Goal: Task Accomplishment & Management: Manage account settings

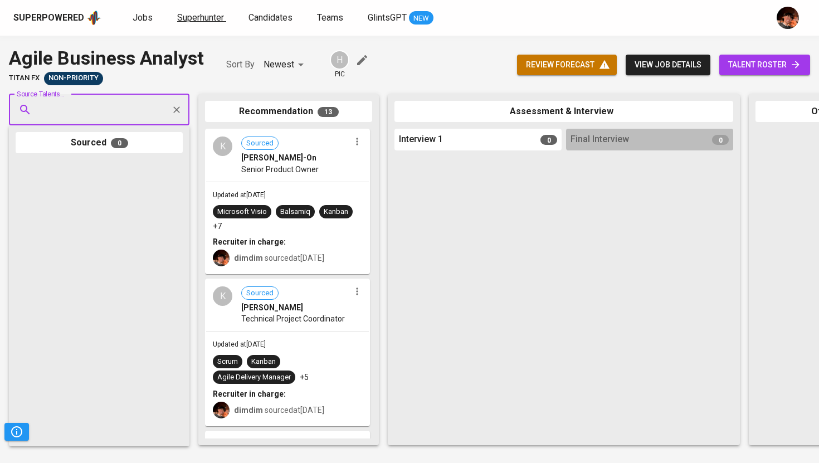
scroll to position [0, 1]
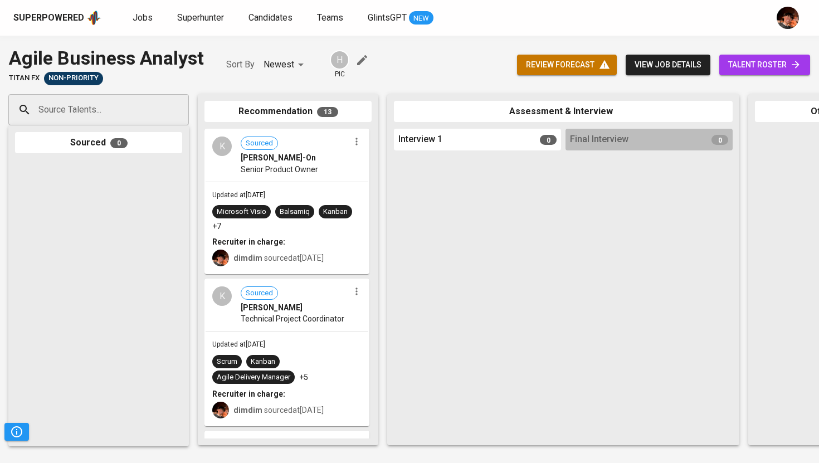
click at [153, 19] on div "Jobs Superhunter Candidates Teams GlintsGPT NEW" at bounding box center [283, 18] width 301 height 14
click at [150, 19] on link "Jobs" at bounding box center [144, 18] width 22 height 14
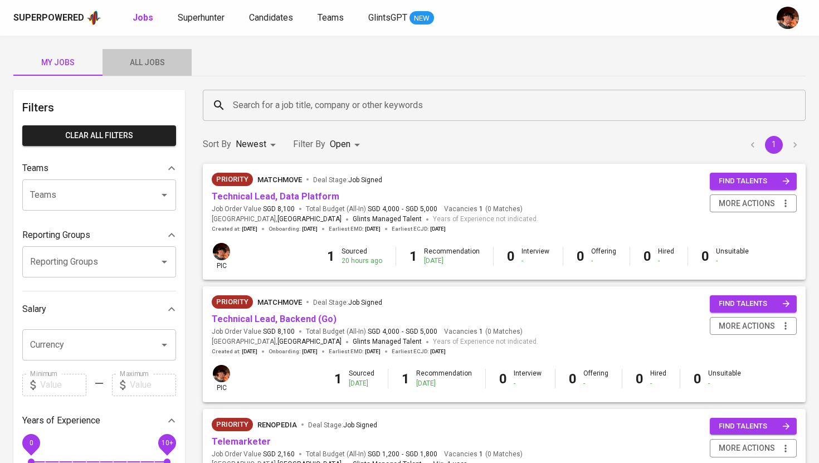
click at [149, 57] on span "All Jobs" at bounding box center [147, 63] width 76 height 14
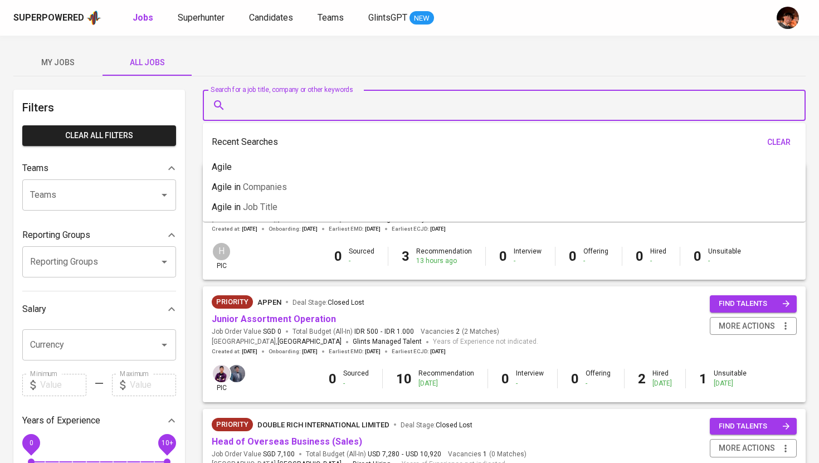
click at [273, 105] on input "Search for a job title, company or other keywords" at bounding box center [507, 105] width 554 height 21
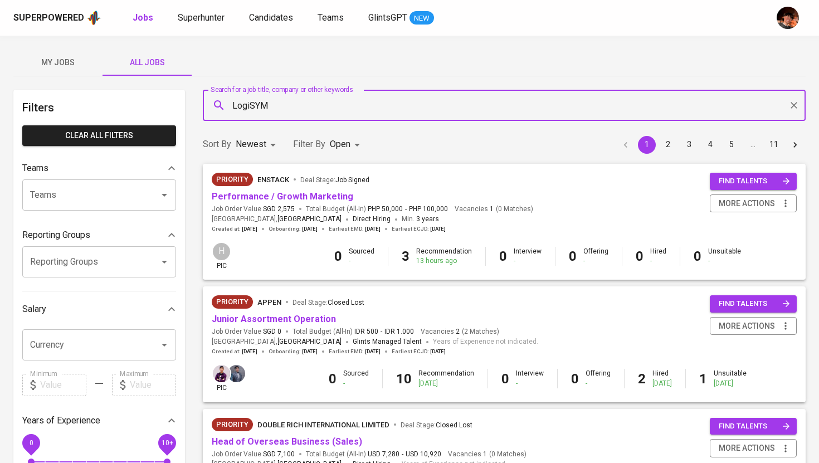
type input "LogiSYM"
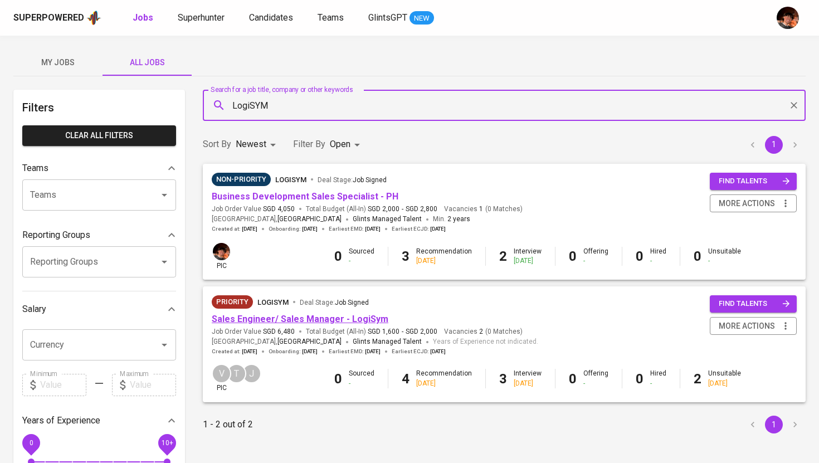
click at [291, 315] on link "Sales Engineer/ Sales Manager - LogiSym" at bounding box center [300, 319] width 177 height 11
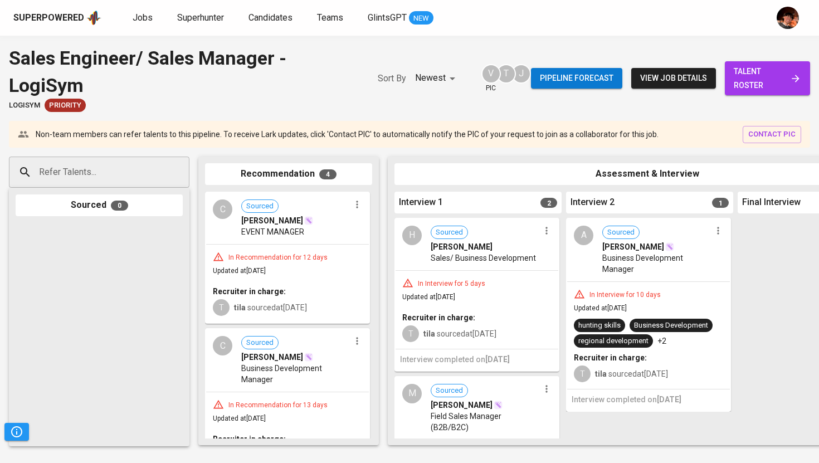
click at [738, 85] on span "talent roster" at bounding box center [767, 78] width 67 height 27
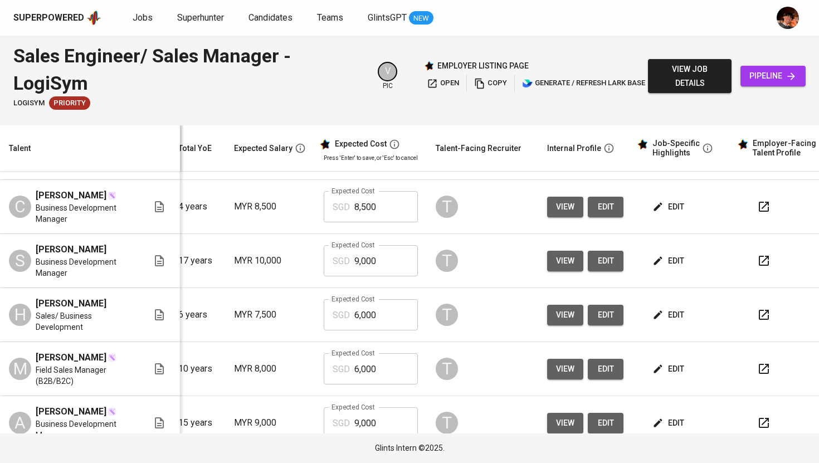
scroll to position [0, 135]
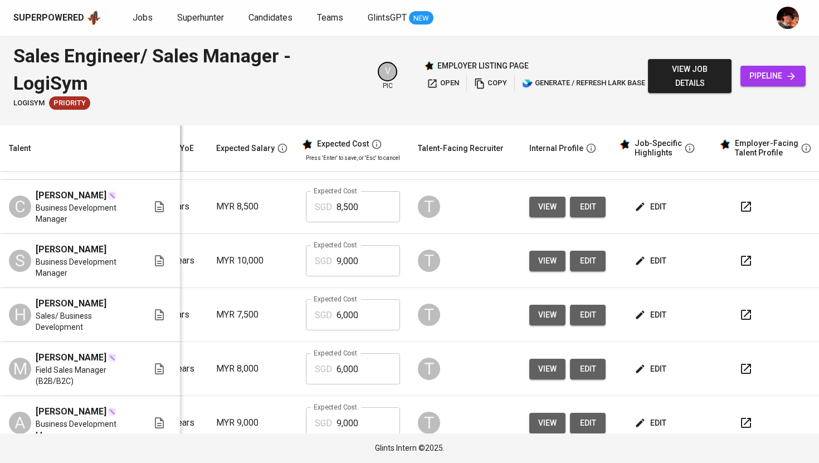
click at [640, 309] on span "edit" at bounding box center [652, 315] width 30 height 14
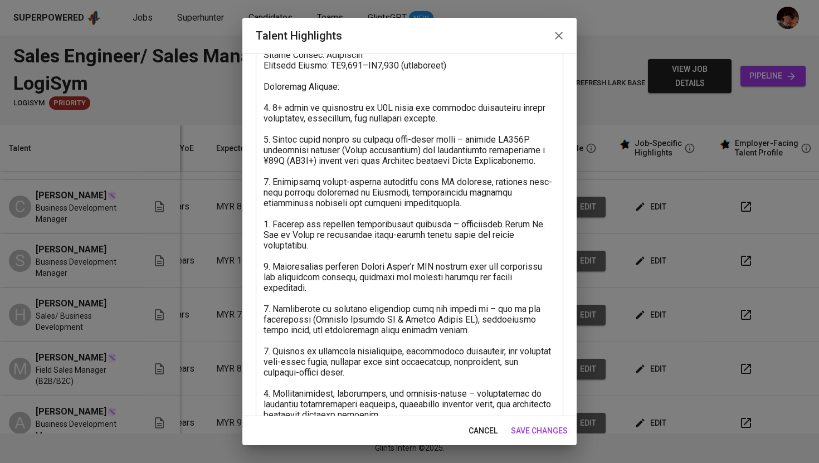
scroll to position [111, 0]
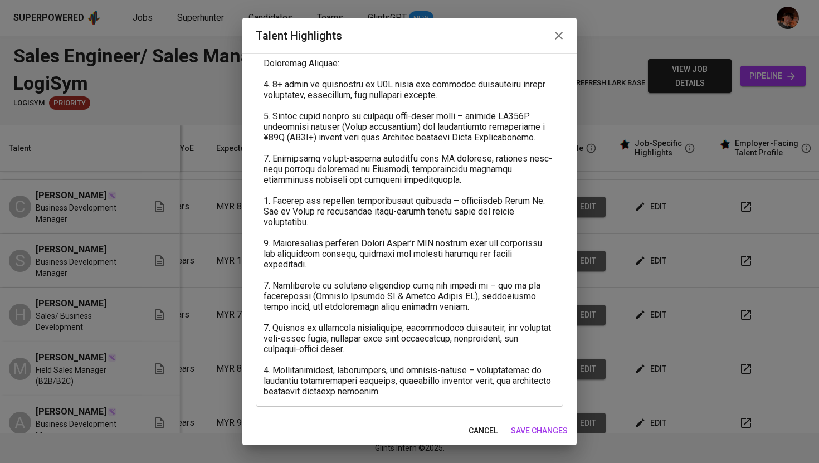
click at [556, 33] on icon "button" at bounding box center [559, 36] width 8 height 8
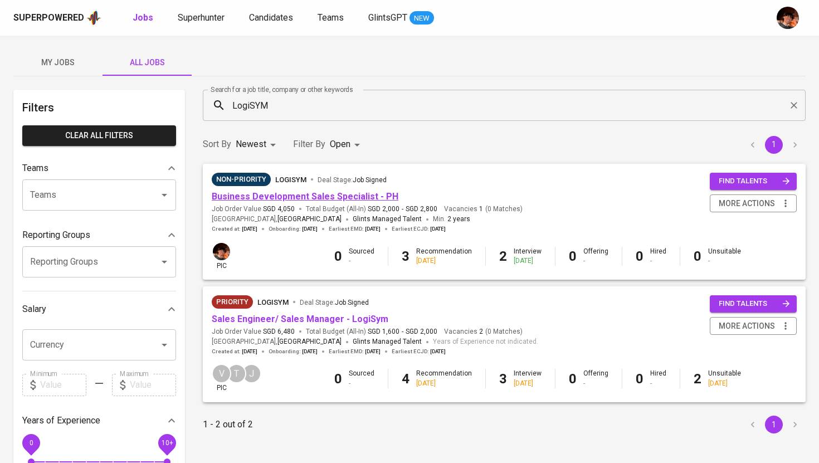
click at [343, 196] on link "Business Development Sales Specialist - PH" at bounding box center [305, 196] width 187 height 11
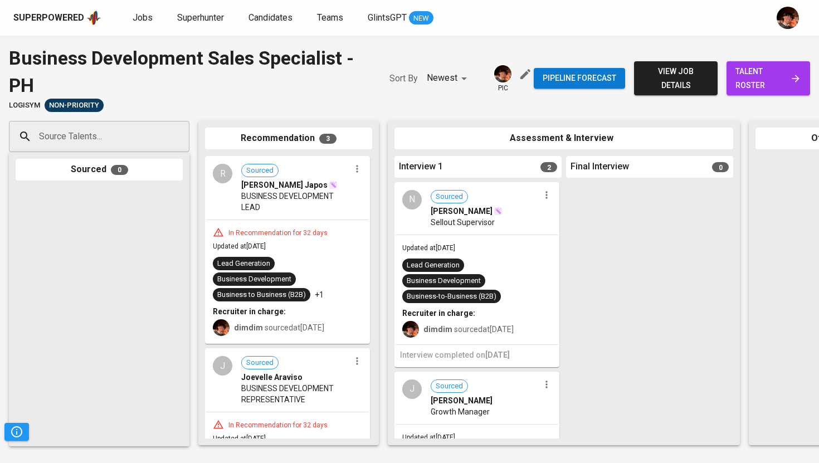
click at [758, 87] on span "talent roster" at bounding box center [768, 78] width 66 height 27
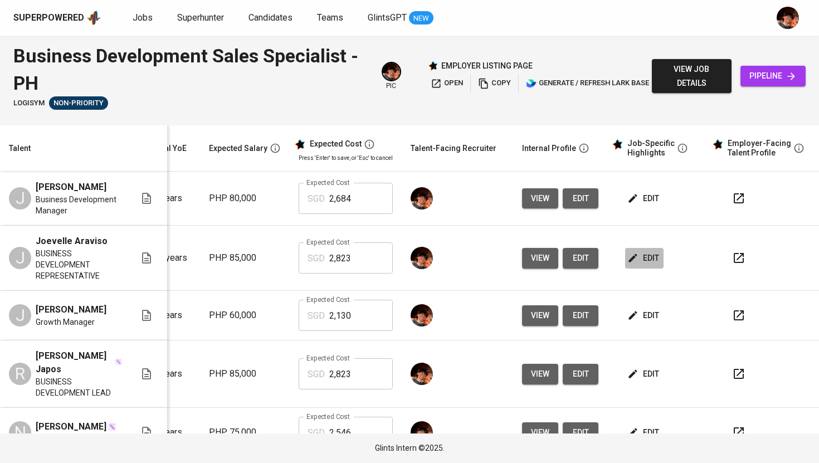
click at [627, 264] on icon "button" at bounding box center [632, 257] width 11 height 11
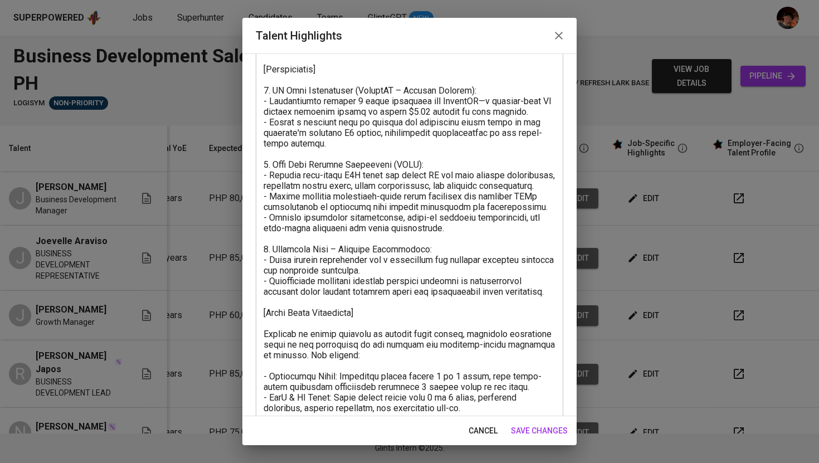
scroll to position [374, 0]
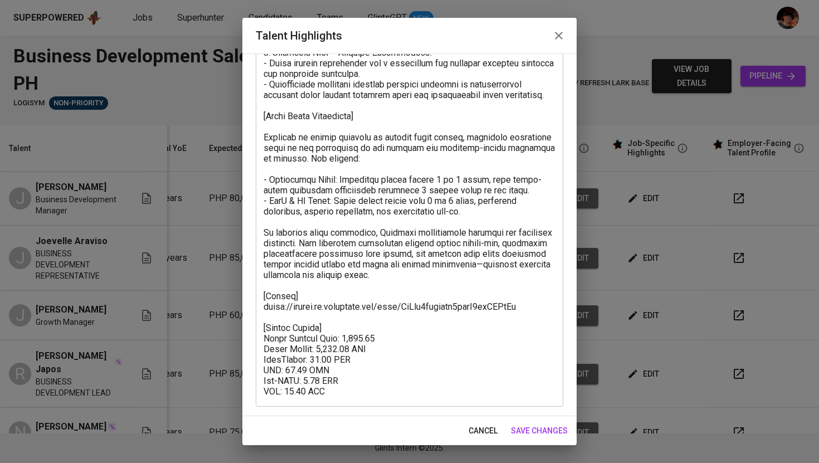
click at [560, 36] on icon "button" at bounding box center [558, 35] width 13 height 13
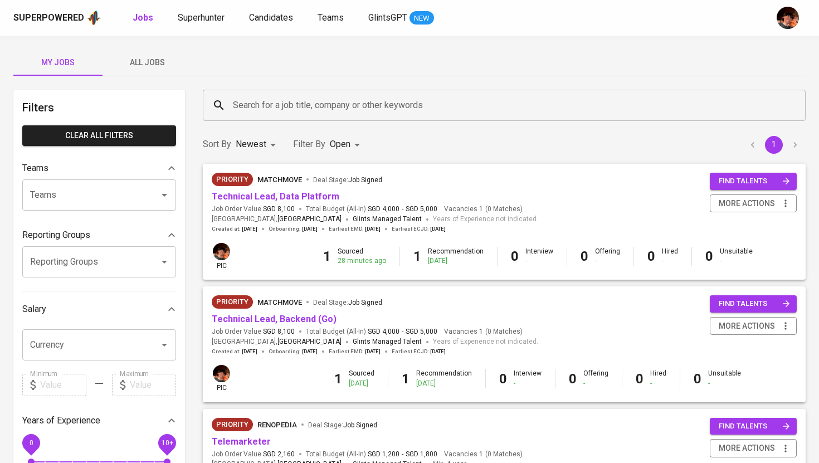
scroll to position [17, 0]
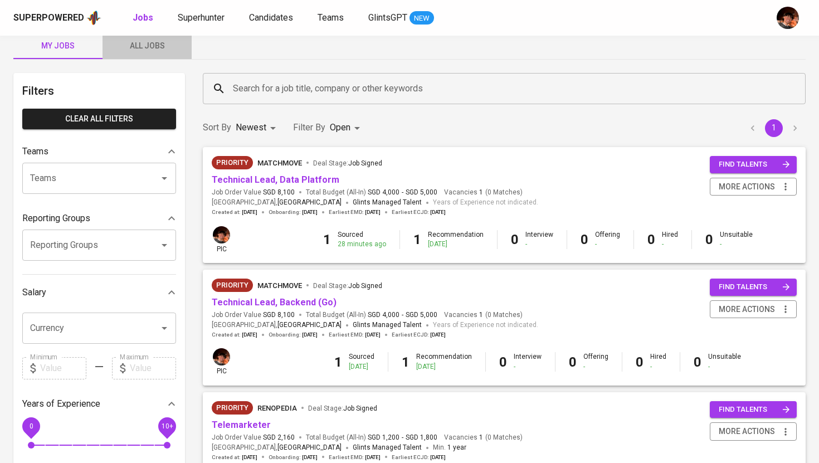
click at [157, 50] on span "All Jobs" at bounding box center [147, 46] width 76 height 14
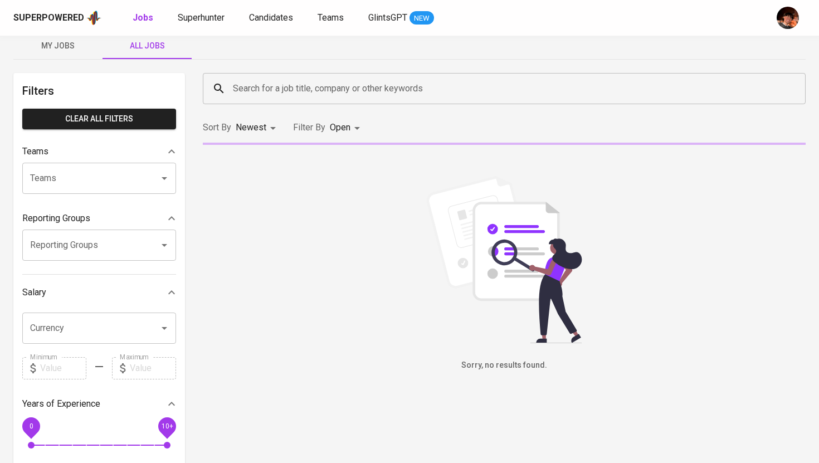
click at [273, 103] on div "Search for a job title, company or other keywords" at bounding box center [504, 88] width 603 height 31
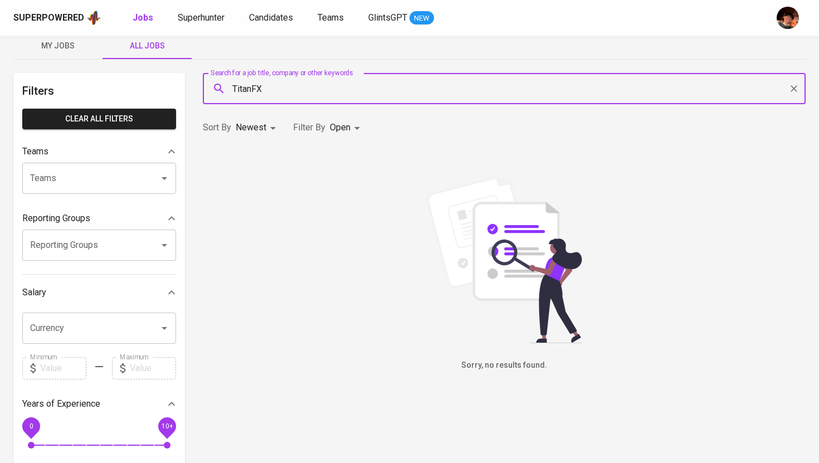
click at [252, 91] on input "TitanFX" at bounding box center [507, 88] width 554 height 21
type input "Titan FX"
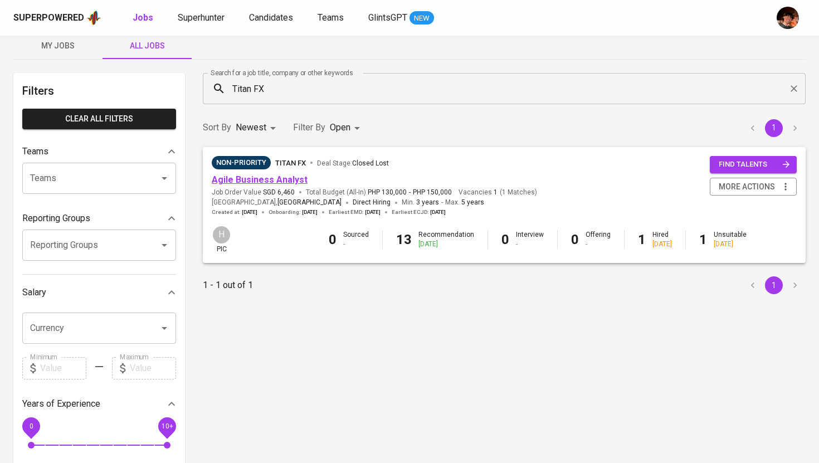
click at [275, 178] on link "Agile Business Analyst" at bounding box center [260, 179] width 96 height 11
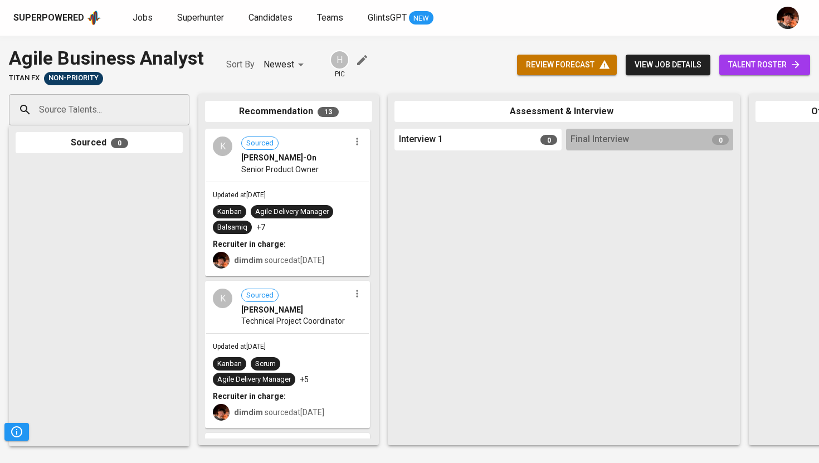
click at [762, 66] on span "talent roster" at bounding box center [764, 65] width 73 height 14
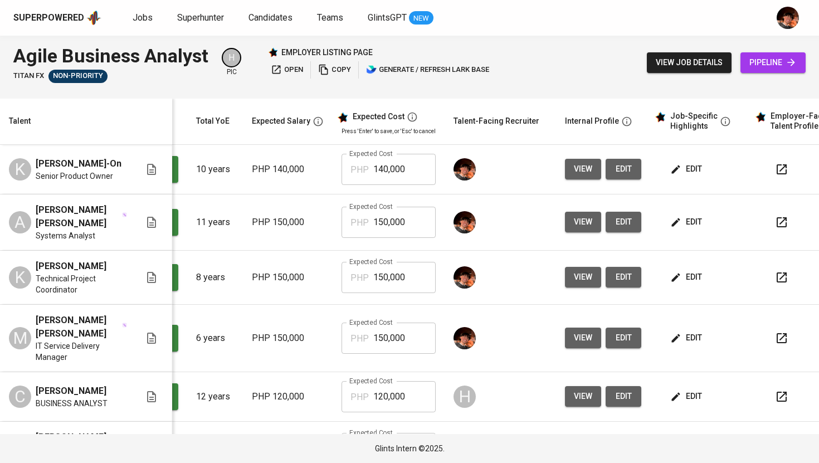
click at [685, 168] on span "edit" at bounding box center [687, 169] width 30 height 14
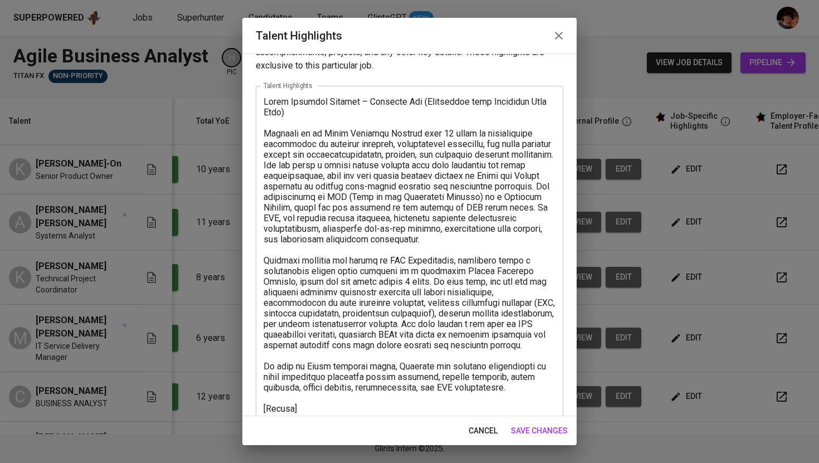
scroll to position [22, 0]
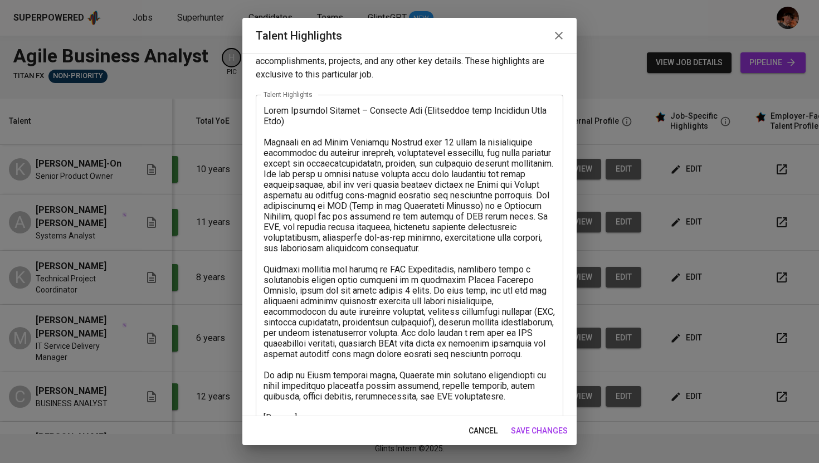
click at [558, 41] on icon "button" at bounding box center [558, 35] width 13 height 13
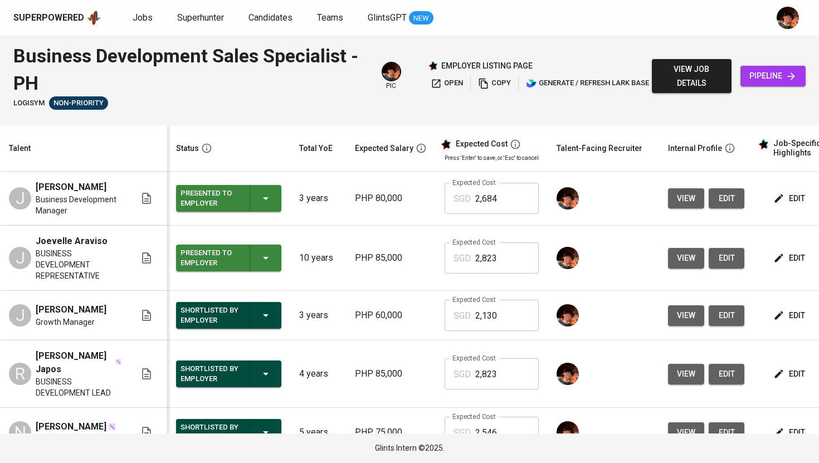
scroll to position [0, 135]
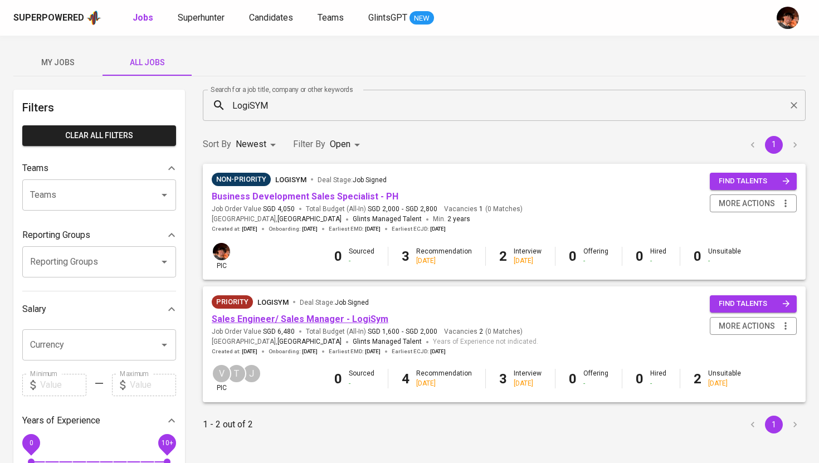
click at [279, 316] on link "Sales Engineer/ Sales Manager - LogiSym" at bounding box center [300, 319] width 177 height 11
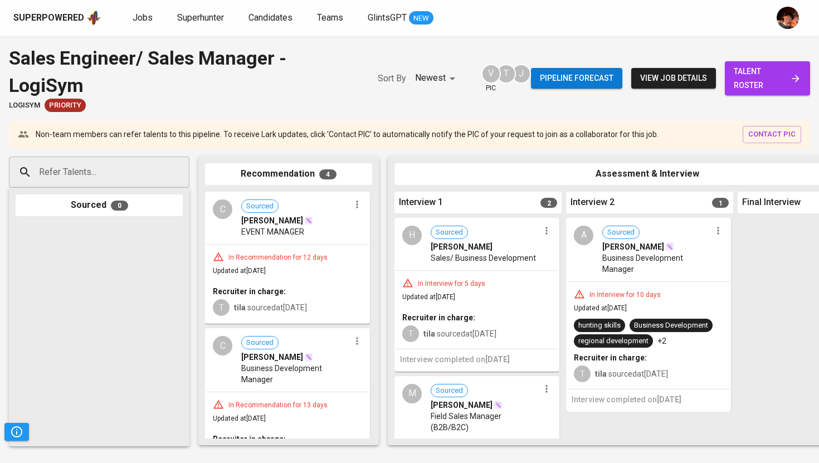
click at [779, 73] on span "talent roster" at bounding box center [767, 78] width 67 height 27
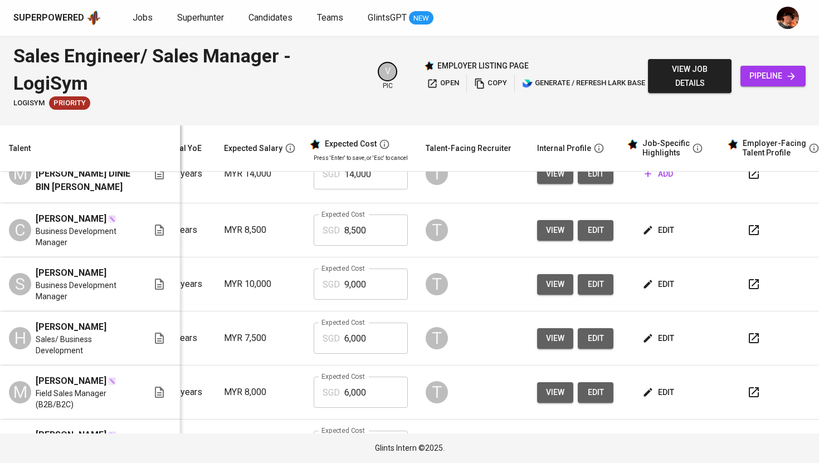
scroll to position [83, 148]
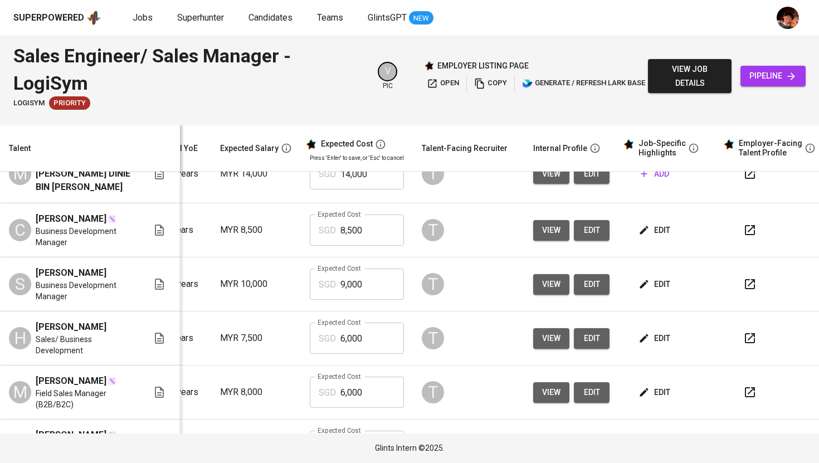
click at [641, 332] on span "edit" at bounding box center [656, 339] width 30 height 14
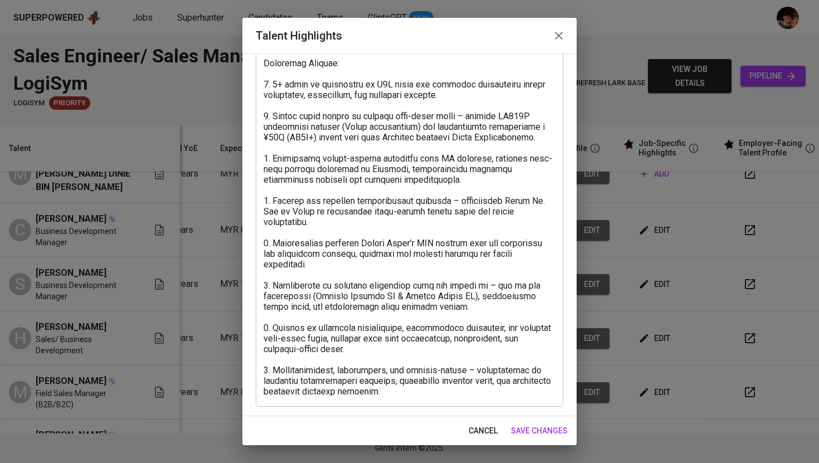
scroll to position [0, 0]
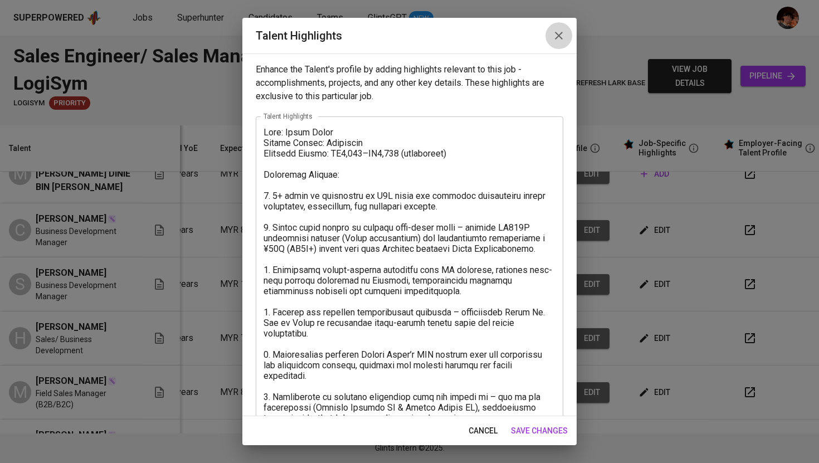
click at [562, 35] on icon "button" at bounding box center [558, 35] width 13 height 13
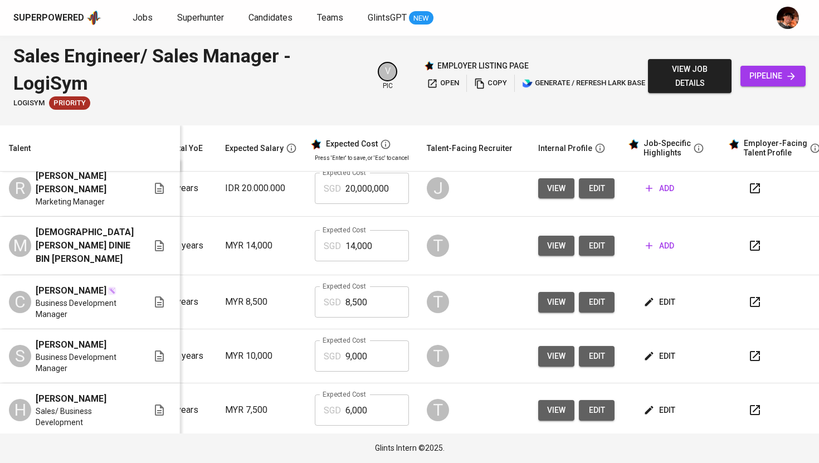
scroll to position [0, 143]
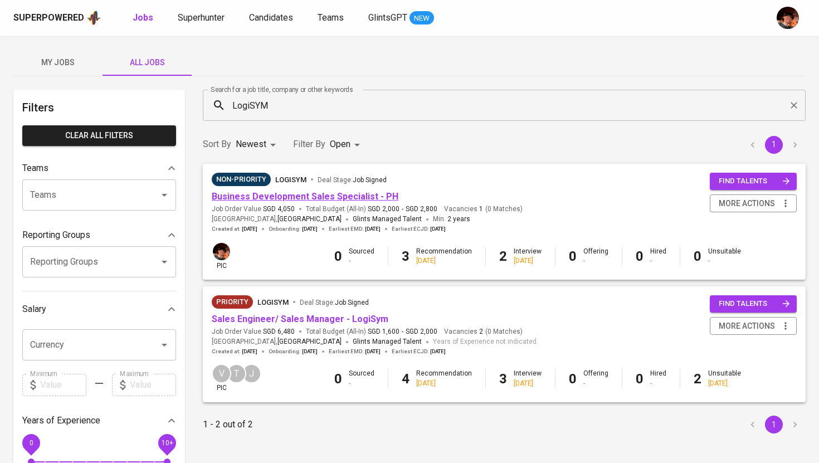
click at [306, 198] on link "Business Development Sales Specialist - PH" at bounding box center [305, 196] width 187 height 11
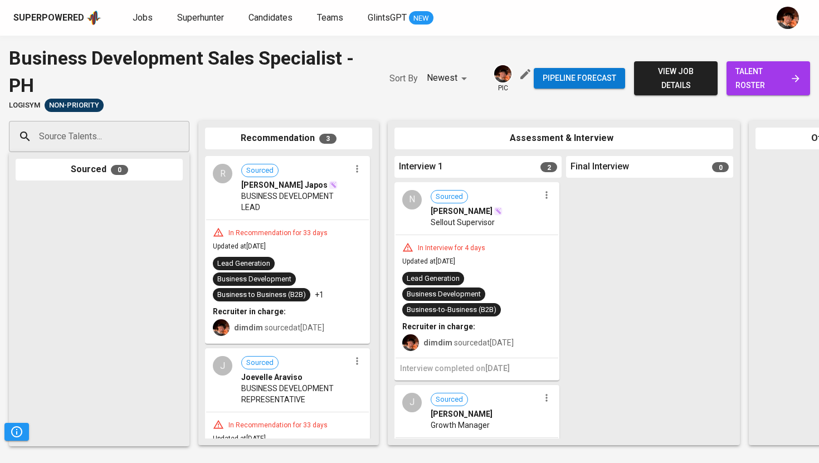
click at [781, 78] on span "talent roster" at bounding box center [768, 78] width 66 height 27
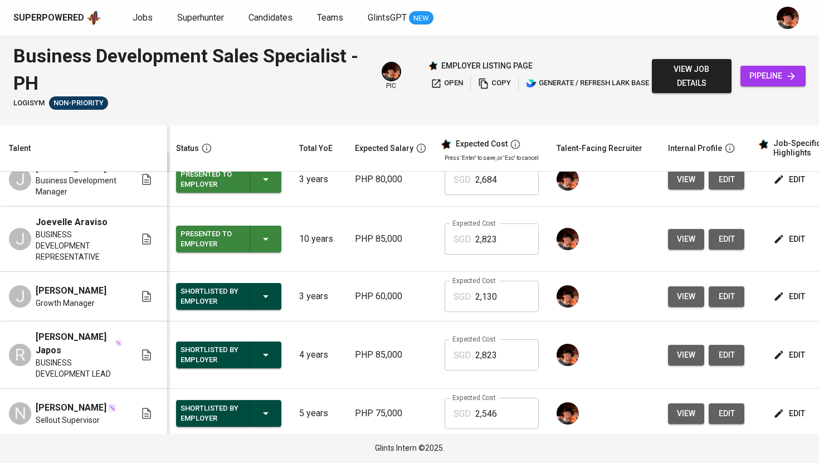
scroll to position [21, 0]
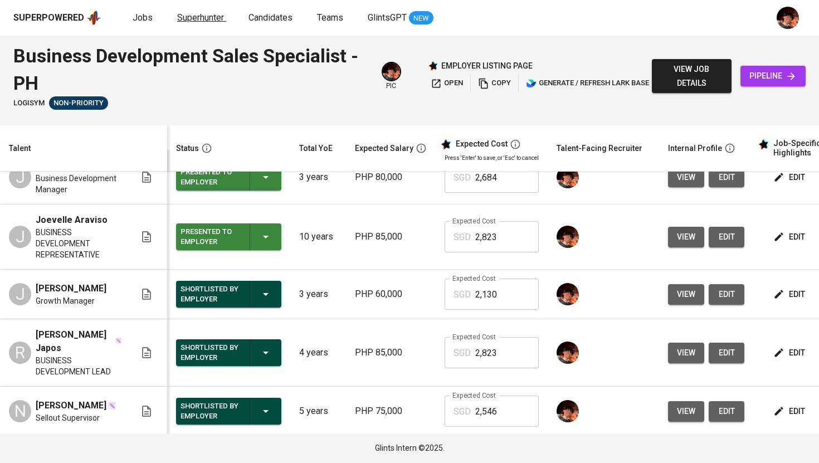
click at [208, 20] on span "Superhunter" at bounding box center [200, 17] width 47 height 11
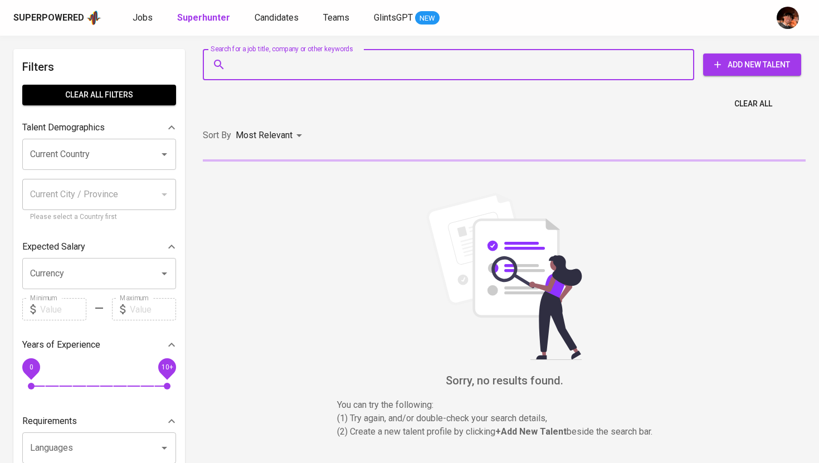
click at [284, 71] on input "Search for a job title, company or other keywords" at bounding box center [451, 64] width 442 height 21
paste input "[EMAIL_ADDRESS][DOMAIN_NAME]"
type input "[EMAIL_ADDRESS][DOMAIN_NAME]"
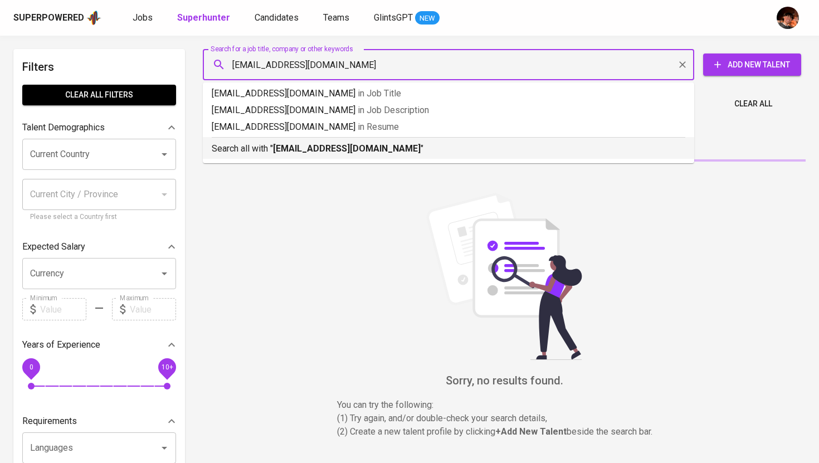
click at [298, 152] on b "[EMAIL_ADDRESS][DOMAIN_NAME]" at bounding box center [347, 148] width 148 height 11
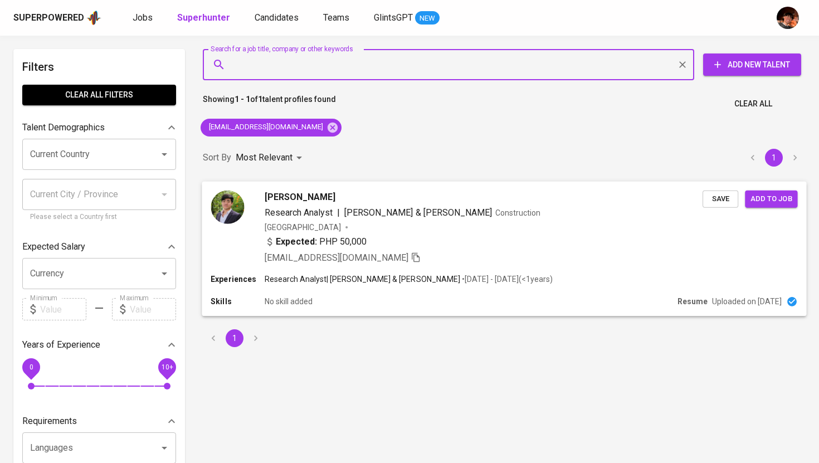
click at [287, 199] on span "[PERSON_NAME]" at bounding box center [300, 196] width 71 height 13
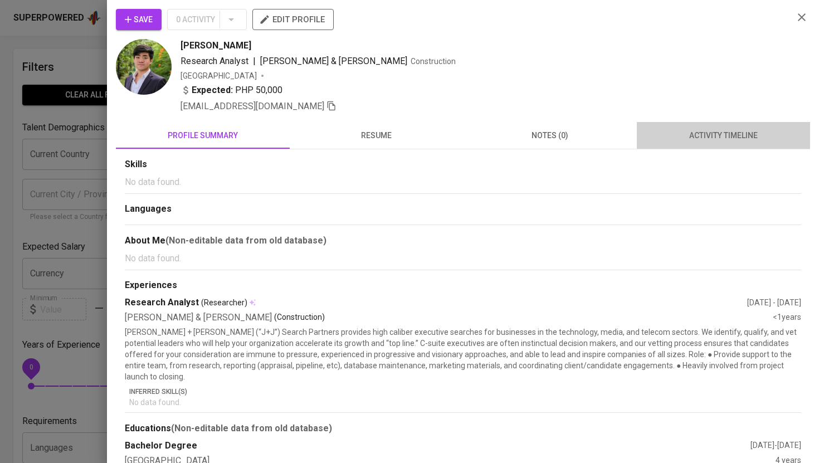
click at [705, 139] on span "activity timeline" at bounding box center [724, 136] width 160 height 14
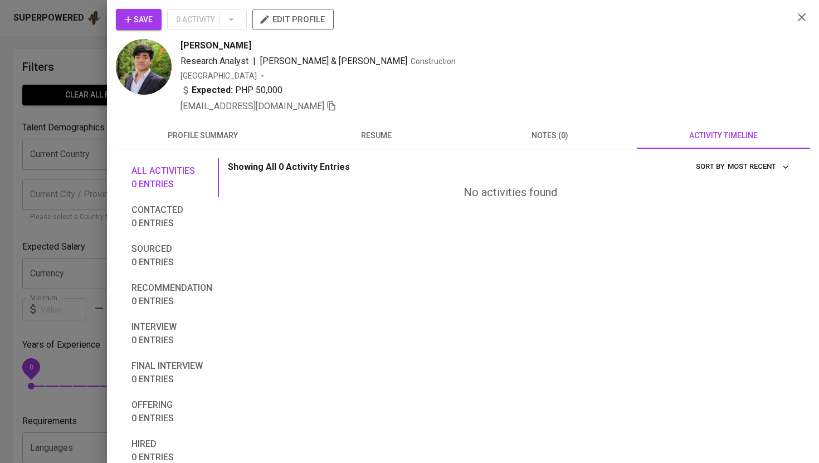
click at [305, 17] on span "edit profile" at bounding box center [293, 19] width 64 height 14
click at [78, 133] on div at bounding box center [409, 231] width 819 height 463
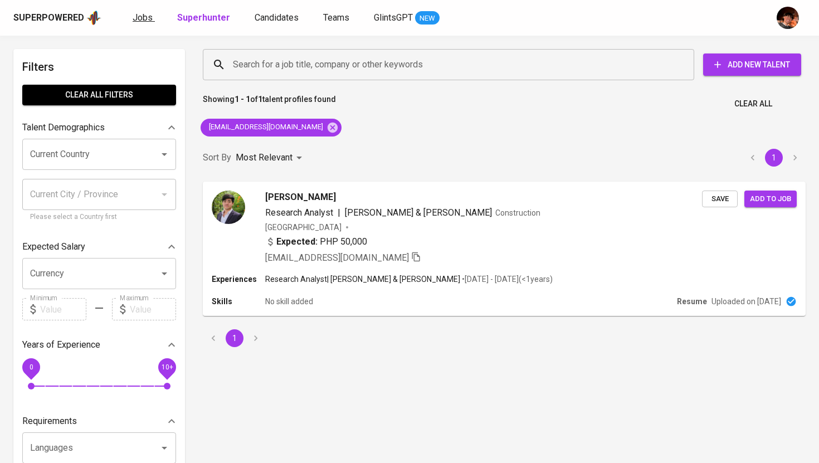
click at [150, 13] on link "Jobs" at bounding box center [144, 18] width 22 height 14
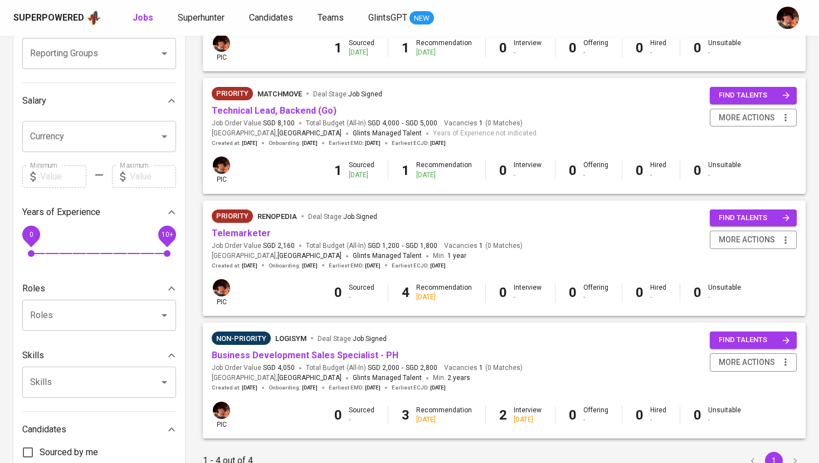
scroll to position [215, 0]
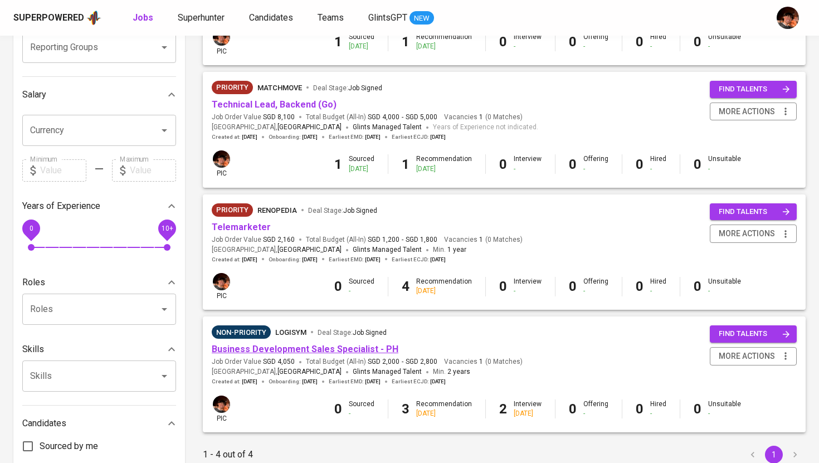
click at [313, 353] on link "Business Development Sales Specialist - PH" at bounding box center [305, 349] width 187 height 11
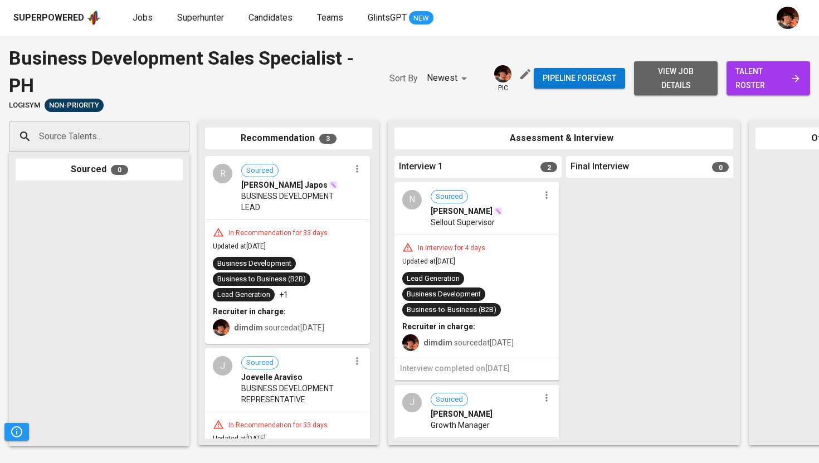
click at [650, 81] on span "view job details" at bounding box center [676, 78] width 66 height 27
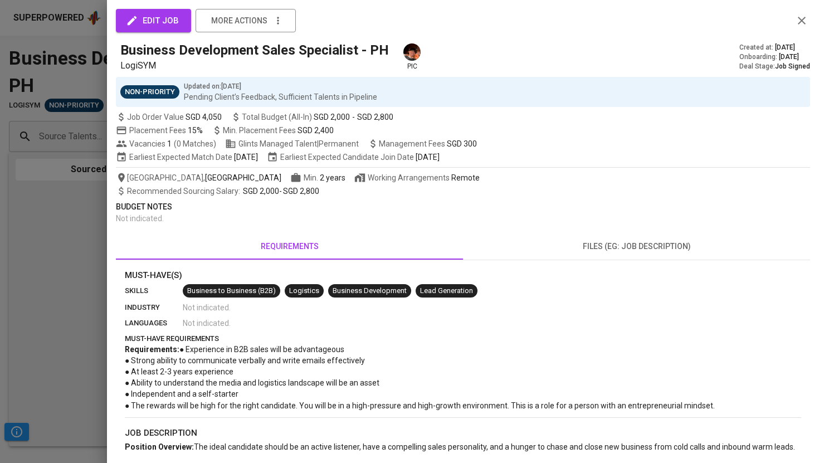
click at [72, 191] on div at bounding box center [409, 231] width 819 height 463
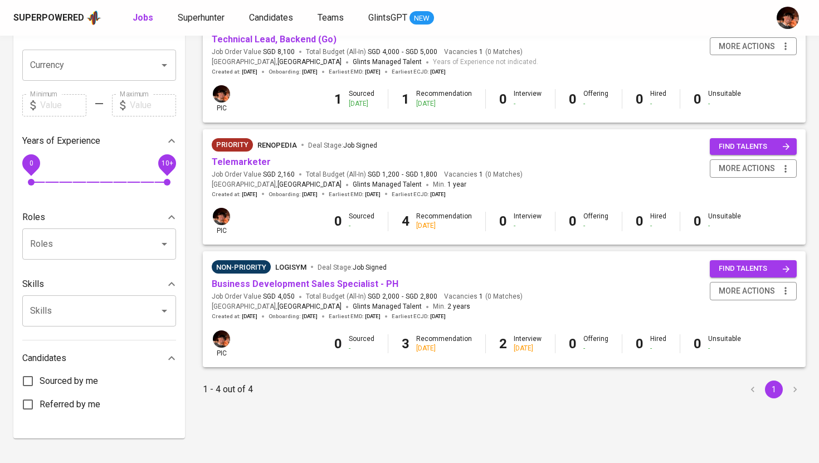
scroll to position [298, 0]
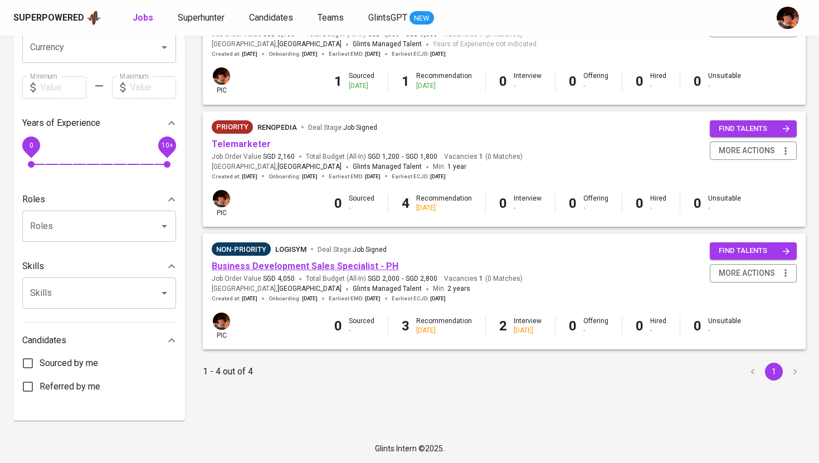
click at [294, 269] on link "Business Development Sales Specialist - PH" at bounding box center [305, 266] width 187 height 11
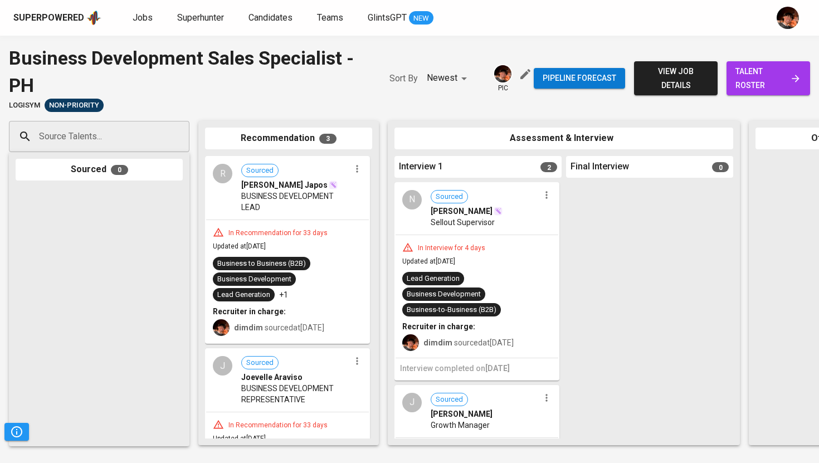
click at [757, 85] on span "talent roster" at bounding box center [768, 78] width 66 height 27
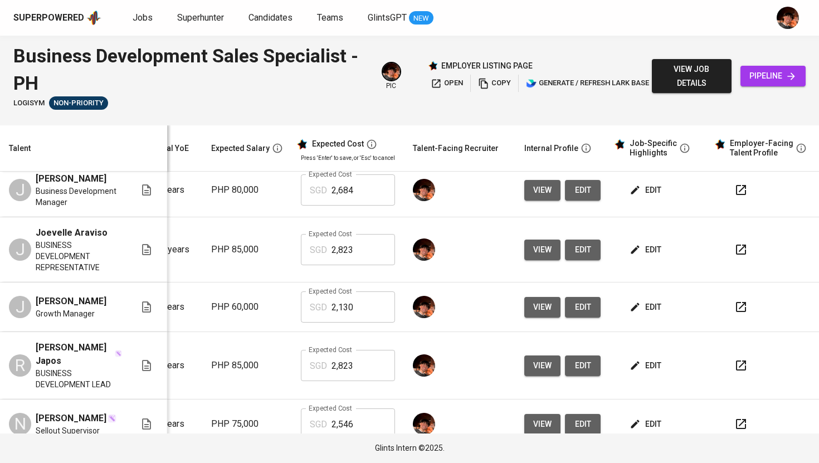
scroll to position [141, 152]
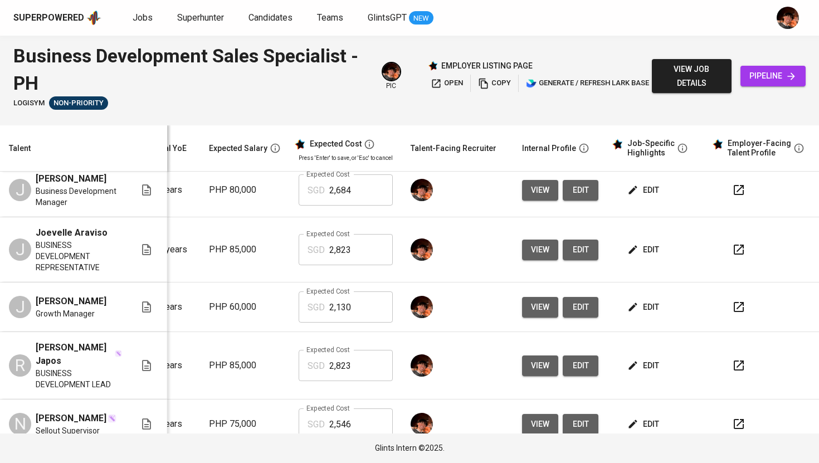
click at [631, 257] on span "edit" at bounding box center [645, 250] width 30 height 14
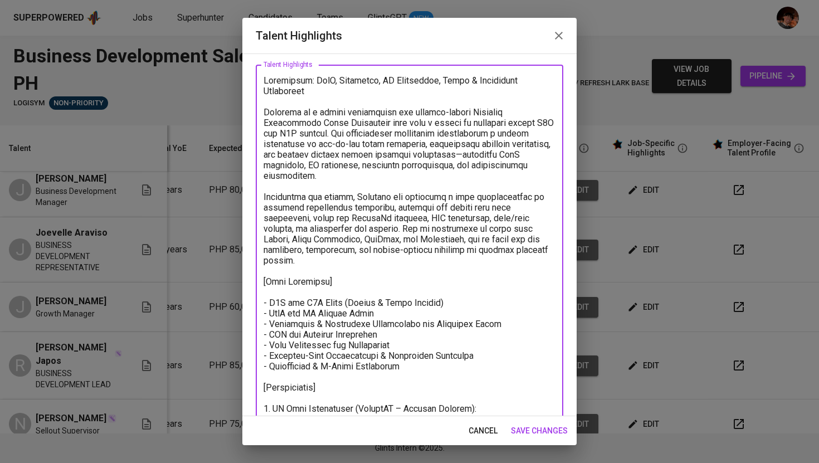
scroll to position [0, 0]
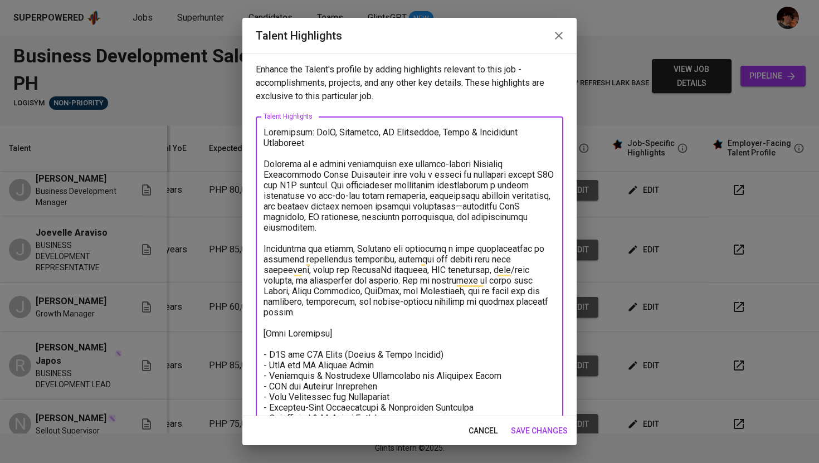
drag, startPoint x: 419, startPoint y: 332, endPoint x: 250, endPoint y: 157, distance: 242.7
click at [250, 157] on div "Enhance the Talent's profile by adding highlights relevant to this job - accomp…" at bounding box center [409, 234] width 334 height 363
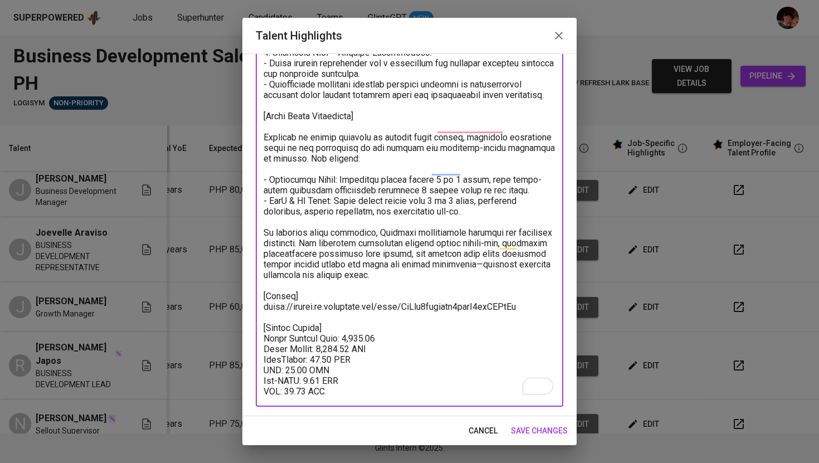
drag, startPoint x: 264, startPoint y: 162, endPoint x: 307, endPoint y: 462, distance: 304.0
click at [307, 462] on div "Talent Highlights Enhance the Talent's profile by adding highlights relevant to…" at bounding box center [409, 231] width 819 height 463
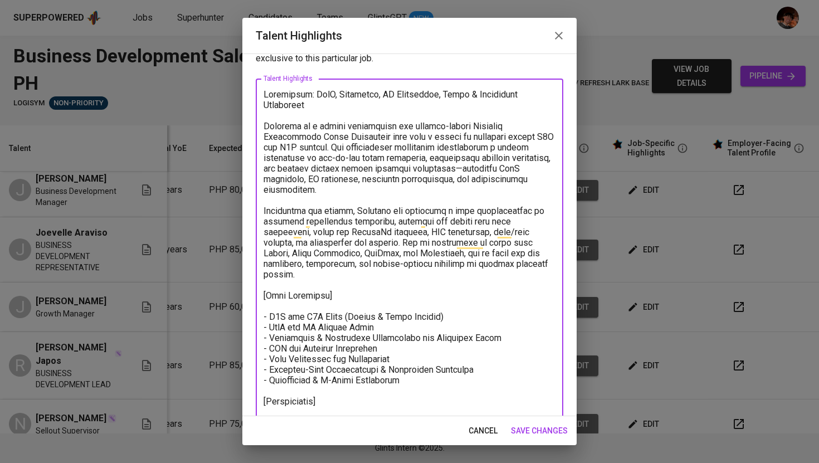
scroll to position [28, 0]
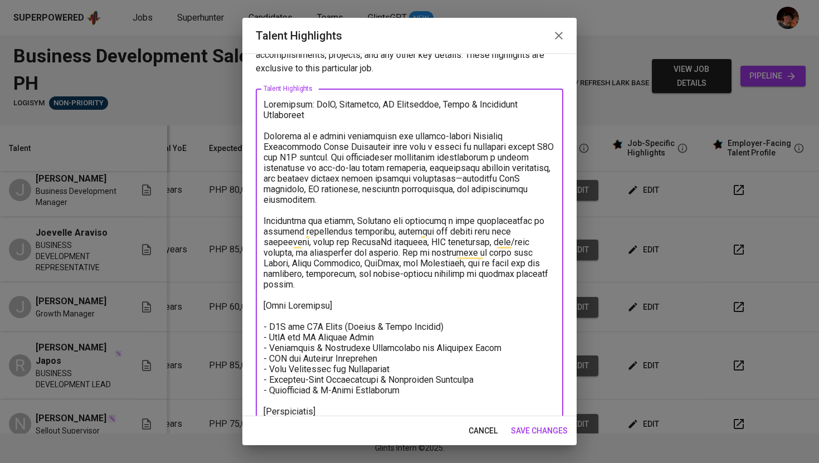
drag, startPoint x: 421, startPoint y: 255, endPoint x: 265, endPoint y: 135, distance: 196.8
paste textarea "Professional Summary Over 10 years of experience in B2B and B2C sales across Sa…"
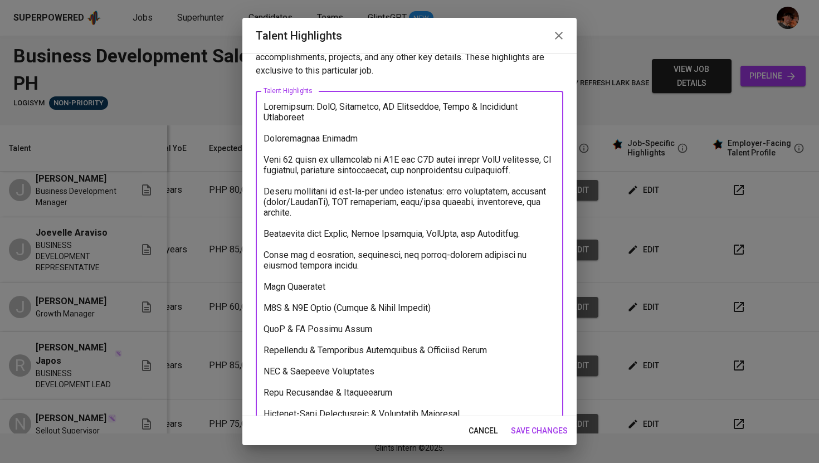
scroll to position [0, 0]
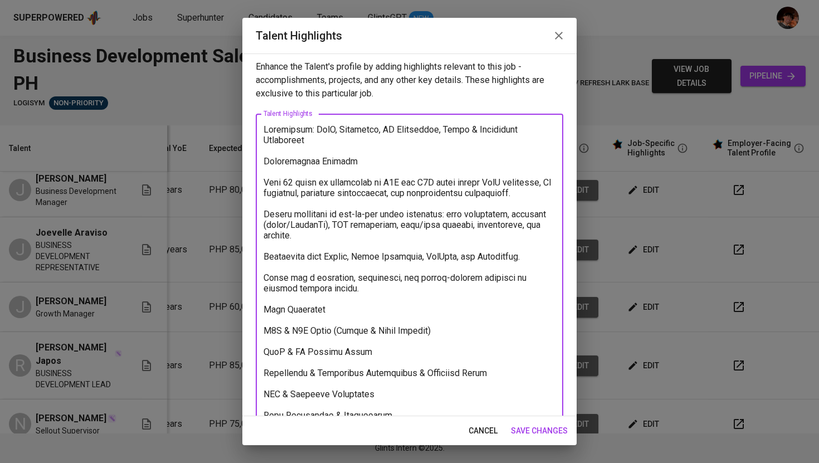
drag, startPoint x: 342, startPoint y: 164, endPoint x: 238, endPoint y: 162, distance: 104.2
click at [238, 162] on div "Talent Highlights Enhance the Talent's profile by adding highlights relevant to…" at bounding box center [409, 231] width 819 height 463
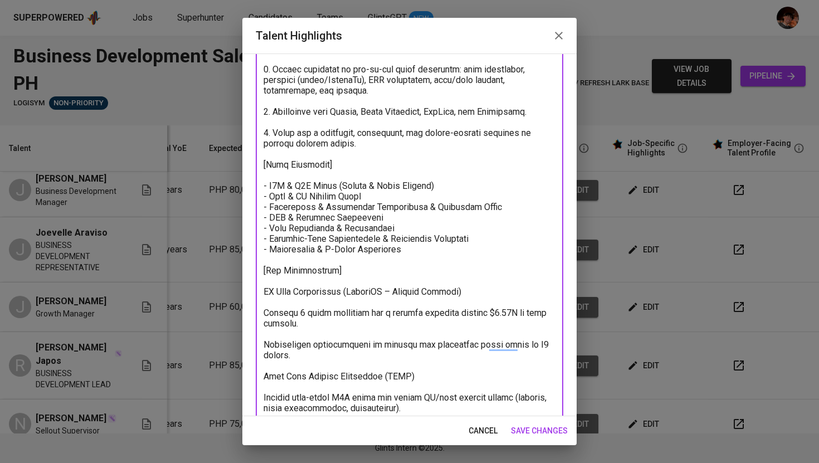
click at [266, 291] on textarea "To enrich screen reader interactions, please activate Accessibility in Grammarl…" at bounding box center [410, 403] width 292 height 826
click at [264, 314] on textarea "To enrich screen reader interactions, please activate Accessibility in Grammarl…" at bounding box center [410, 403] width 292 height 826
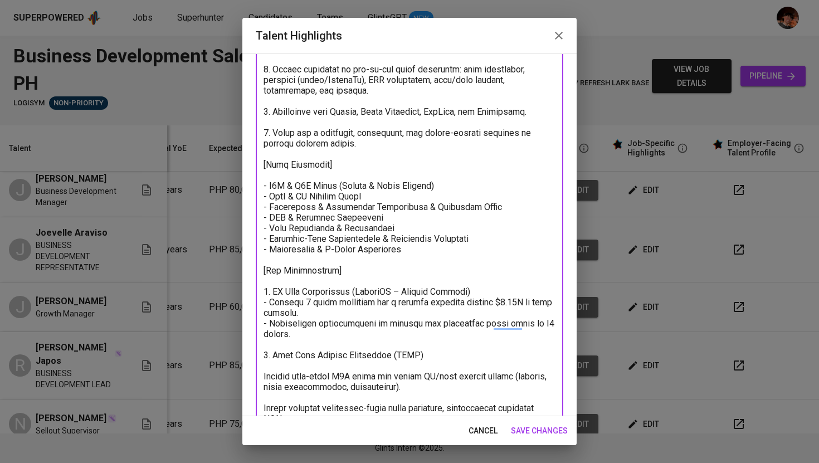
click at [266, 377] on textarea "To enrich screen reader interactions, please activate Accessibility in Grammarl…" at bounding box center [410, 392] width 292 height 805
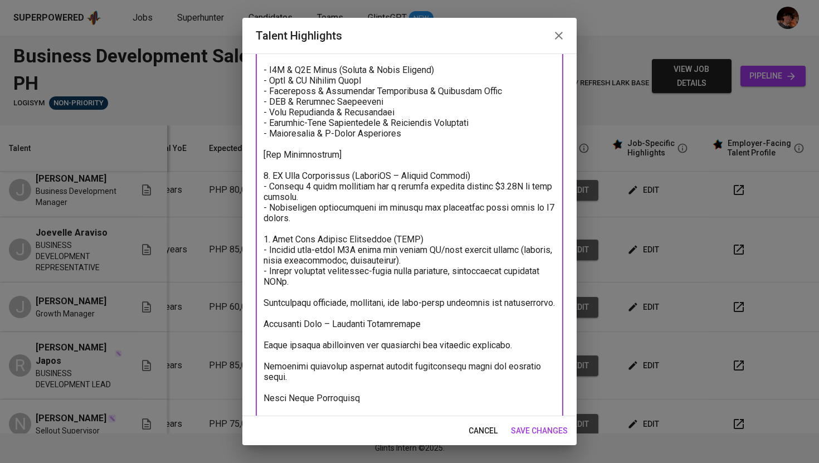
scroll to position [265, 0]
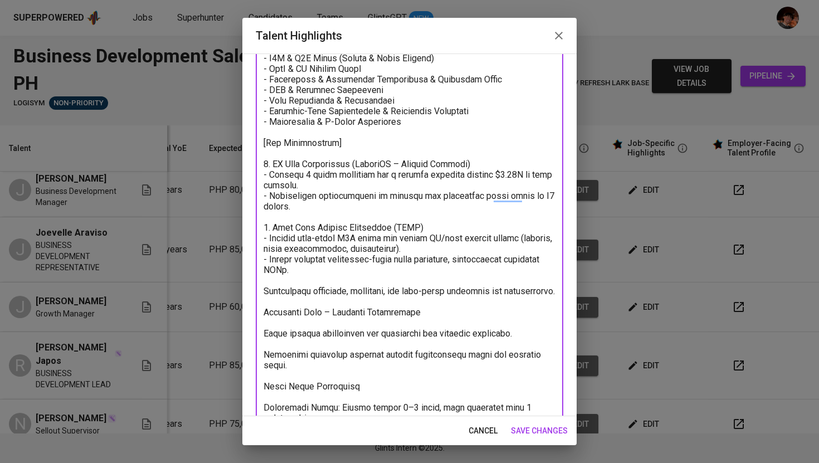
click at [266, 290] on textarea "To enrich screen reader interactions, please activate Accessibility in Grammarl…" at bounding box center [410, 253] width 292 height 783
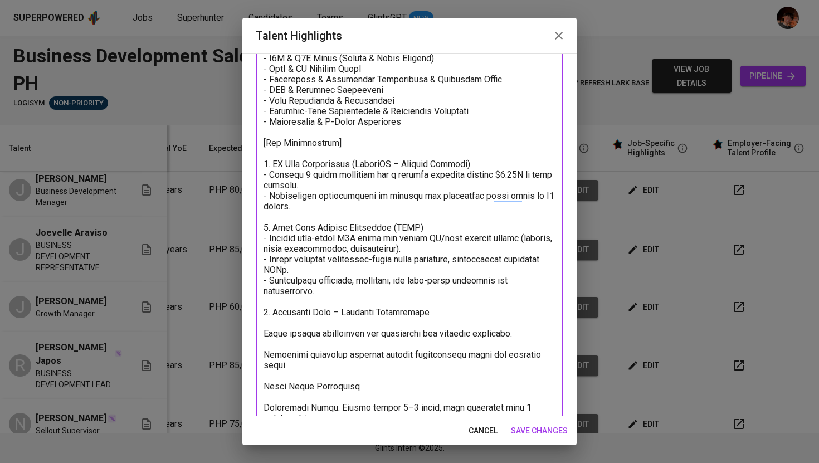
click at [267, 332] on textarea "To enrich screen reader interactions, please activate Accessibility in Grammarl…" at bounding box center [410, 248] width 292 height 773
click at [264, 332] on textarea "To enrich screen reader interactions, please activate Accessibility in Grammarl…" at bounding box center [410, 248] width 292 height 773
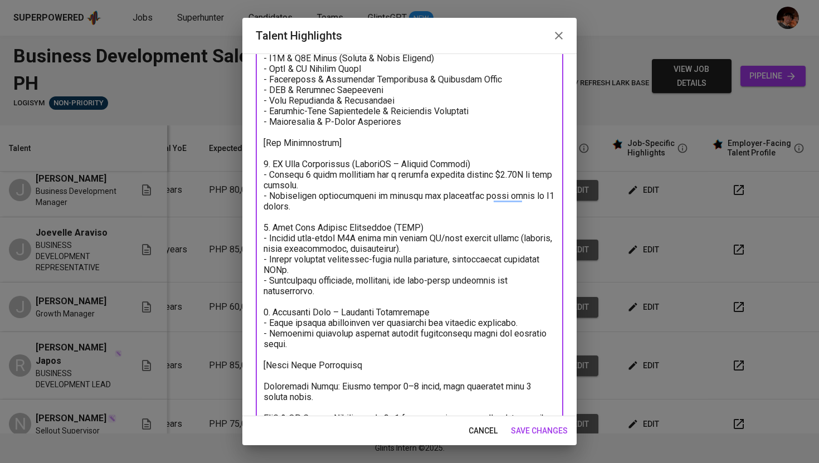
click at [365, 365] on textarea "To enrich screen reader interactions, please activate Accessibility in Grammarl…" at bounding box center [410, 238] width 292 height 752
click at [263, 388] on div "x Talent Highlights" at bounding box center [410, 238] width 308 height 772
click at [267, 387] on textarea "To enrich screen reader interactions, please activate Accessibility in Grammarl…" at bounding box center [410, 238] width 292 height 752
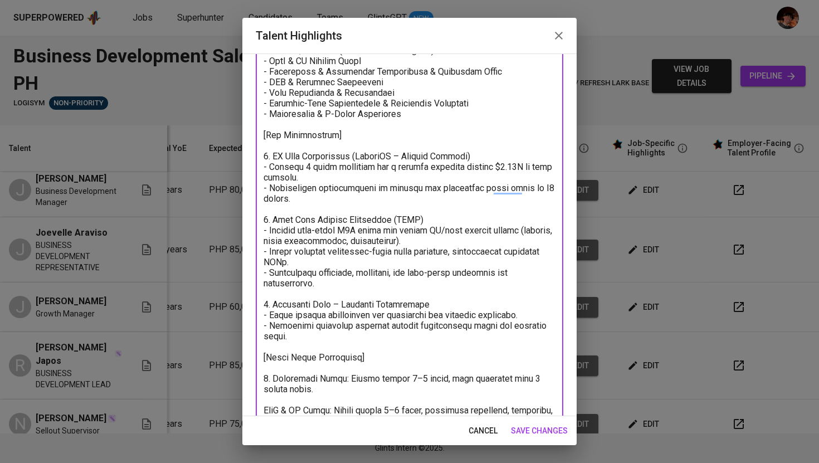
scroll to position [459, 0]
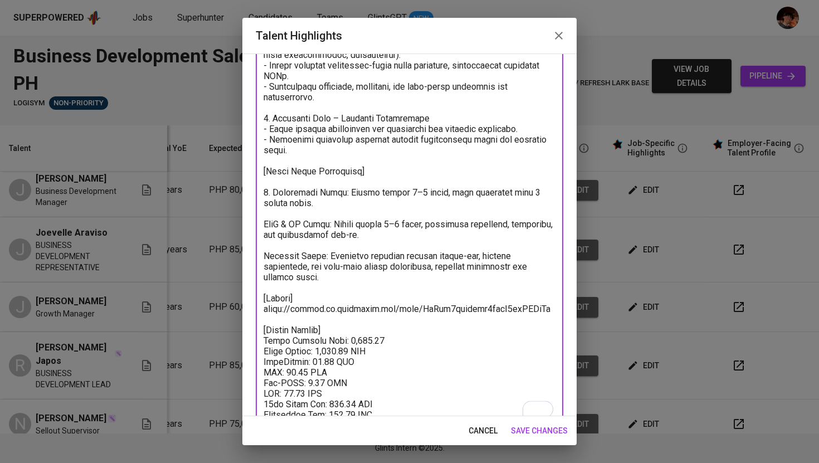
click at [264, 223] on textarea "To enrich screen reader interactions, please activate Accessibility in Grammarl…" at bounding box center [410, 44] width 292 height 752
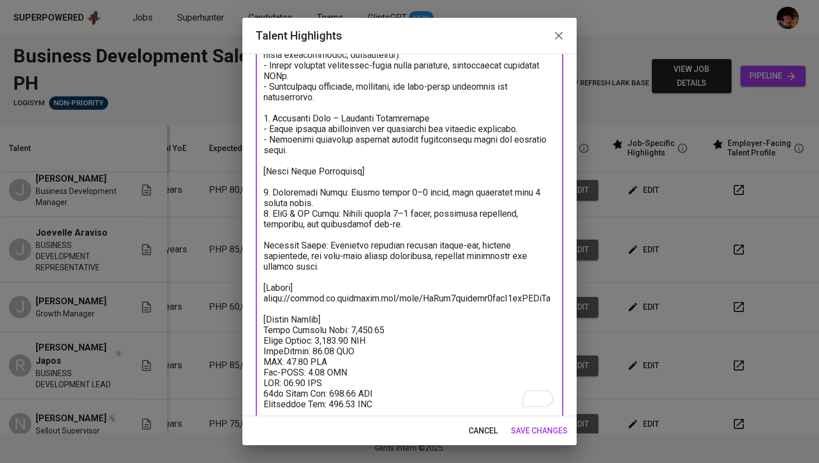
click at [265, 249] on textarea "To enrich screen reader interactions, please activate Accessibility in Grammarl…" at bounding box center [410, 38] width 292 height 741
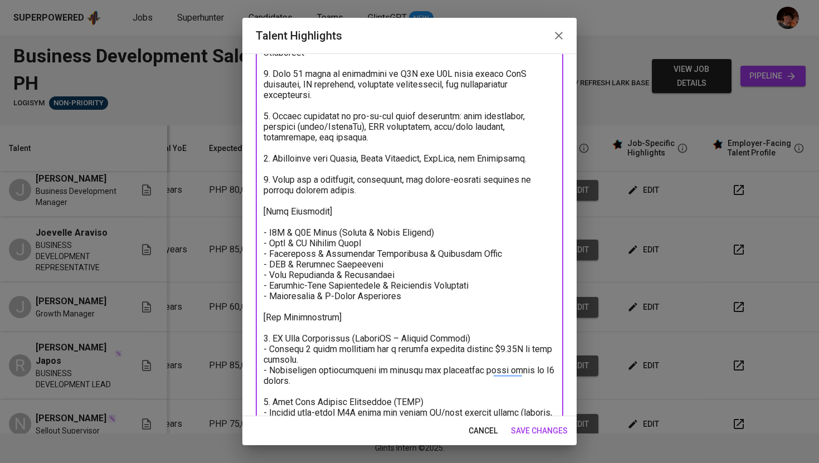
scroll to position [90, 0]
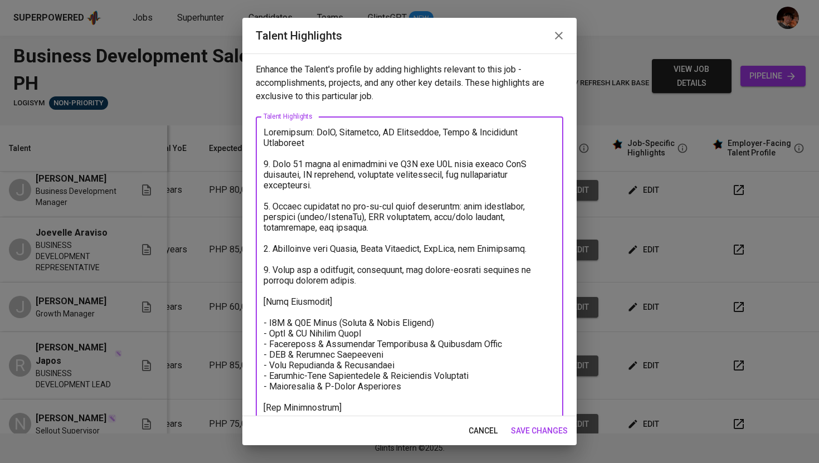
type textarea "Industries: SaaS, Logistics, AI Technology, Event & Conference Management 1. Ov…"
click at [548, 434] on span "save changes" at bounding box center [539, 431] width 57 height 14
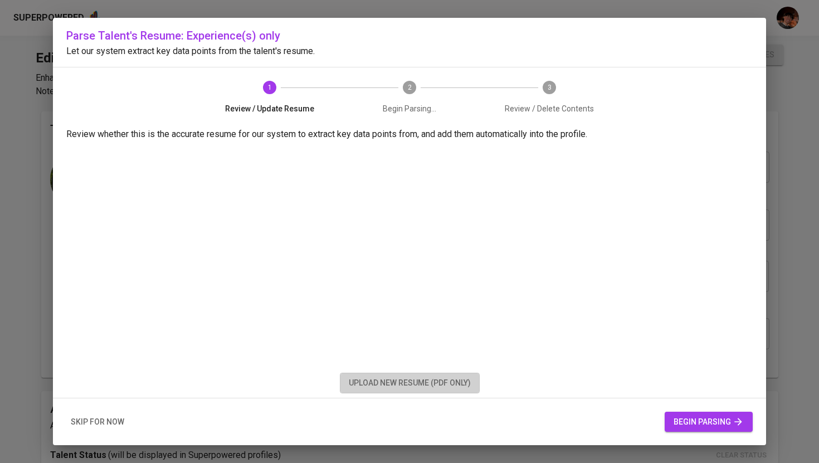
click at [433, 388] on span "upload new resume (pdf only)" at bounding box center [410, 383] width 122 height 14
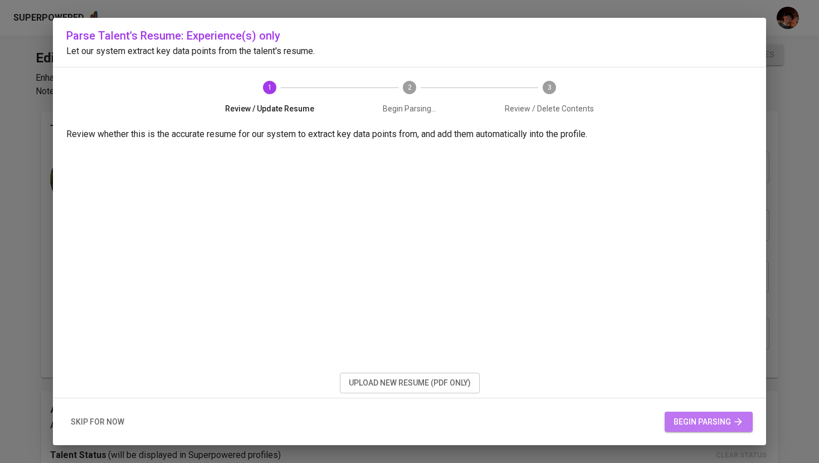
click at [717, 424] on span "begin parsing" at bounding box center [709, 422] width 70 height 14
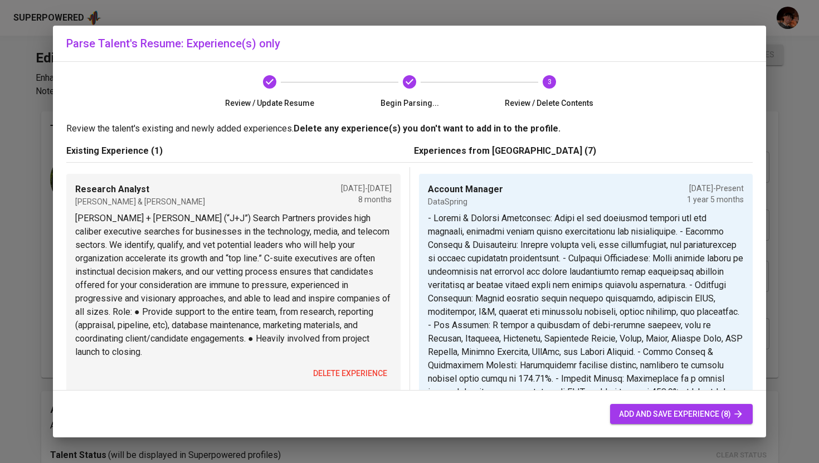
click at [367, 376] on span "delete experience" at bounding box center [350, 374] width 74 height 14
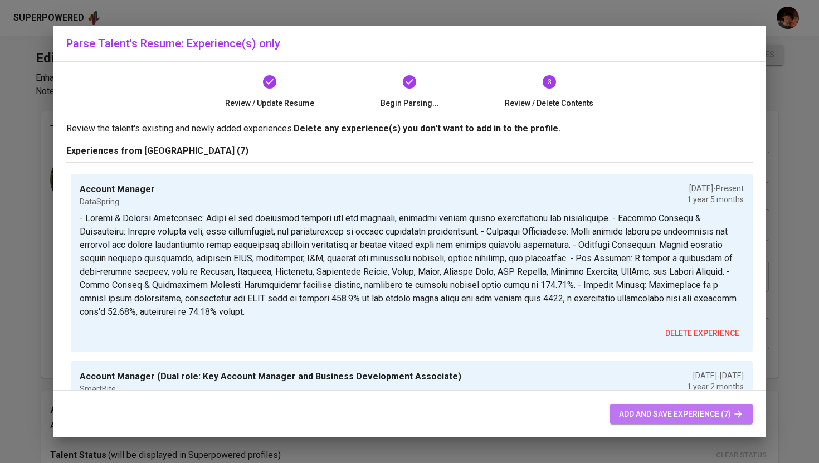
click at [623, 410] on span "add and save experience (7)" at bounding box center [681, 414] width 125 height 14
type input "+65"
type input "Account Manager"
type input "DataSpring"
checkbox input "true"
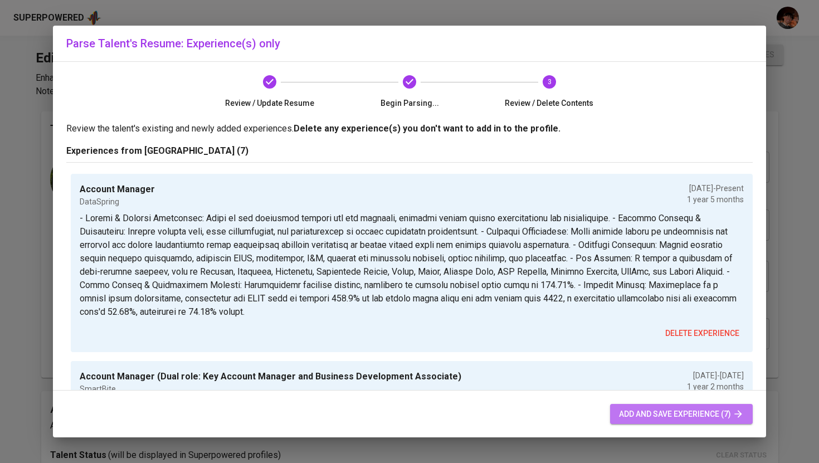
type input "04/01/2024"
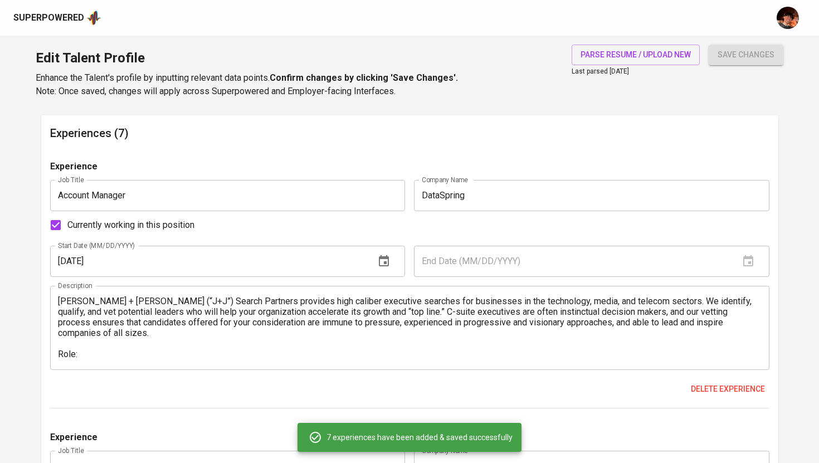
scroll to position [700, 0]
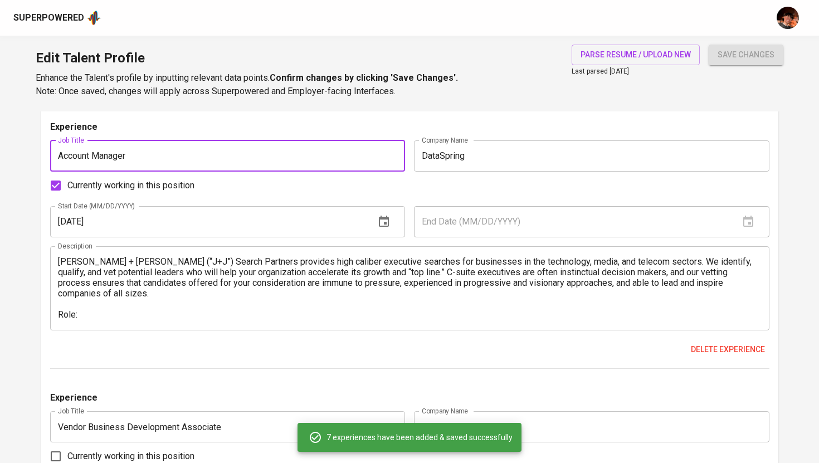
click at [158, 157] on input "Account Manager" at bounding box center [227, 155] width 355 height 31
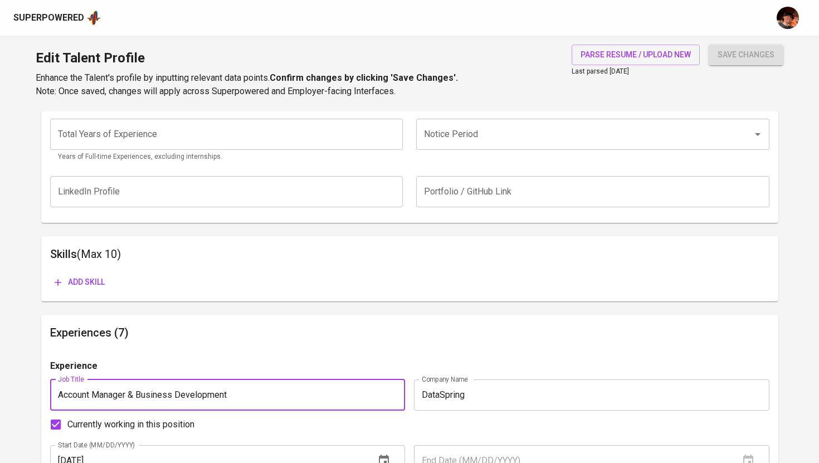
scroll to position [440, 0]
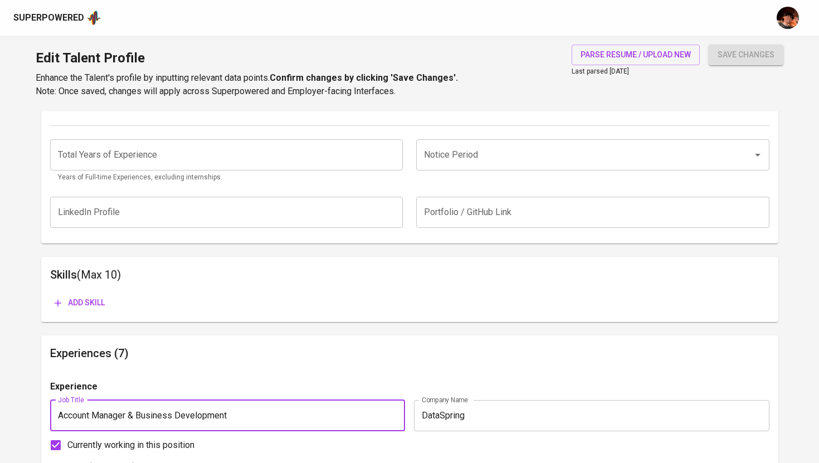
type input "Account Manager & Business Development"
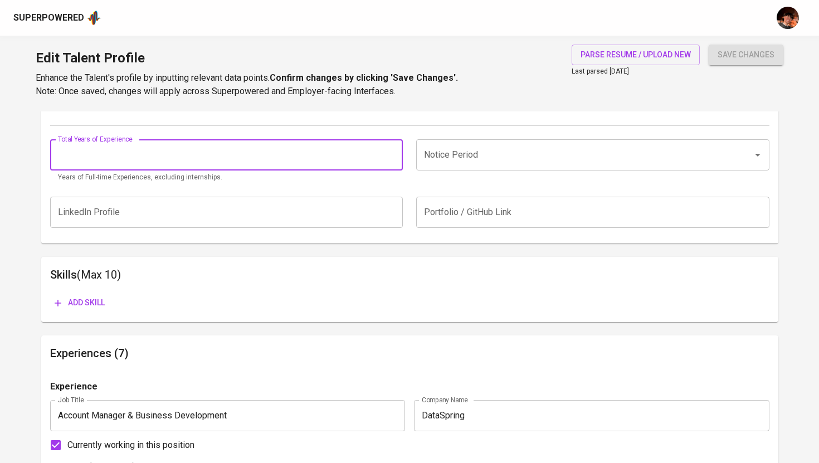
click at [252, 161] on input "number" at bounding box center [226, 154] width 353 height 31
type input "4"
click at [489, 157] on input "Notice Period" at bounding box center [577, 154] width 312 height 21
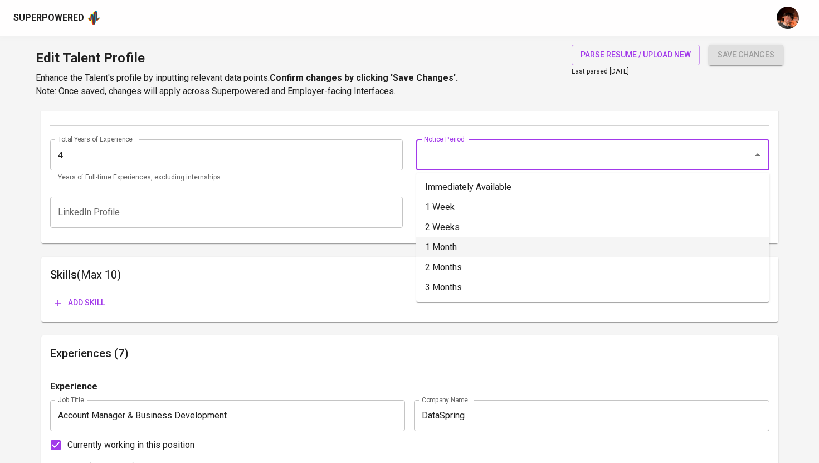
click at [464, 249] on li "1 Month" at bounding box center [592, 247] width 353 height 20
type input "1 Month"
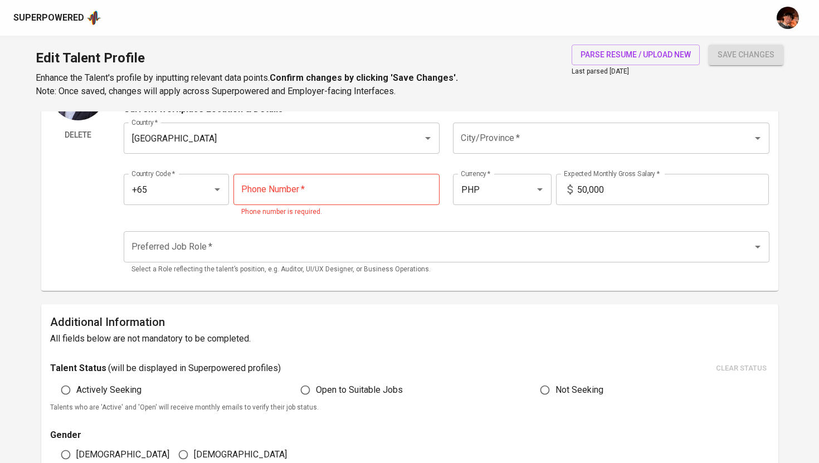
scroll to position [75, 0]
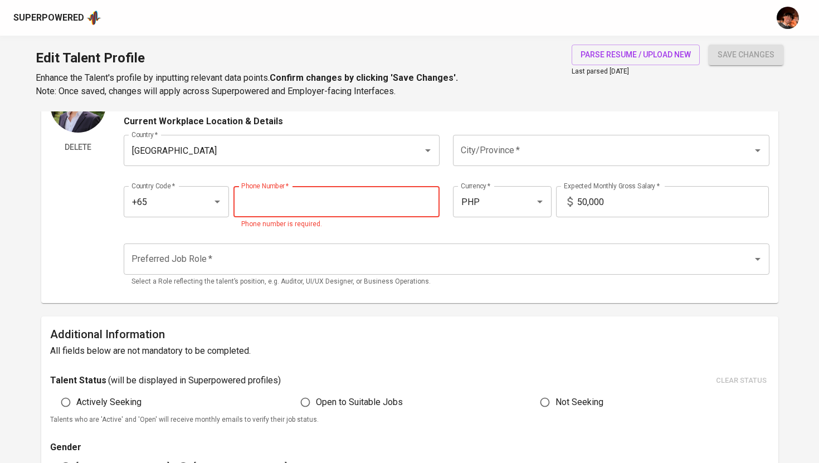
click at [289, 211] on input "tel" at bounding box center [336, 201] width 206 height 31
paste input "9178144111"
type input "9178144111"
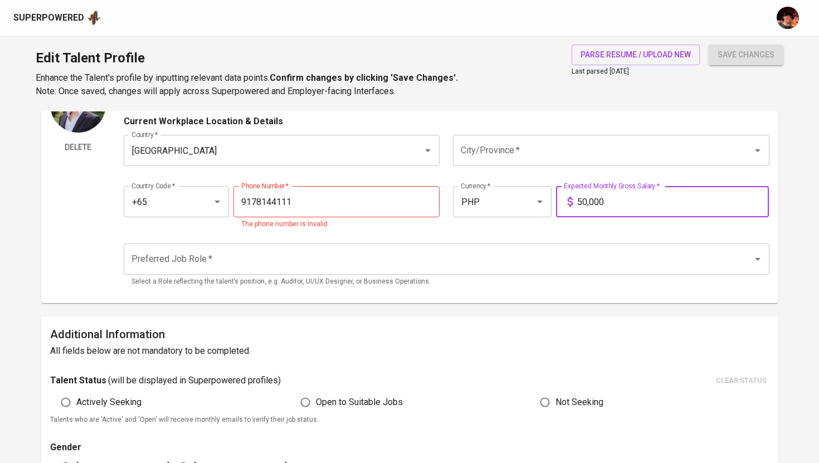
drag, startPoint x: 585, startPoint y: 202, endPoint x: 574, endPoint y: 202, distance: 10.6
click at [575, 202] on div "50,000 Expected Monthly Gross Salary *" at bounding box center [662, 201] width 213 height 31
type input "85,000"
click at [508, 142] on input "City/Province   *" at bounding box center [595, 150] width 275 height 21
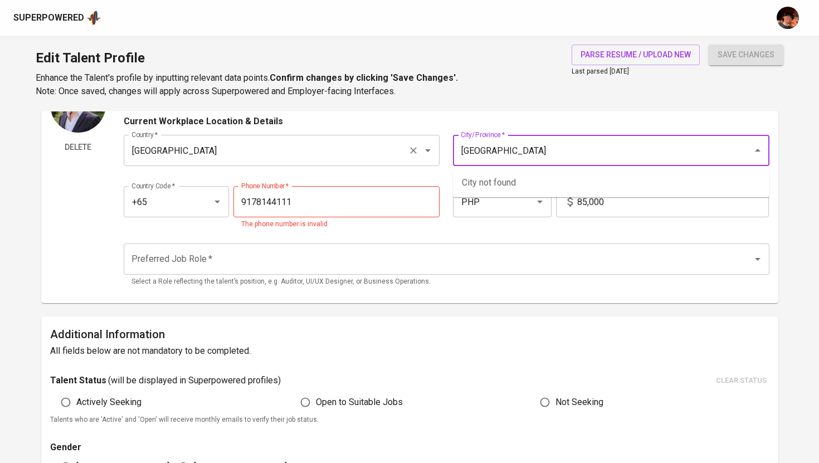
type input "[GEOGRAPHIC_DATA]"
click at [358, 150] on input "Singapore" at bounding box center [266, 150] width 275 height 21
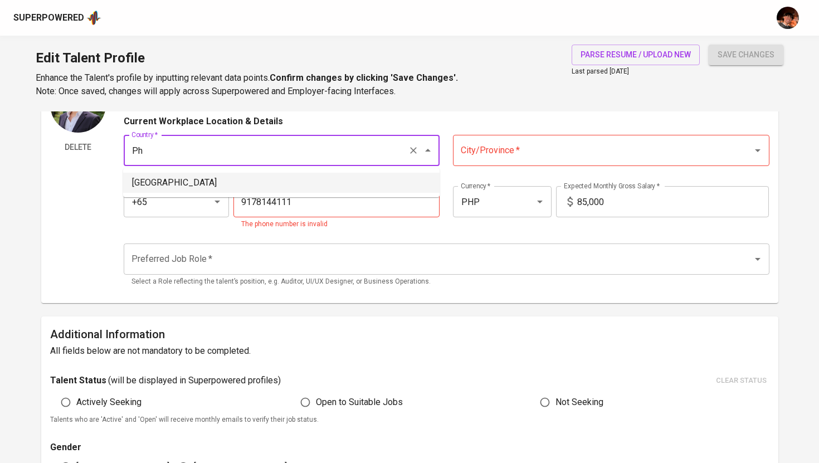
click at [352, 177] on li "[GEOGRAPHIC_DATA]" at bounding box center [281, 183] width 316 height 20
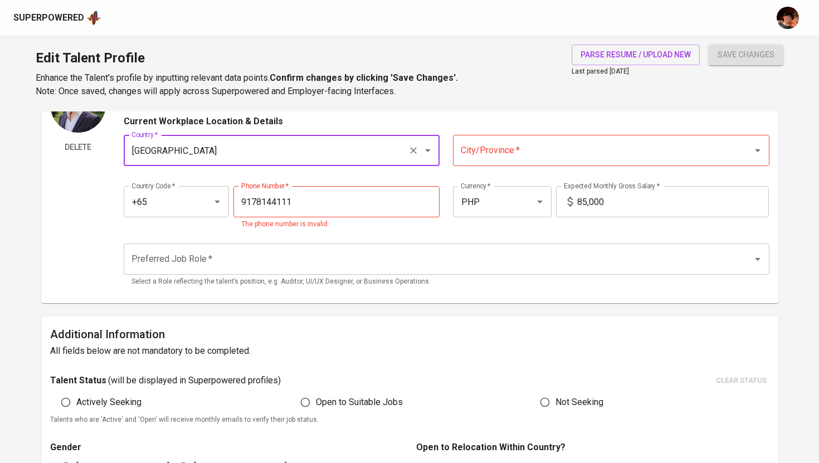
click at [468, 163] on div "City/Province *" at bounding box center [611, 150] width 316 height 31
type input "[GEOGRAPHIC_DATA]"
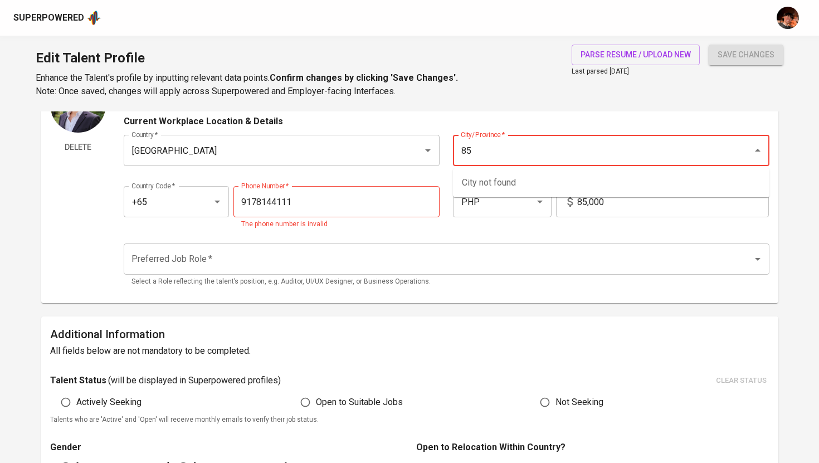
type input "8"
click at [535, 187] on li "[GEOGRAPHIC_DATA]" at bounding box center [611, 183] width 316 height 20
click at [482, 270] on div "Preferred Job Role *" at bounding box center [447, 258] width 646 height 31
type input "[GEOGRAPHIC_DATA]"
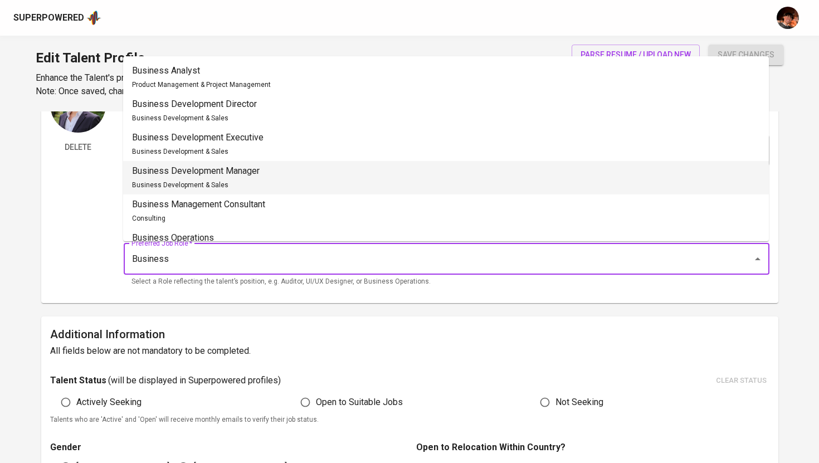
click at [238, 179] on div "Business Development Manager Business Development & Sales" at bounding box center [196, 177] width 128 height 27
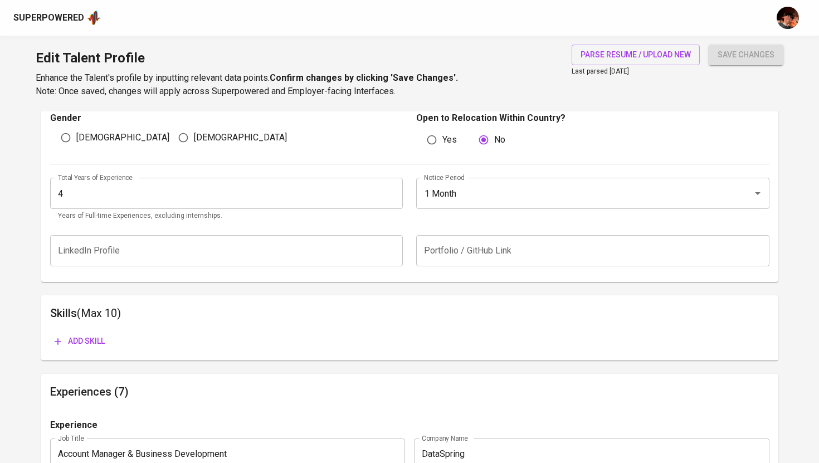
scroll to position [442, 0]
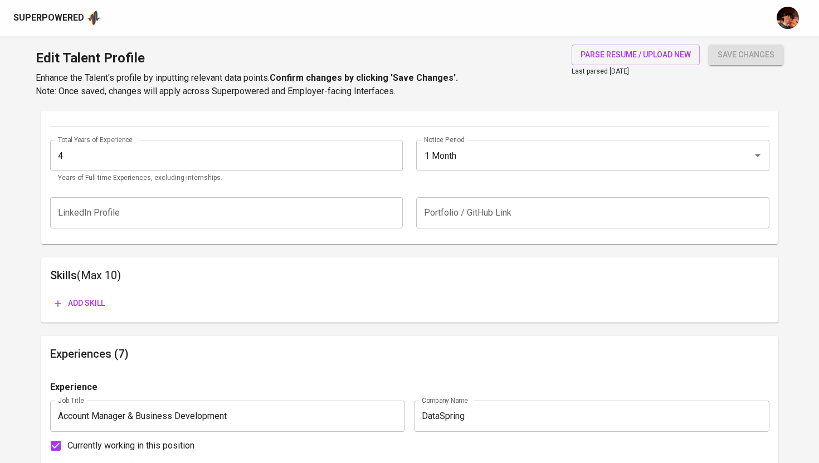
type input "Business Development Manager"
click at [87, 301] on span "Add skill" at bounding box center [80, 303] width 50 height 14
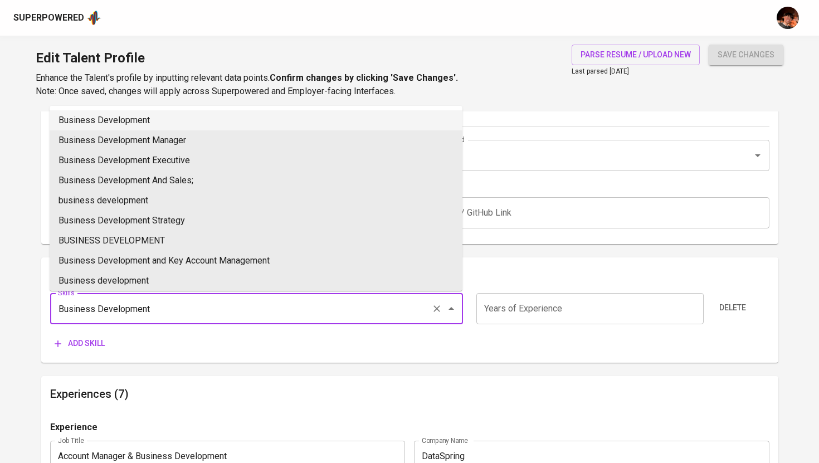
click at [214, 117] on li "Business Development" at bounding box center [256, 120] width 413 height 20
type input "Business Development"
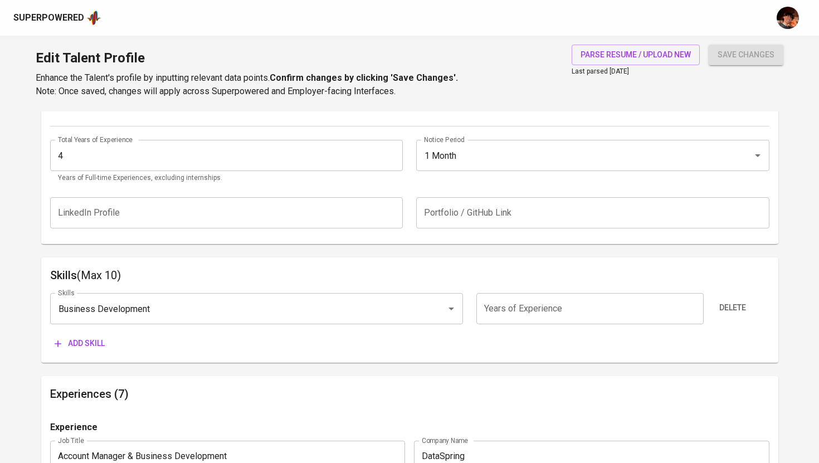
click at [526, 307] on input "number" at bounding box center [589, 308] width 227 height 31
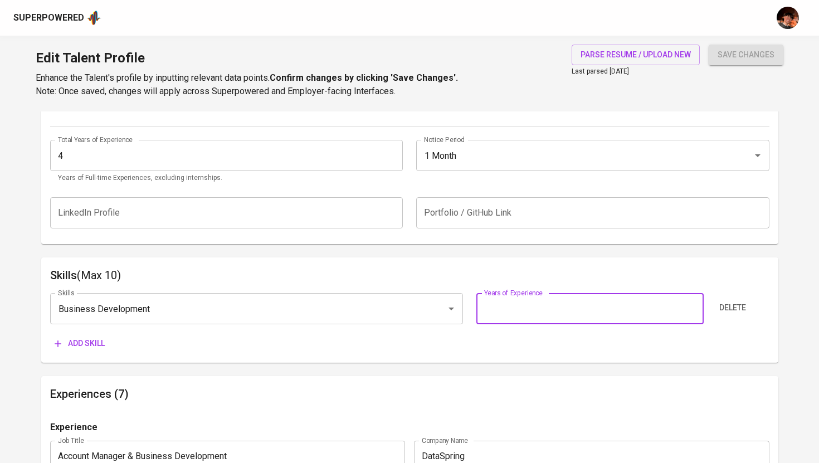
type input "5"
type input "4"
click at [96, 340] on span "Add skill" at bounding box center [80, 344] width 50 height 14
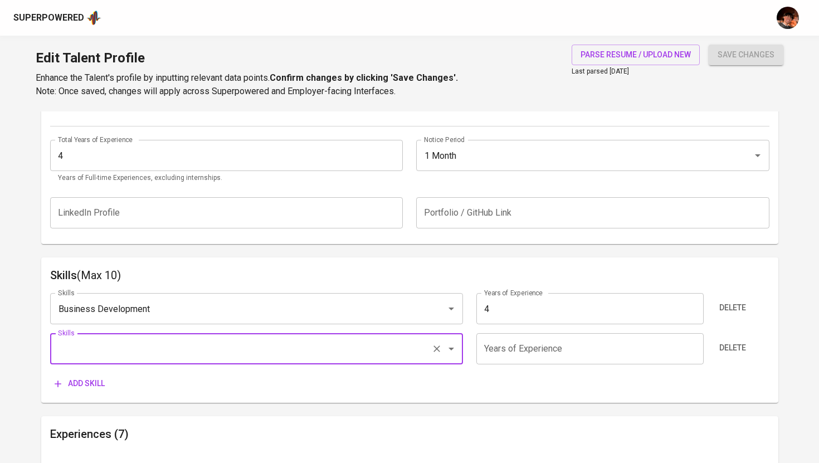
click at [141, 349] on input "Skills" at bounding box center [241, 348] width 372 height 21
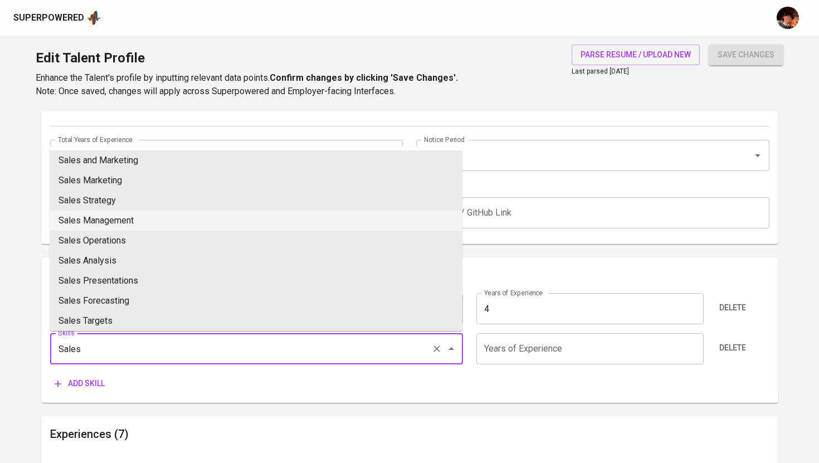
click at [152, 219] on li "Sales Management" at bounding box center [256, 221] width 413 height 20
type input "Sales Management"
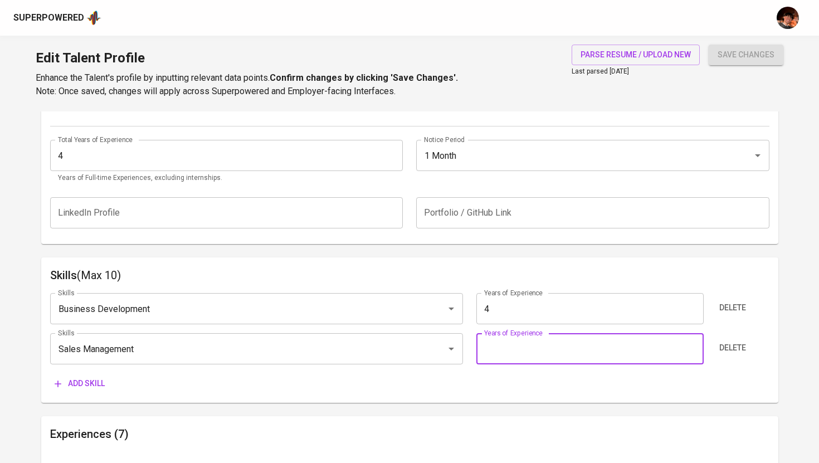
click at [529, 349] on input "number" at bounding box center [589, 348] width 227 height 31
type input "4"
click at [56, 389] on span "Add skill" at bounding box center [80, 384] width 50 height 14
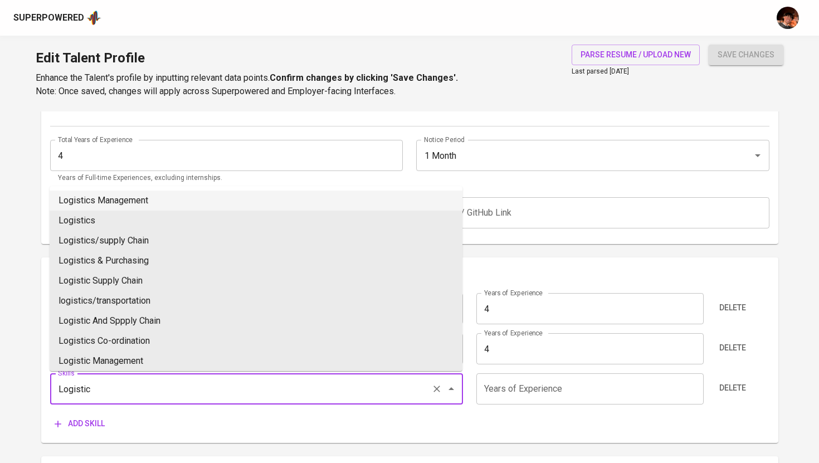
type input "Logistic"
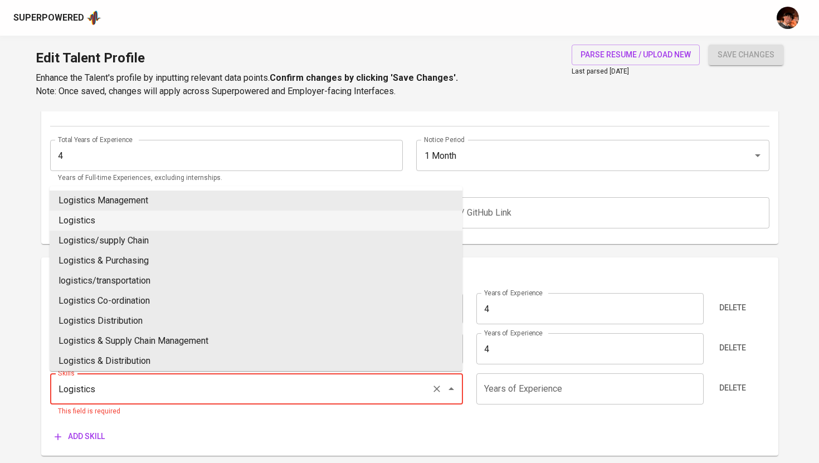
click at [123, 217] on li "Logistics" at bounding box center [256, 221] width 413 height 20
type input "Logistics"
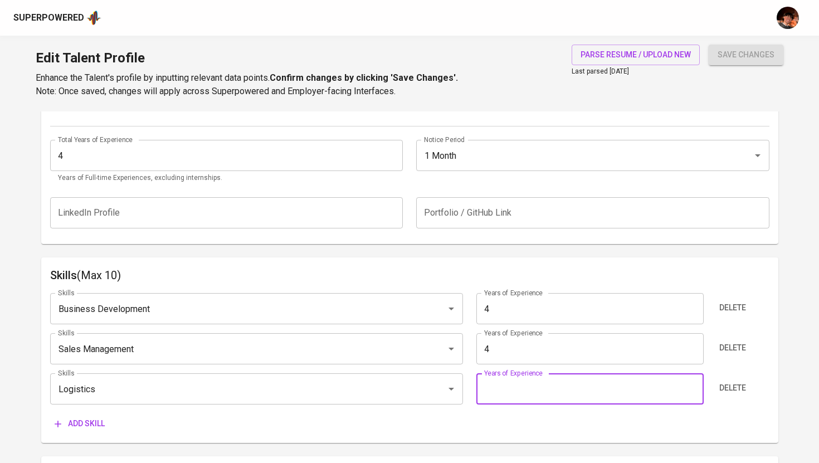
click at [499, 377] on input "number" at bounding box center [589, 388] width 227 height 31
type input "2"
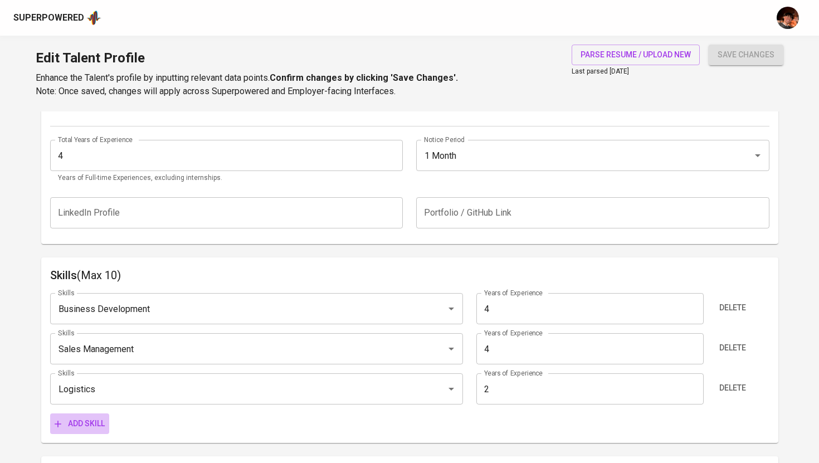
click at [84, 427] on span "Add skill" at bounding box center [80, 424] width 50 height 14
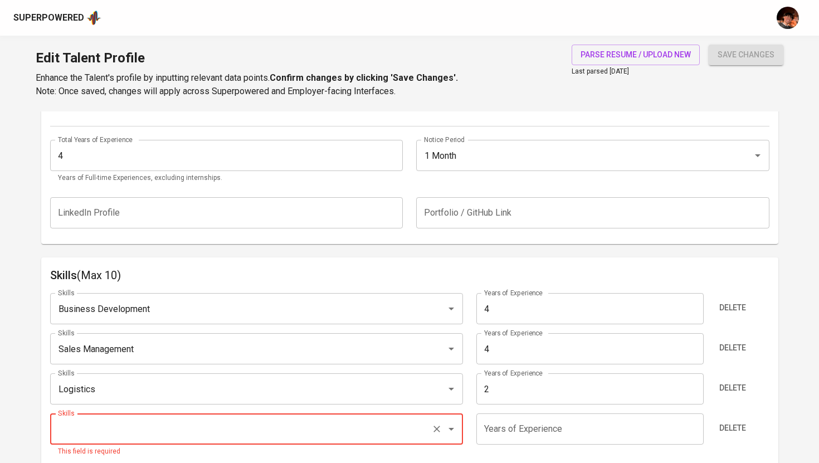
click at [544, 388] on input "2" at bounding box center [589, 388] width 227 height 31
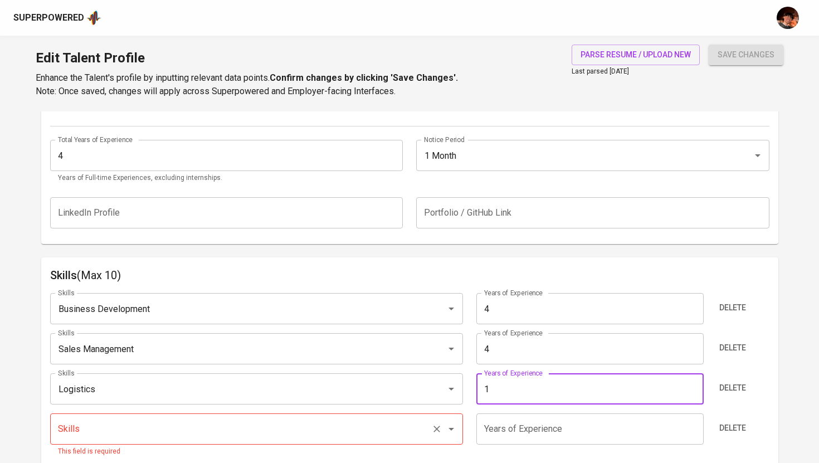
click at [143, 442] on div "Skills" at bounding box center [256, 428] width 413 height 31
type input "1"
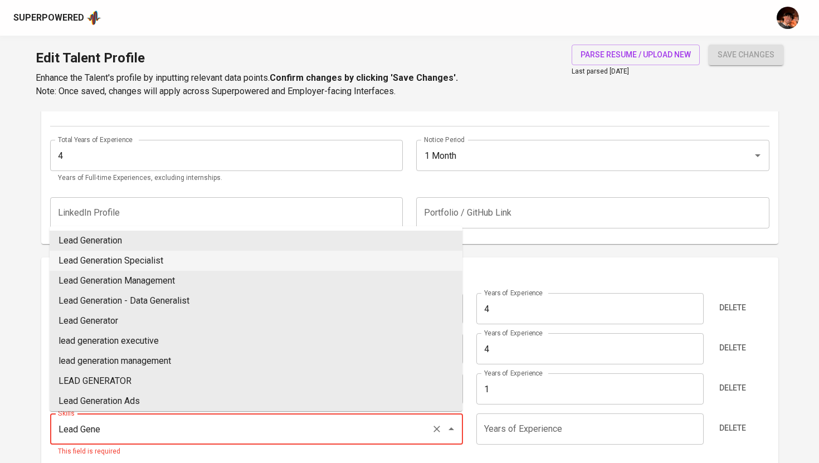
click at [132, 245] on li "Lead Generation" at bounding box center [256, 241] width 413 height 20
type input "Lead Generation"
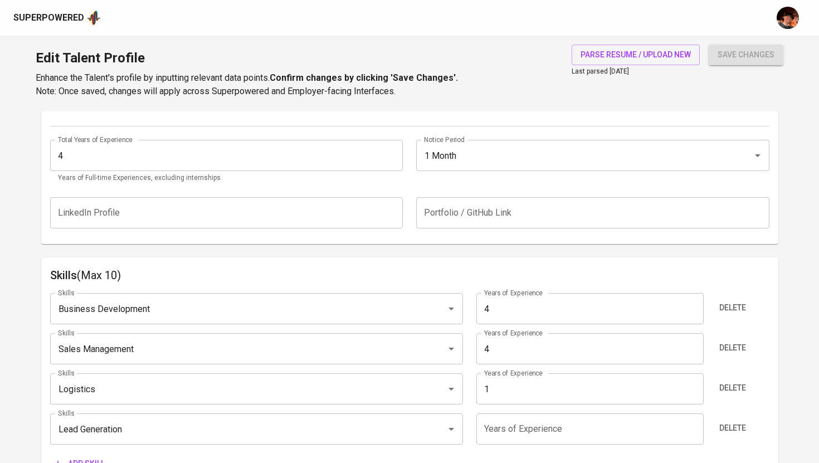
click at [509, 430] on input "number" at bounding box center [589, 428] width 227 height 31
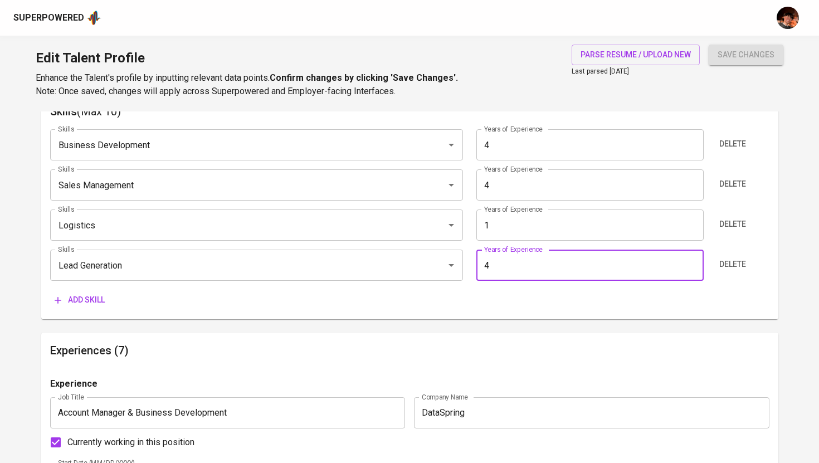
scroll to position [626, 0]
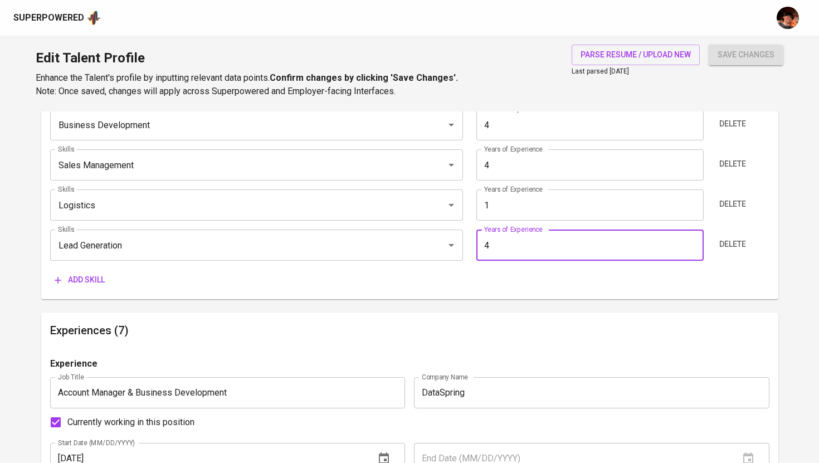
type input "4"
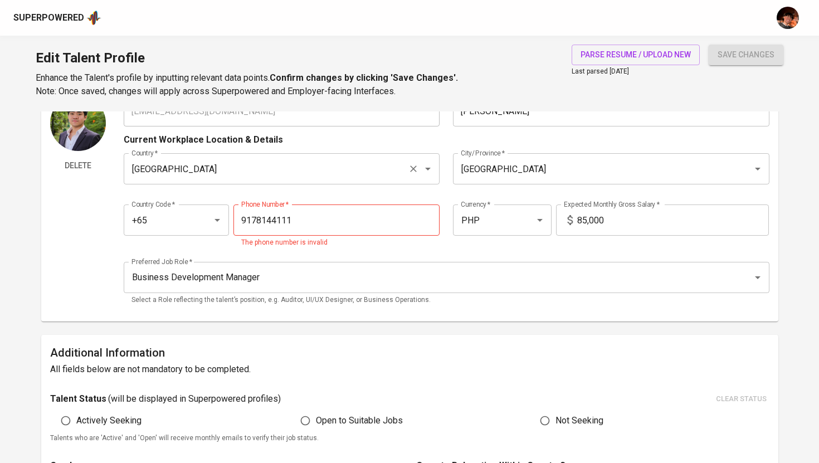
scroll to position [58, 0]
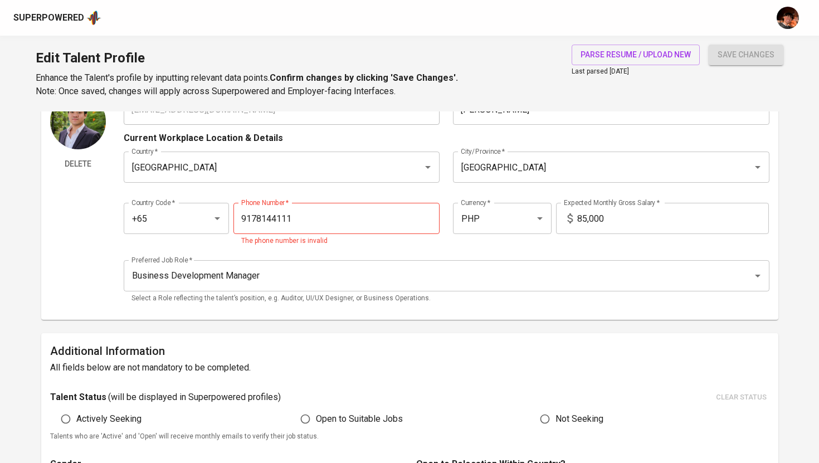
click at [371, 225] on input "9178144111" at bounding box center [336, 218] width 206 height 31
click at [217, 221] on icon "Open" at bounding box center [217, 218] width 13 height 13
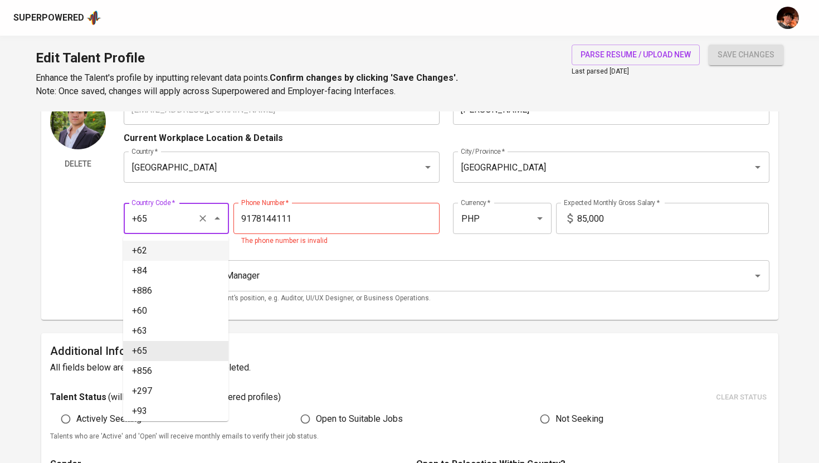
click at [159, 220] on input "+65" at bounding box center [161, 218] width 64 height 21
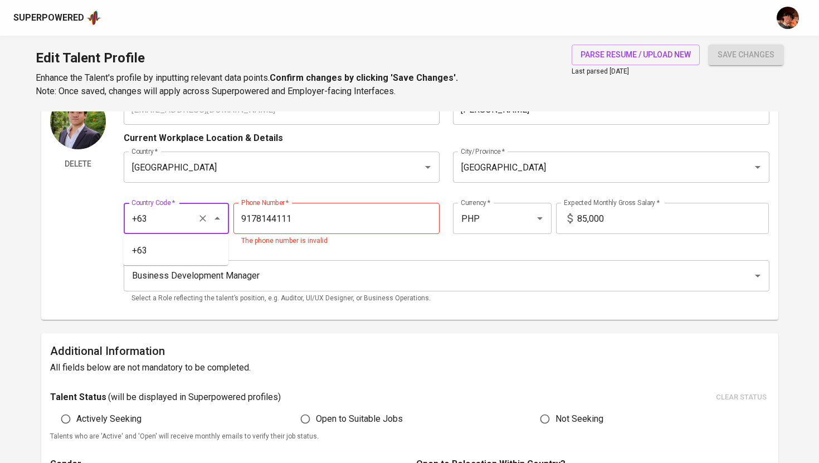
type input "+63"
click at [709, 45] on button "save changes" at bounding box center [746, 55] width 75 height 21
click at [170, 252] on li "+63" at bounding box center [175, 251] width 105 height 20
type input "917-814-4111"
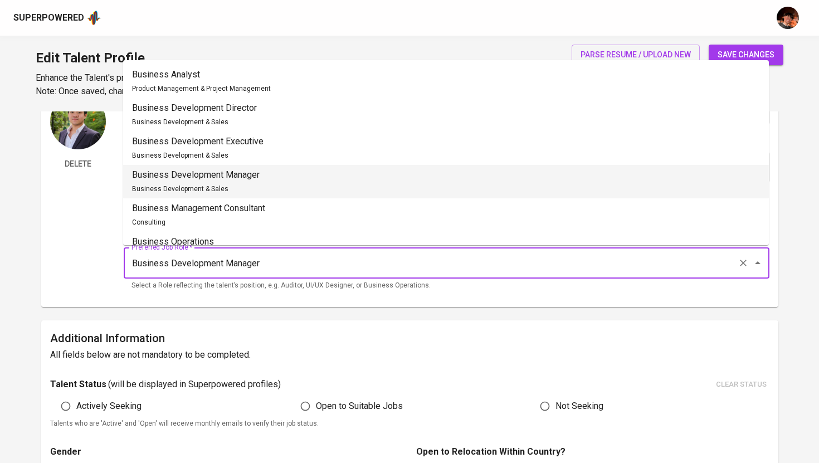
click at [294, 268] on input "Business Development Manager" at bounding box center [431, 262] width 605 height 21
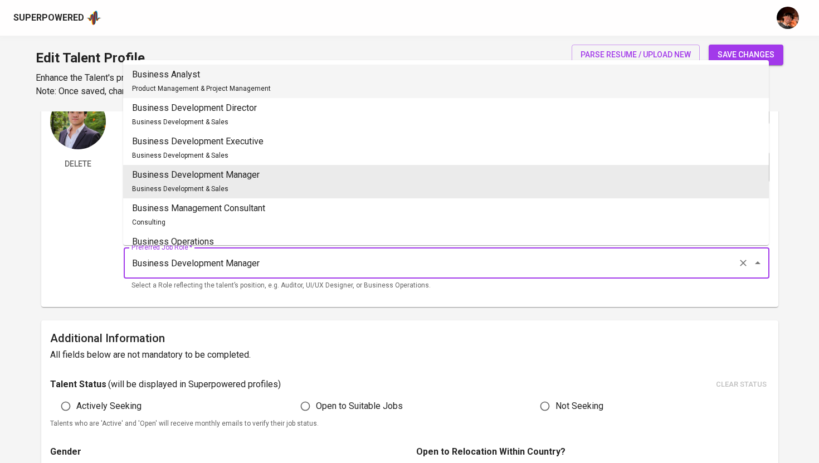
click at [780, 50] on button "save changes" at bounding box center [746, 55] width 75 height 21
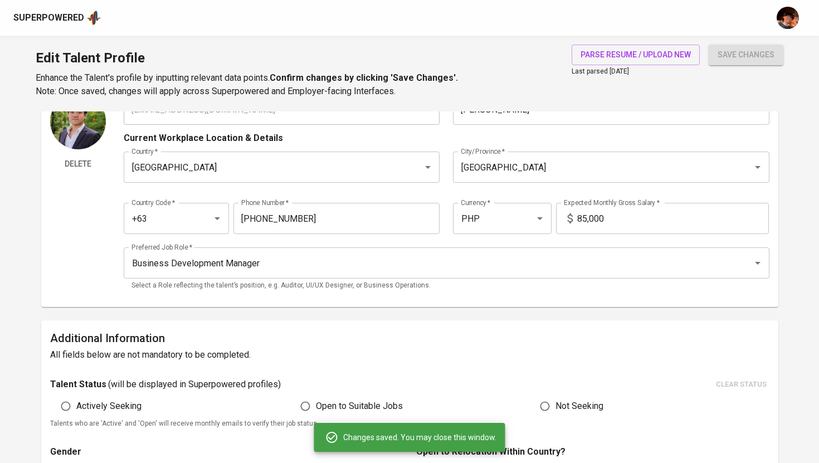
type input "Lead Generation"
type input "Business Development"
type input "4"
type input "Logistics"
type input "1"
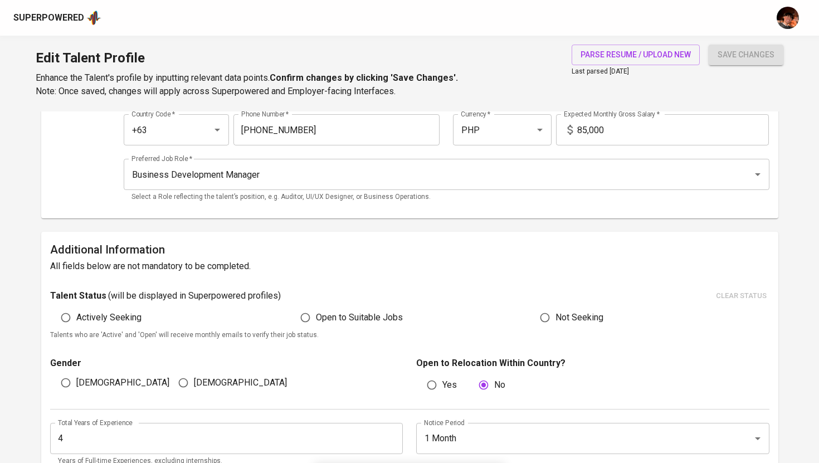
scroll to position [0, 0]
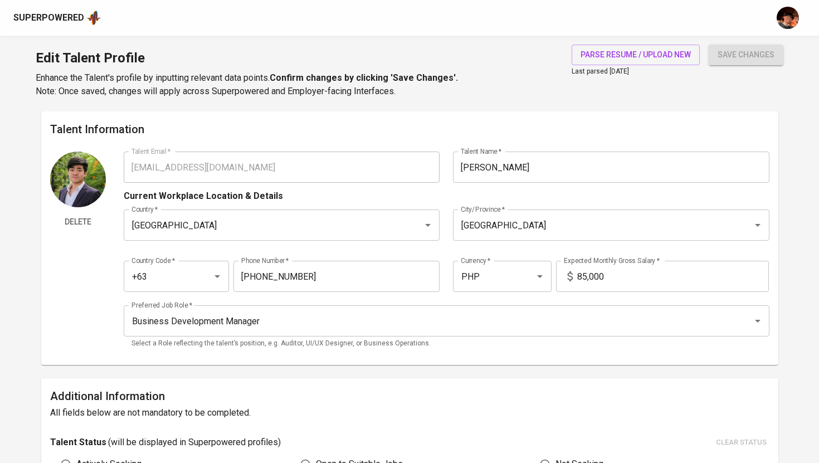
click at [59, 6] on div "Superpowered" at bounding box center [409, 18] width 819 height 36
click at [59, 14] on div "Superpowered" at bounding box center [48, 18] width 71 height 13
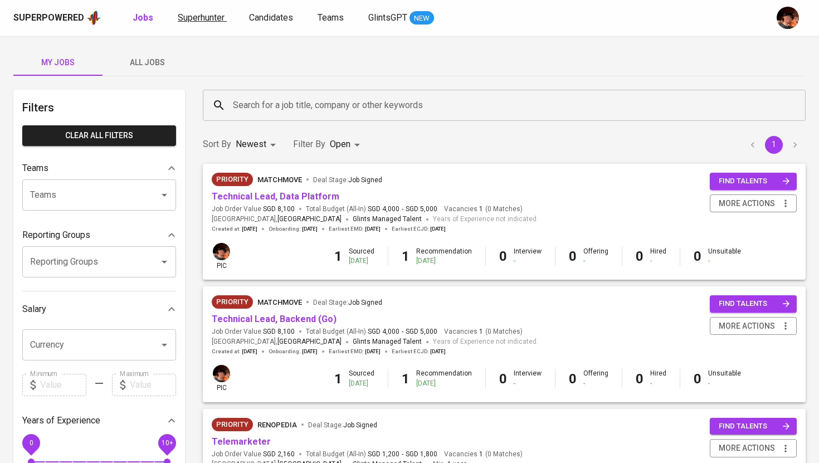
click at [202, 17] on span "Superhunter" at bounding box center [201, 17] width 47 height 11
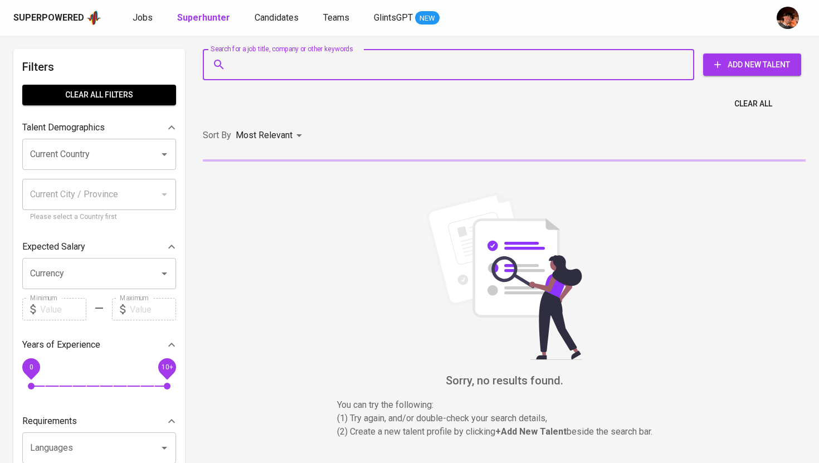
click at [291, 69] on input "Search for a job title, company or other keywords" at bounding box center [451, 64] width 442 height 21
paste input "raphaelraymondching@gmail.com"
type input "raphaelraymondching@gmail.com"
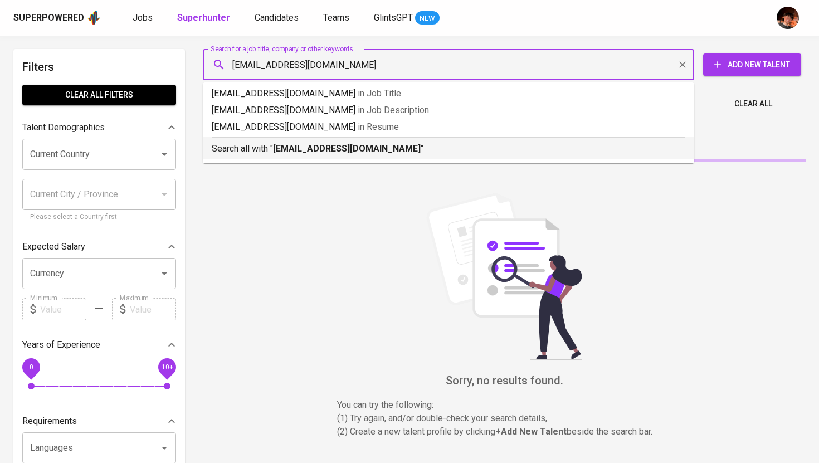
click at [314, 153] on b "raphaelraymondching@gmail.com" at bounding box center [347, 148] width 148 height 11
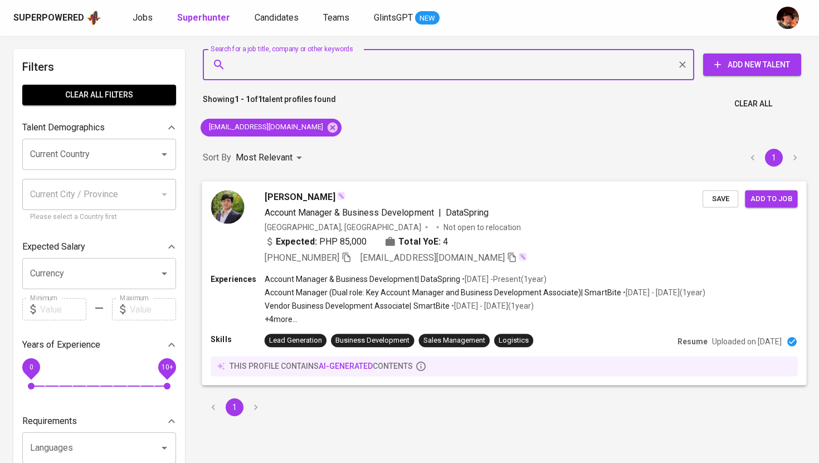
click at [772, 197] on span "Add to job" at bounding box center [770, 198] width 41 height 13
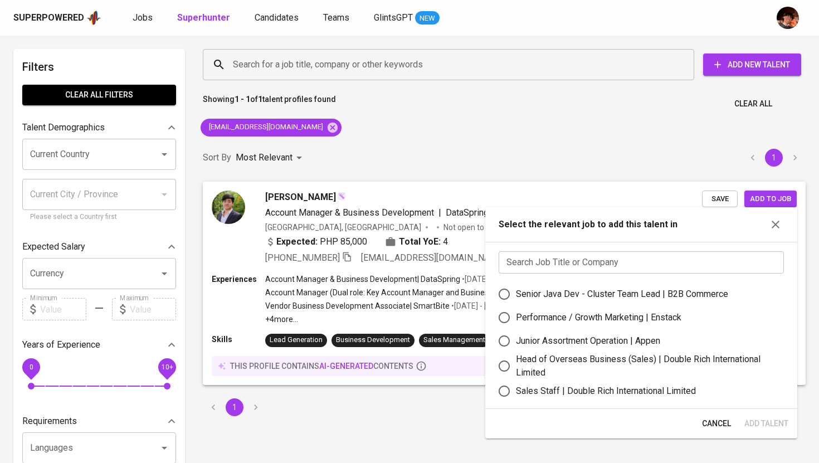
click at [588, 270] on input "text" at bounding box center [641, 262] width 285 height 22
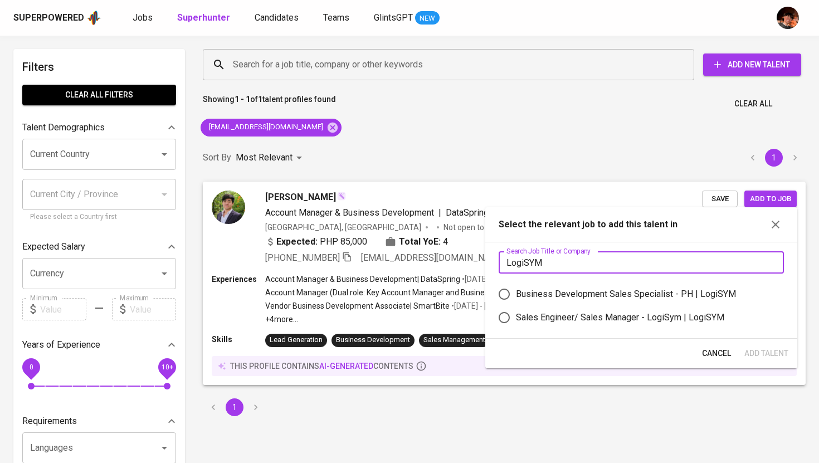
type input "LogiSYM"
click at [587, 296] on div "Business Development Sales Specialist - PH | LogiSYM" at bounding box center [626, 293] width 220 height 13
click at [516, 296] on input "Business Development Sales Specialist - PH | LogiSYM" at bounding box center [504, 293] width 23 height 23
radio input "true"
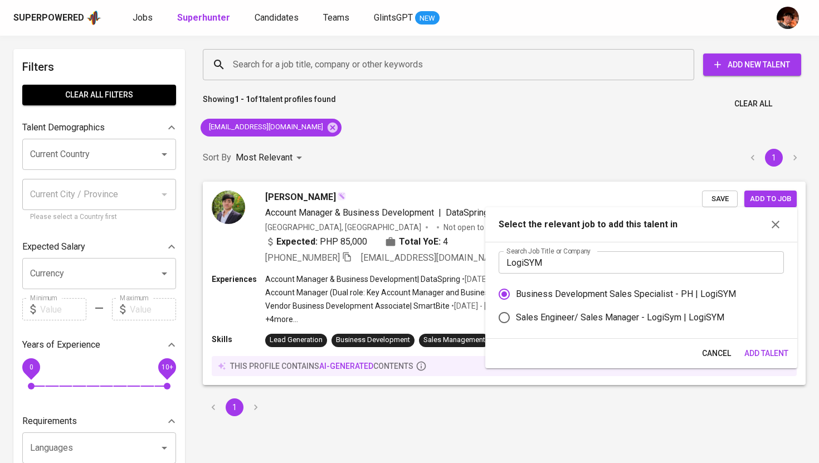
click at [759, 353] on span "Add Talent" at bounding box center [766, 354] width 44 height 14
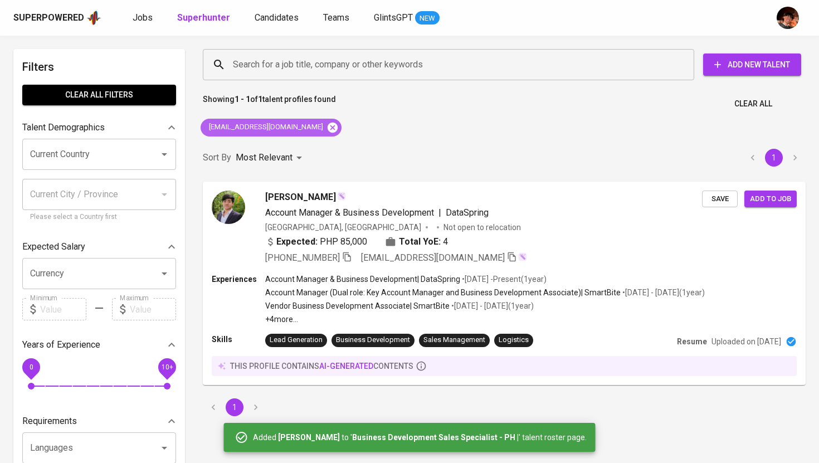
click at [331, 131] on icon at bounding box center [333, 127] width 10 height 10
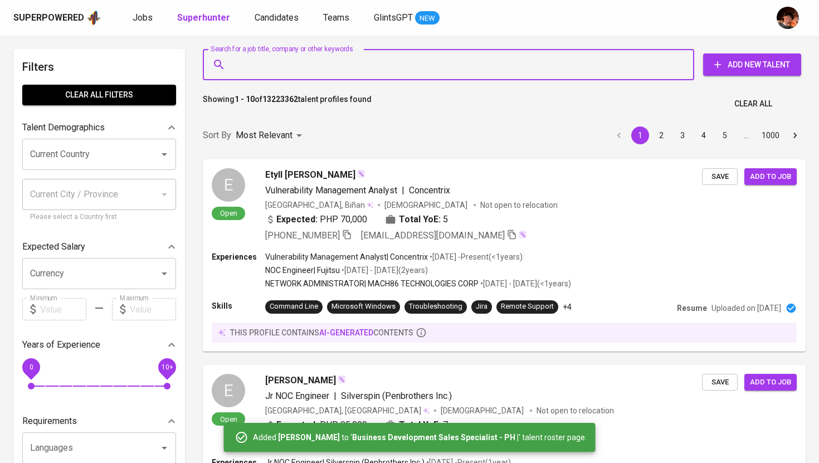
click at [270, 61] on input "Search for a job title, company or other keywords" at bounding box center [451, 64] width 442 height 21
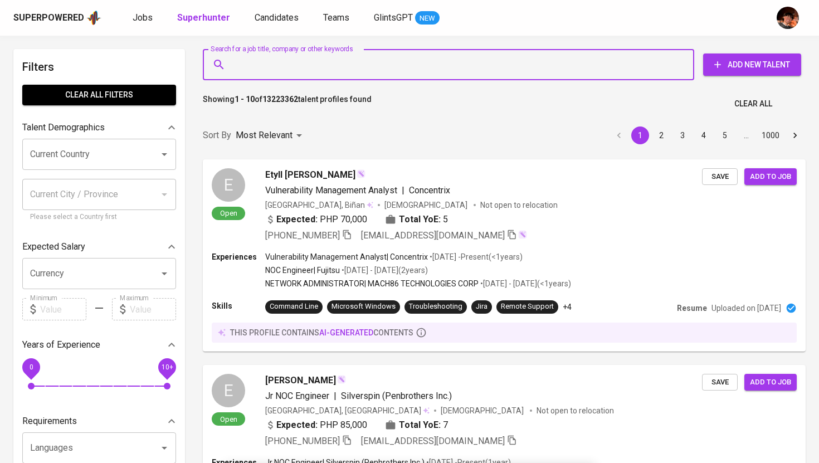
paste input "raphaelraymondching@gmail.com"
type input "raphaelraymondching@gmail.com"
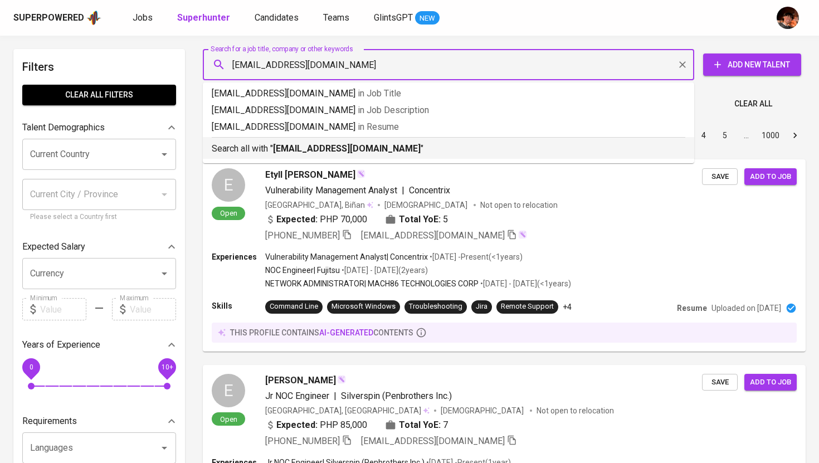
click at [309, 145] on b "raphaelraymondching@gmail.com" at bounding box center [347, 148] width 148 height 11
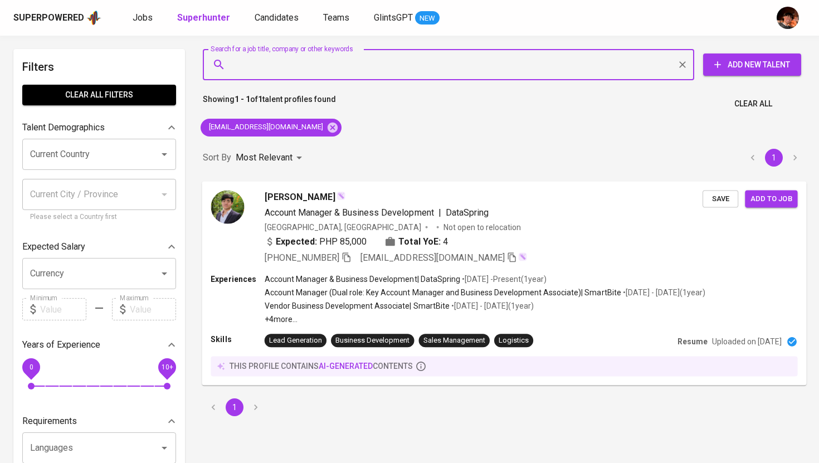
click at [286, 197] on span "[PERSON_NAME]" at bounding box center [300, 196] width 71 height 13
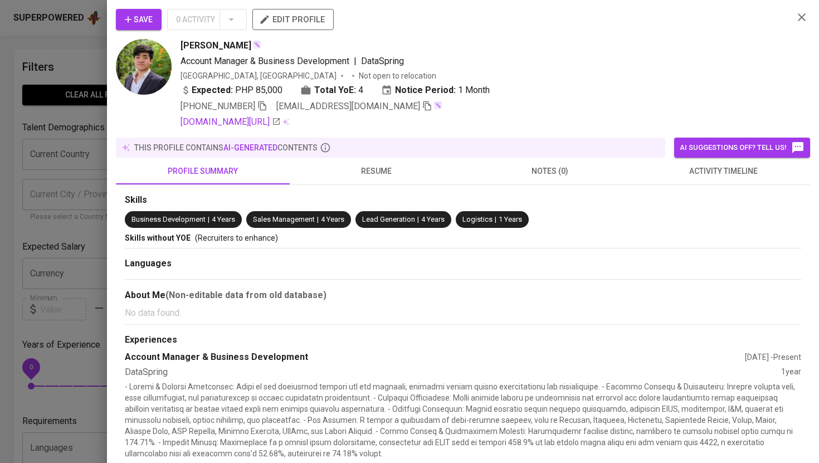
click at [310, 27] on button "edit profile" at bounding box center [292, 19] width 81 height 21
click at [81, 128] on div at bounding box center [409, 231] width 819 height 463
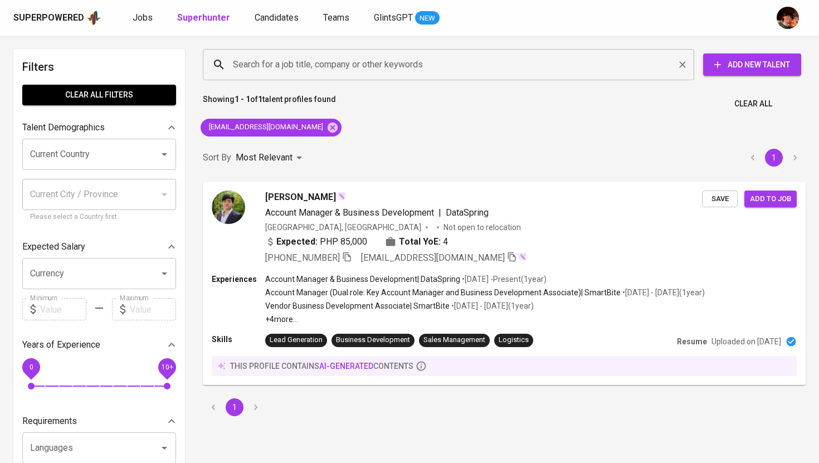
click at [280, 66] on input "Search for a job title, company or other keywords" at bounding box center [451, 64] width 442 height 21
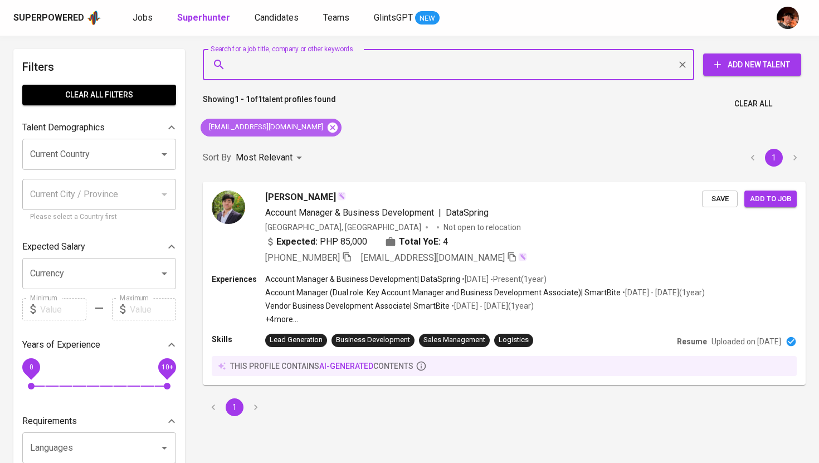
click at [330, 126] on icon at bounding box center [332, 127] width 12 height 12
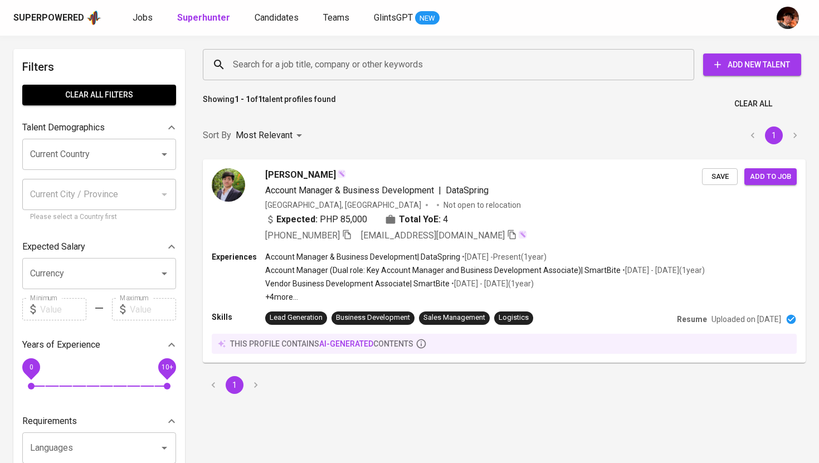
click at [326, 56] on input "Search for a job title, company or other keywords" at bounding box center [451, 64] width 442 height 21
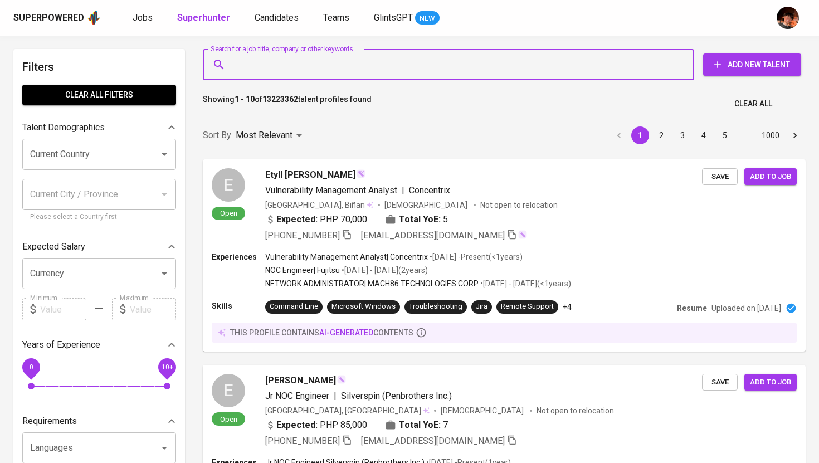
paste input "matthewtan2321@gmail.com"
type input "matthewtan2321@gmail.com"
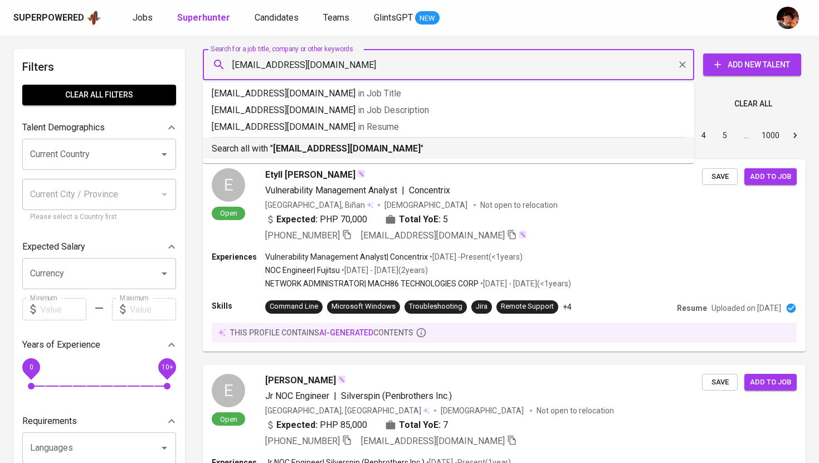
click at [323, 147] on b "matthewtan2321@gmail.com" at bounding box center [347, 148] width 148 height 11
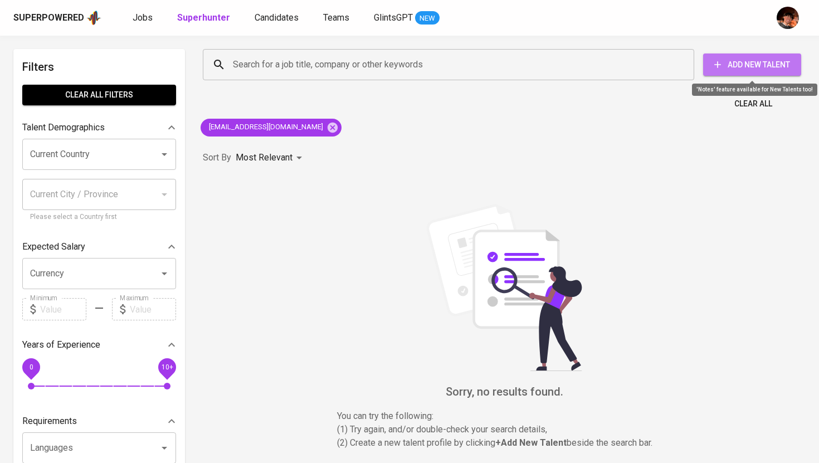
click at [747, 67] on span "Add New Talent" at bounding box center [752, 65] width 80 height 14
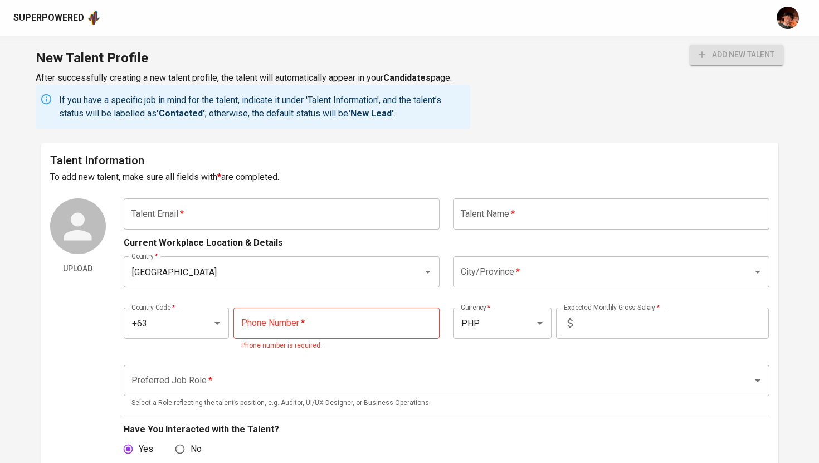
click at [299, 211] on input "text" at bounding box center [282, 213] width 316 height 31
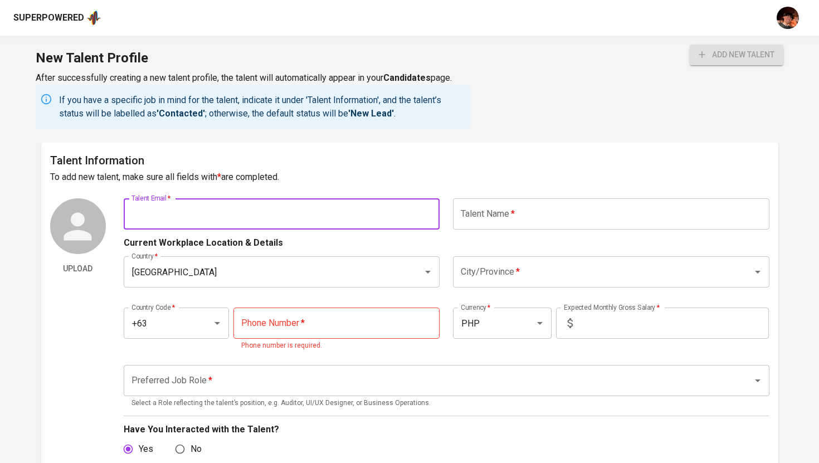
paste input "matthewtan2321@gmail.com"
type input "matthewtan2321@gmail.com"
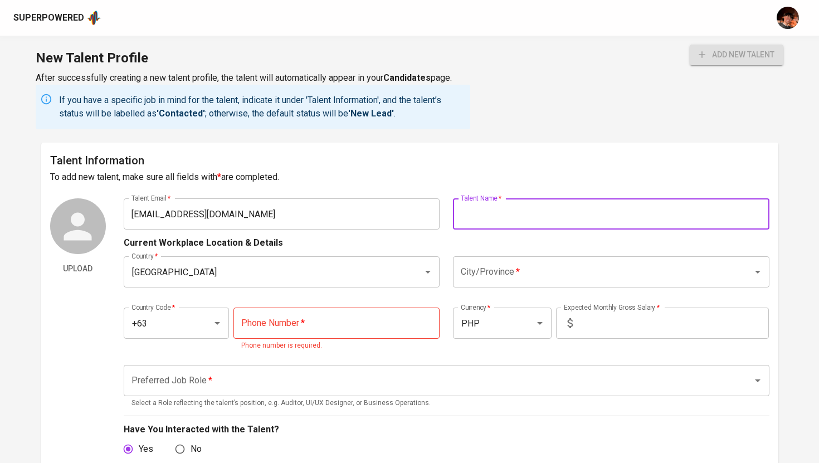
click at [493, 212] on input "text" at bounding box center [611, 213] width 316 height 31
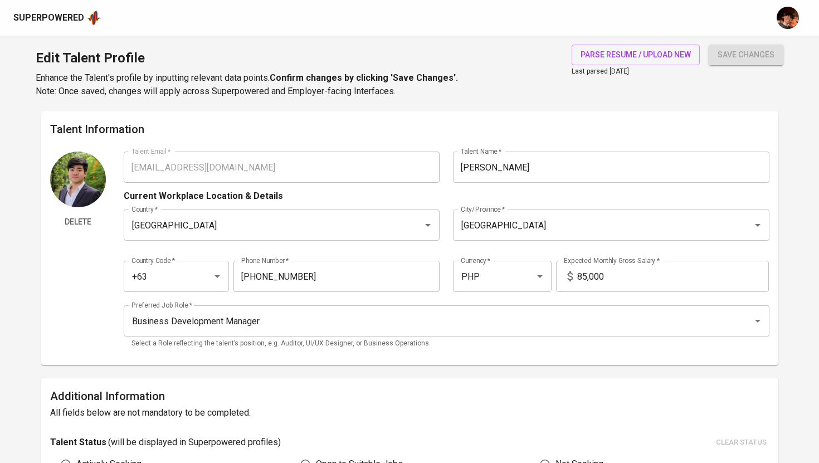
type input "raphaelraymondching@gmail.com"
type input "Raphael Ching"
type input "[GEOGRAPHIC_DATA]"
type input "+63"
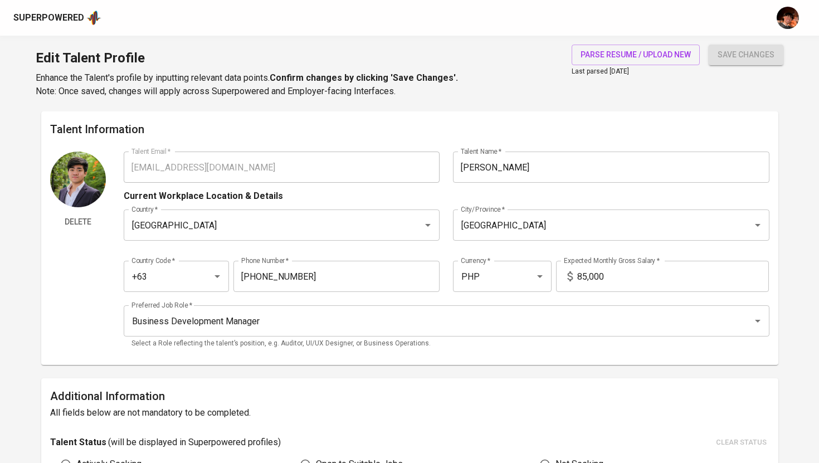
type input "917-814-4111"
type input "PHP"
type input "85,000"
type input "Business Development Manager"
type input "4"
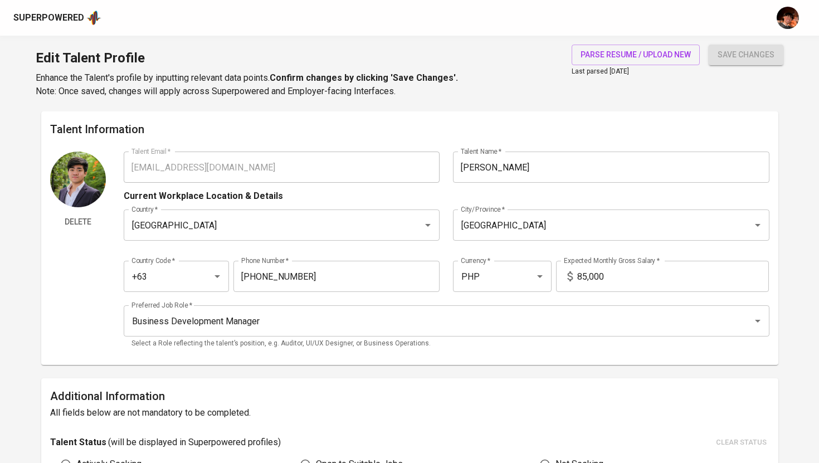
type input "1 Month"
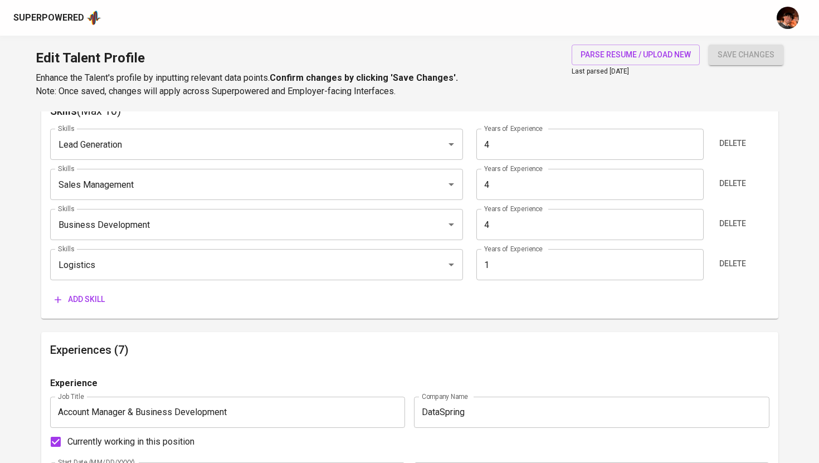
scroll to position [613, 0]
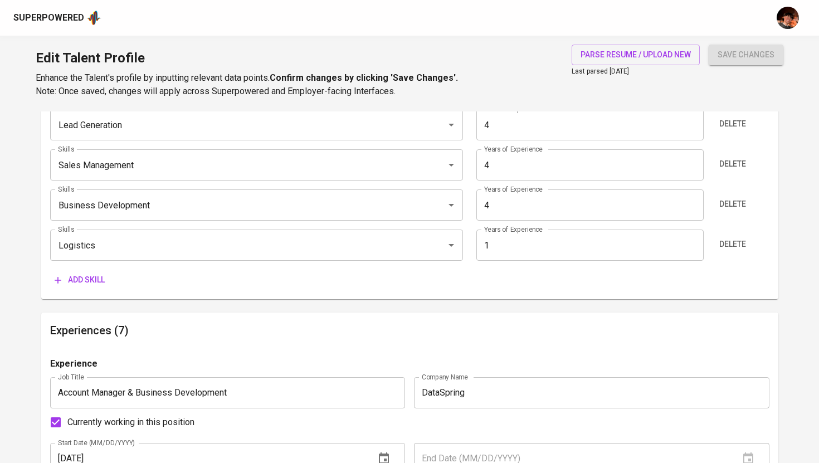
click at [79, 278] on span "Add skill" at bounding box center [80, 280] width 50 height 14
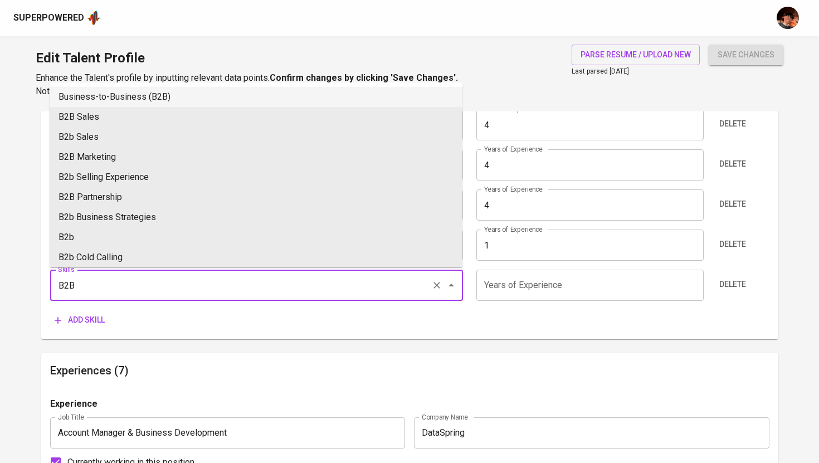
click at [175, 99] on li "Business-to-Business (B2B)" at bounding box center [256, 97] width 413 height 20
type input "Business-to-Business (B2B)"
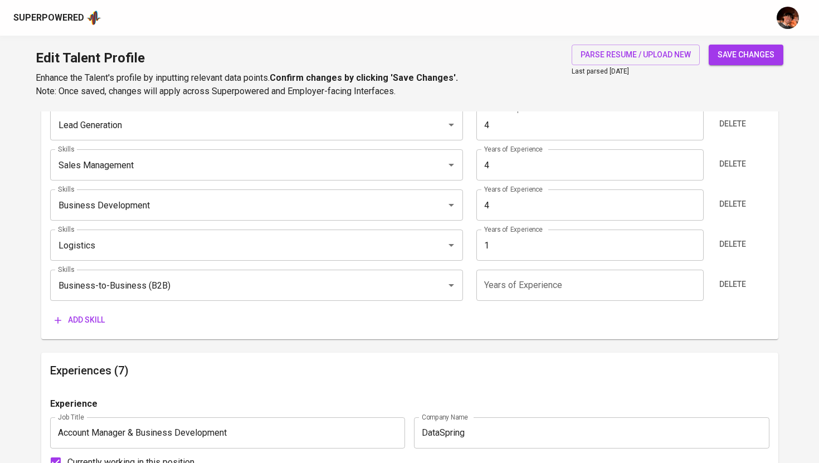
click at [540, 295] on input "number" at bounding box center [589, 285] width 227 height 31
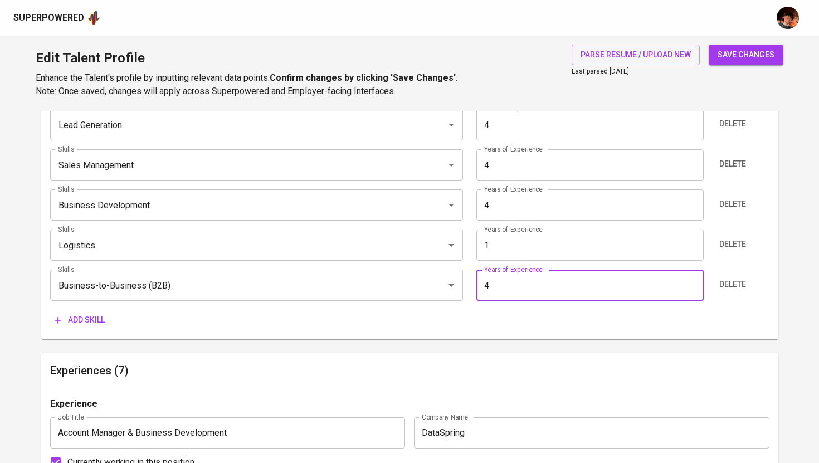
type input "4"
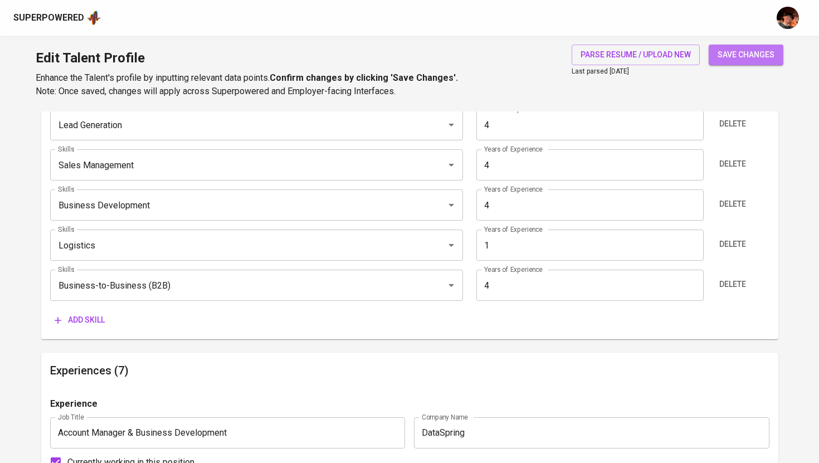
click at [730, 50] on span "save changes" at bounding box center [746, 55] width 57 height 14
type input "Business-to-Business (B2B)"
type input "Lead Generation"
type input "Sales Management"
type input "Business Development"
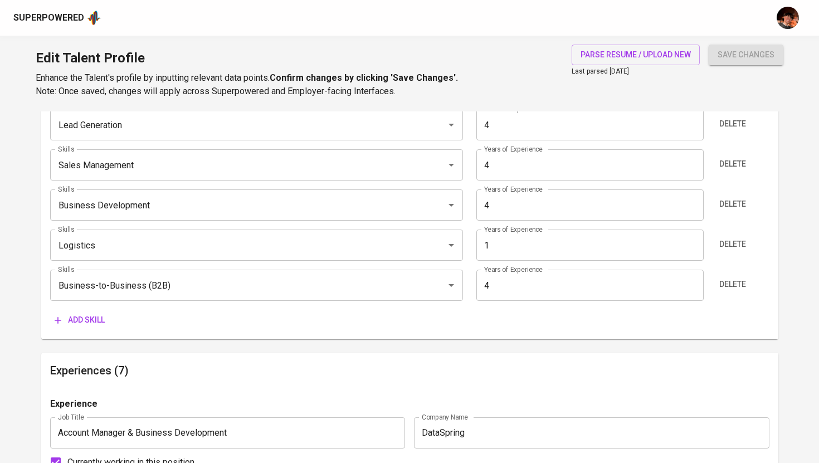
type input "4"
type input "Logistics"
type input "1"
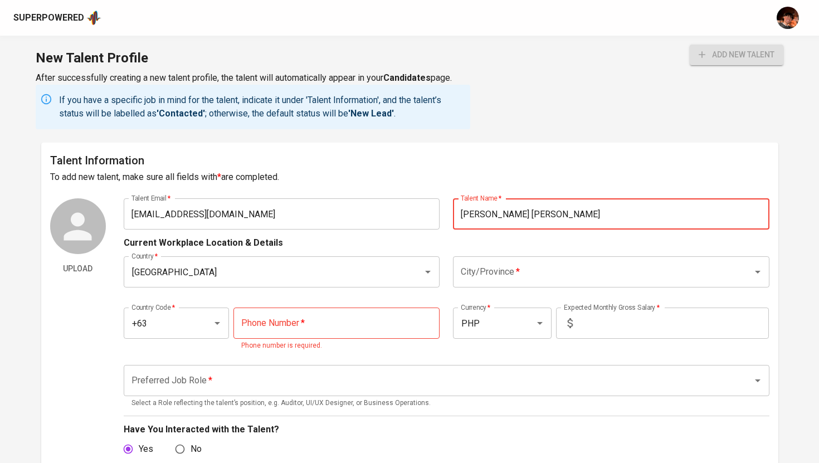
type input "[PERSON_NAME] [PERSON_NAME]"
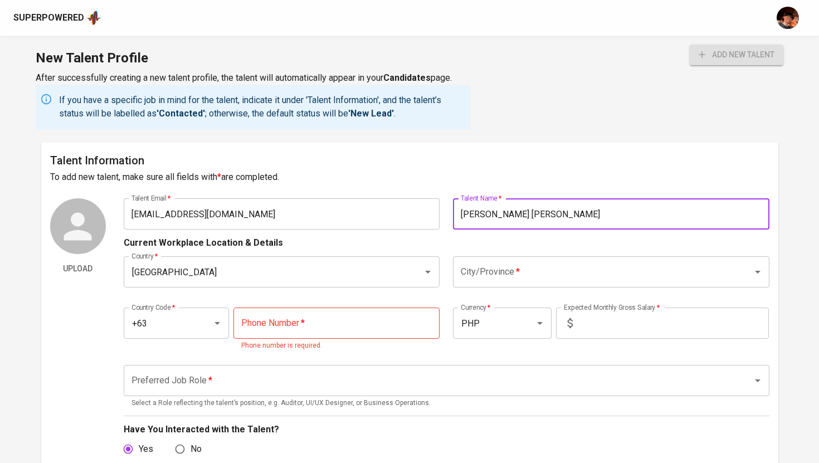
click at [496, 265] on input "City/Province   *" at bounding box center [595, 271] width 275 height 21
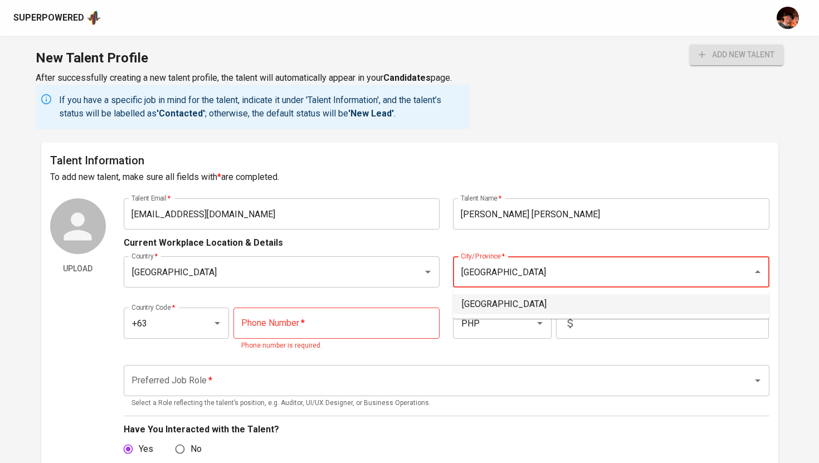
click at [501, 307] on li "[GEOGRAPHIC_DATA]" at bounding box center [611, 304] width 316 height 20
type input "[GEOGRAPHIC_DATA]"
click at [308, 333] on input "tel" at bounding box center [336, 323] width 206 height 31
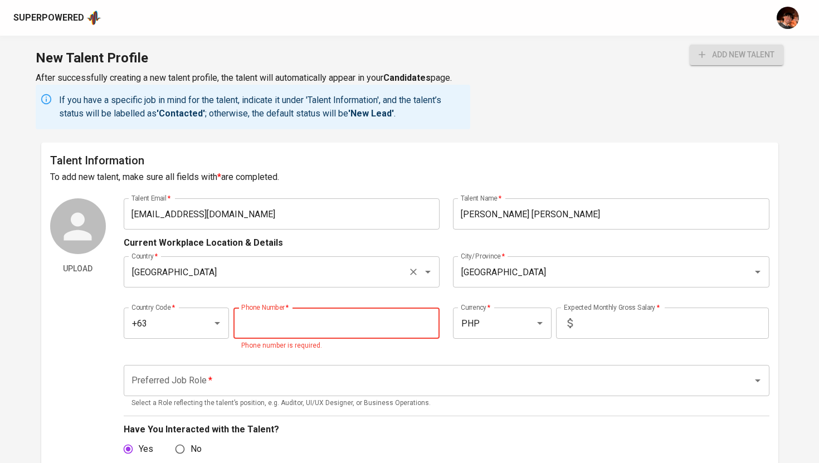
paste input "[PHONE_NUMBER]"
type input "[PHONE_NUMBER]"
click at [649, 328] on input "text" at bounding box center [673, 323] width 192 height 31
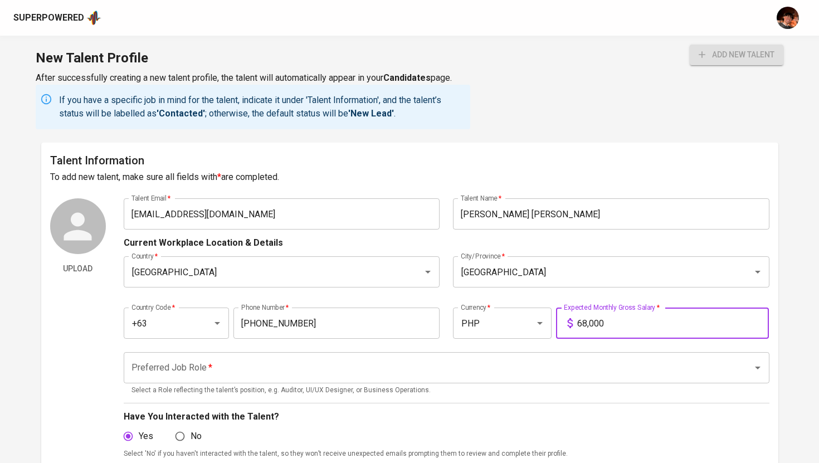
type input "68,000"
click at [586, 375] on input "Preferred Job Role   *" at bounding box center [431, 367] width 605 height 21
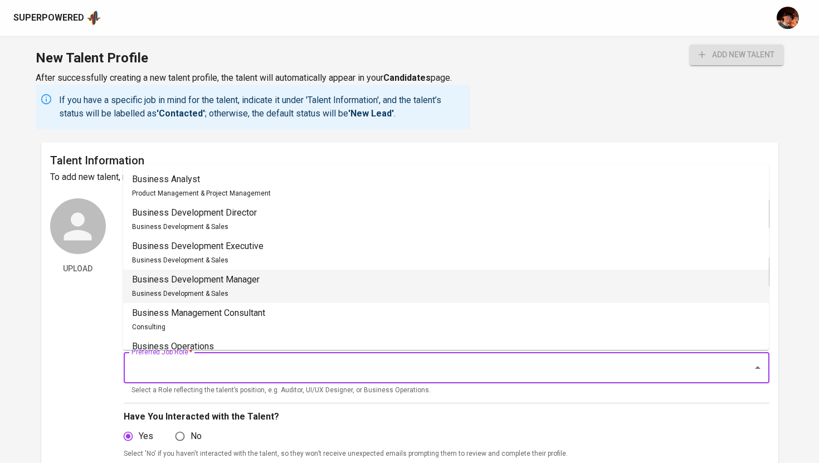
click at [252, 279] on p "Business Development Manager" at bounding box center [196, 279] width 128 height 13
type input "Business Development Manager"
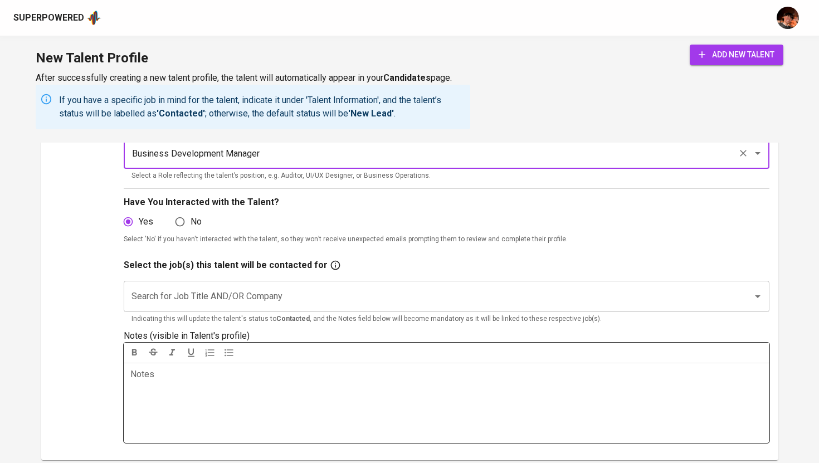
scroll to position [226, 0]
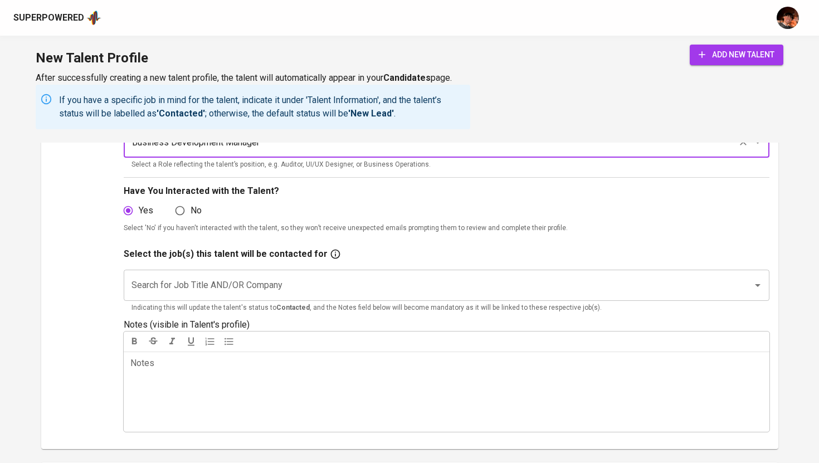
click at [243, 294] on input "Search for Job Title AND/OR Company" at bounding box center [431, 285] width 605 height 21
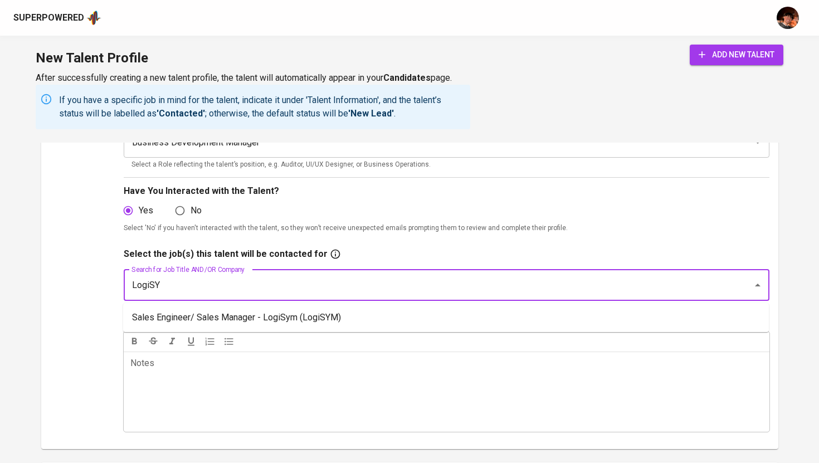
type input "LogiSYM"
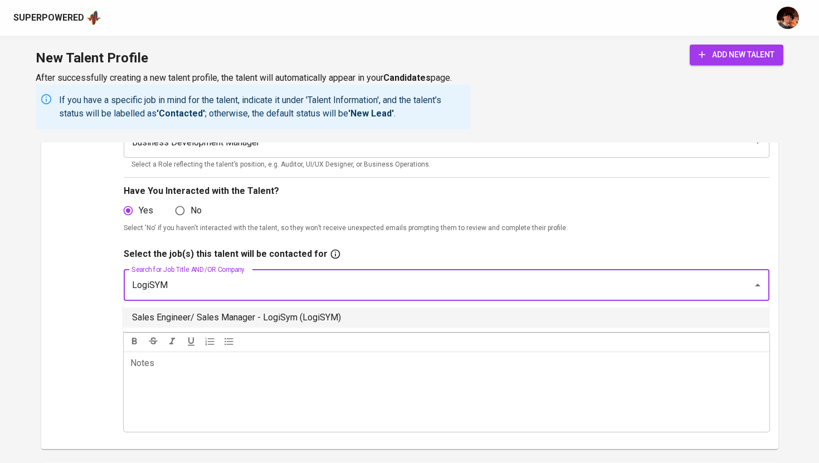
click at [216, 313] on li "Sales Engineer/ Sales Manager - LogiSym (LogiSYM)" at bounding box center [446, 318] width 646 height 20
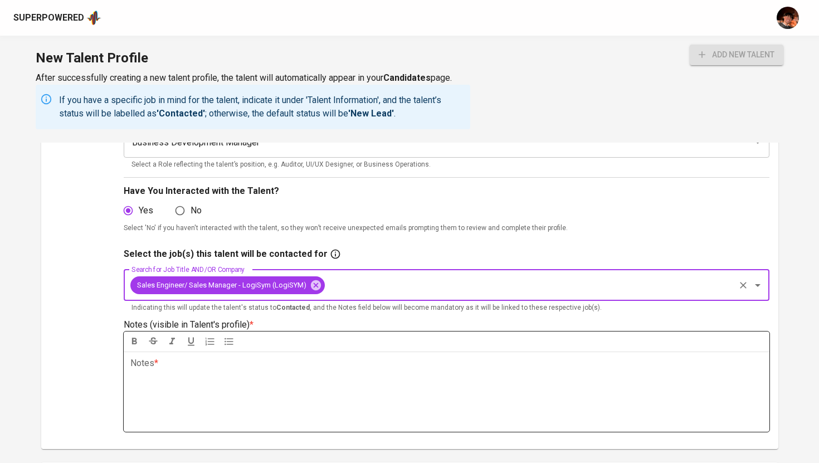
click at [204, 386] on div "Notes * ﻿" at bounding box center [447, 392] width 646 height 80
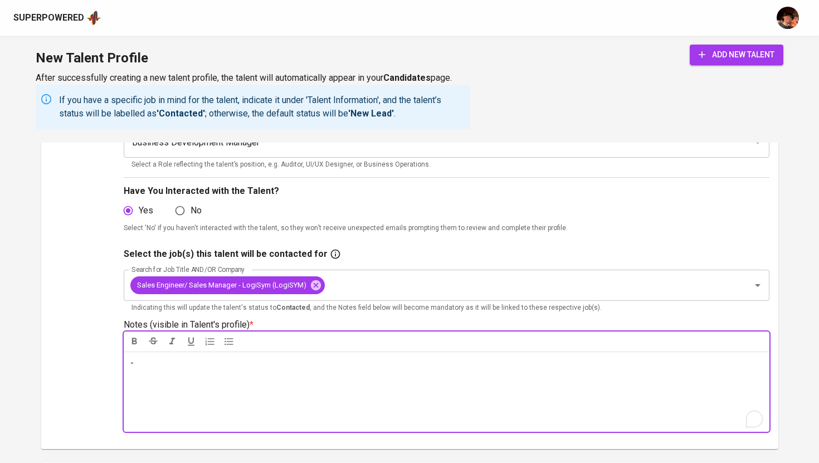
click at [725, 51] on span "add new talent" at bounding box center [737, 55] width 76 height 14
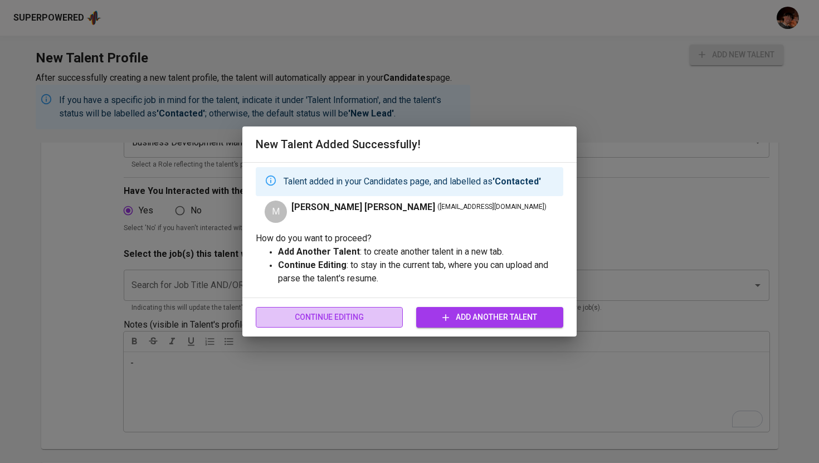
click at [348, 316] on span "Continue Editing" at bounding box center [329, 317] width 129 height 14
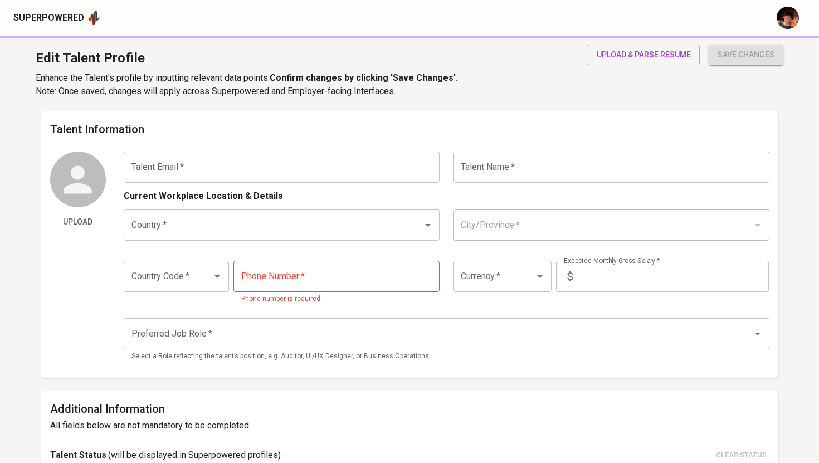
type input "[EMAIL_ADDRESS][DOMAIN_NAME]"
type input "[PERSON_NAME] [PERSON_NAME]"
type input "[GEOGRAPHIC_DATA]"
type input "+63"
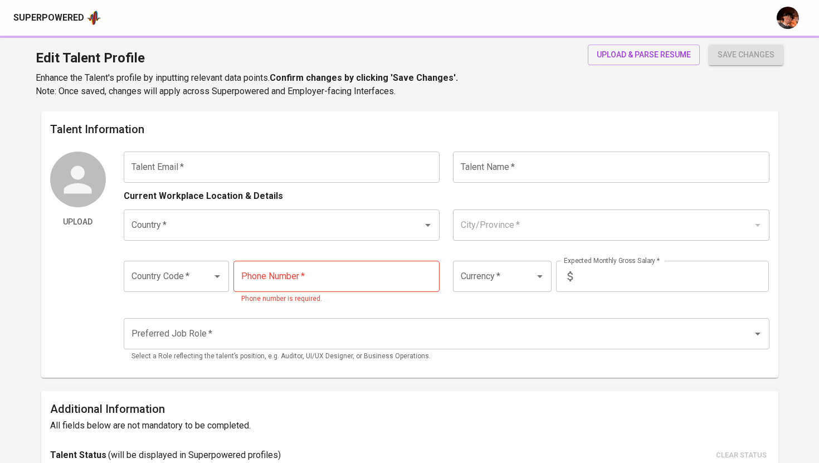
type input "[PHONE_NUMBER]"
type input "PHP"
type input "68,000"
type input "Business Development Manager"
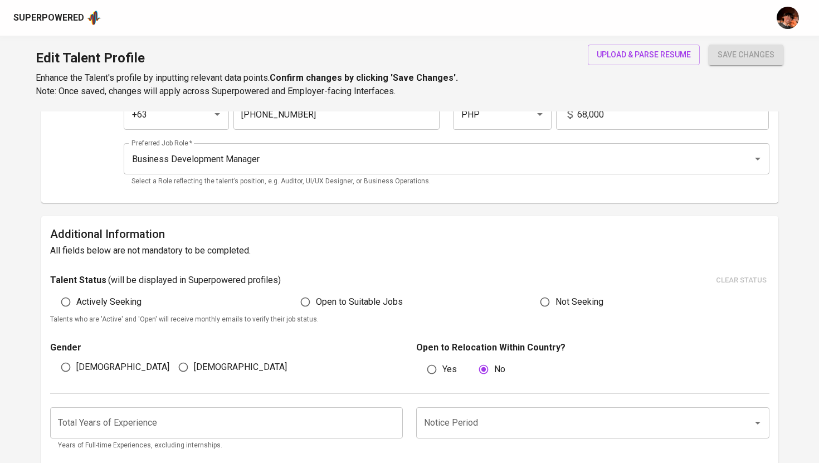
scroll to position [77, 0]
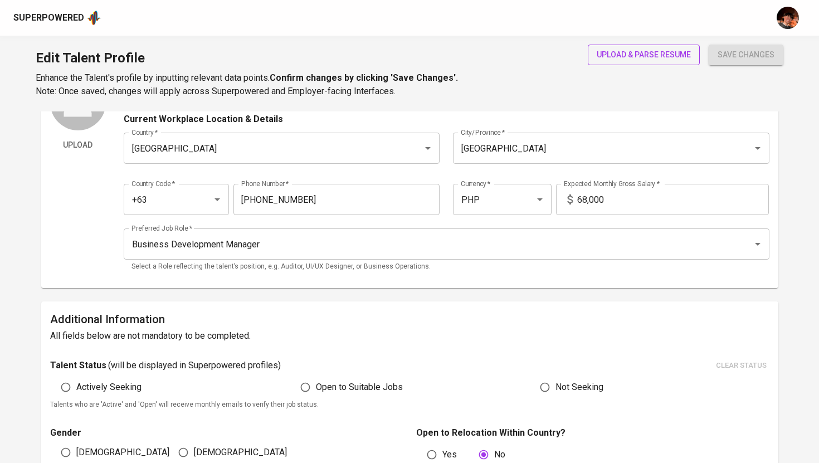
click at [674, 45] on button "upload & parse resume" at bounding box center [644, 55] width 112 height 21
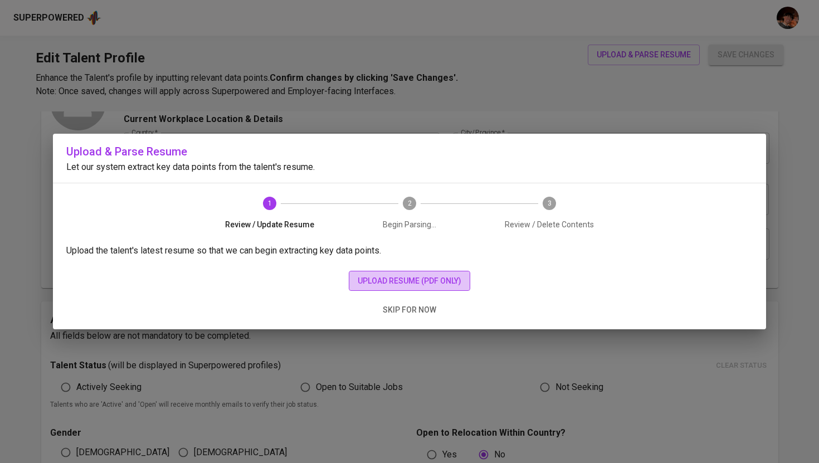
click at [382, 285] on span "upload resume (pdf only)" at bounding box center [410, 281] width 104 height 14
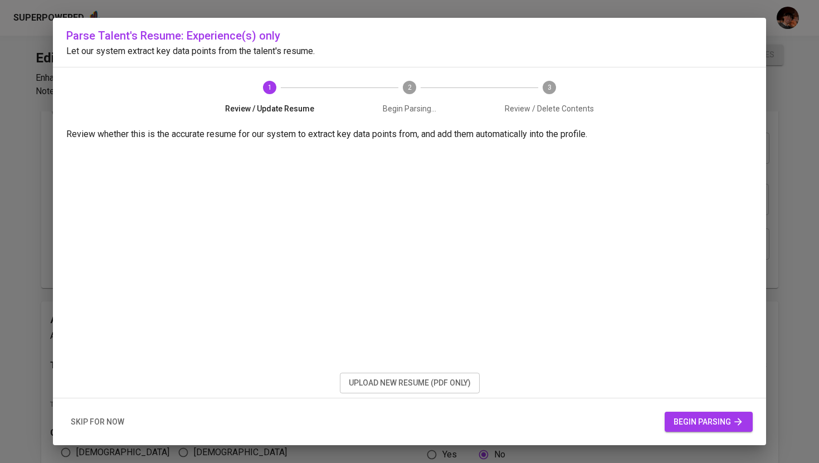
click at [705, 418] on span "begin parsing" at bounding box center [709, 422] width 70 height 14
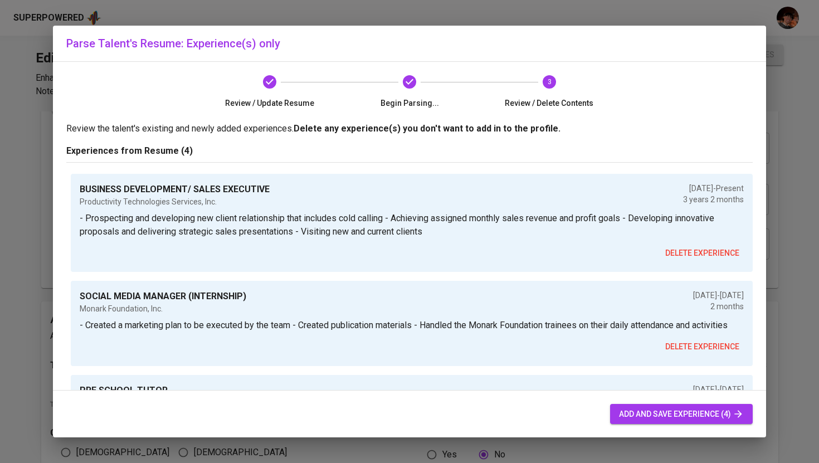
click at [662, 417] on span "add and save experience (4)" at bounding box center [681, 414] width 125 height 14
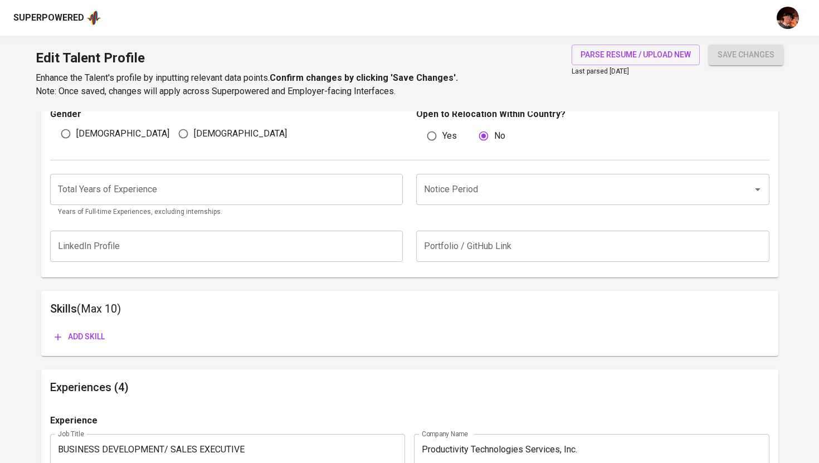
scroll to position [388, 0]
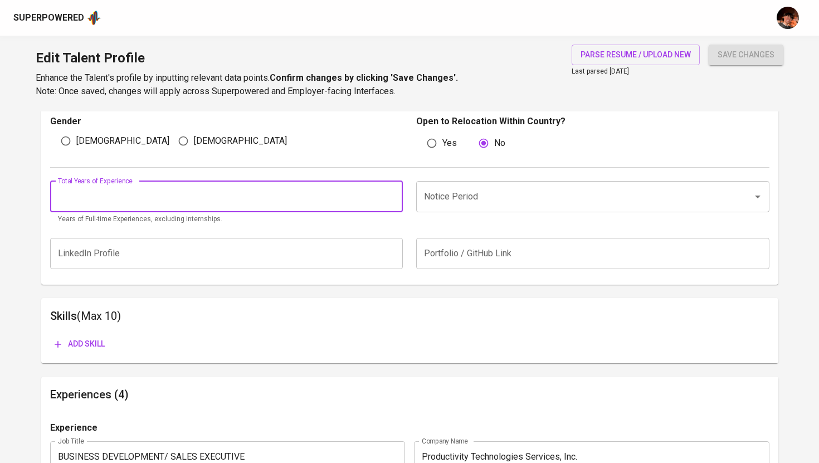
click at [247, 203] on input "number" at bounding box center [226, 196] width 353 height 31
type input "3"
click at [436, 194] on input "Notice Period" at bounding box center [577, 196] width 312 height 21
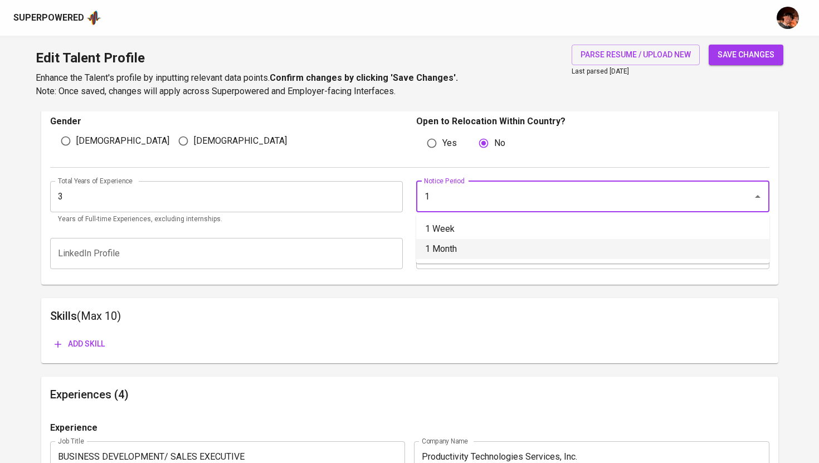
click at [460, 250] on li "1 Month" at bounding box center [592, 249] width 353 height 20
type input "1 Month"
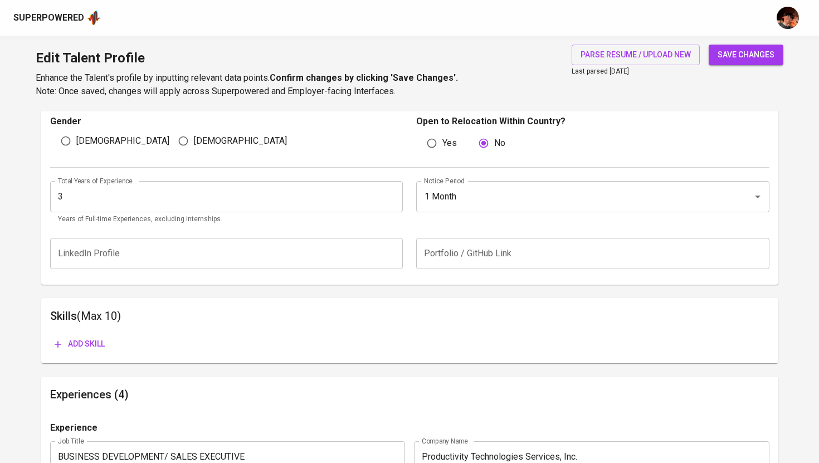
click at [92, 337] on span "Add skill" at bounding box center [80, 344] width 50 height 14
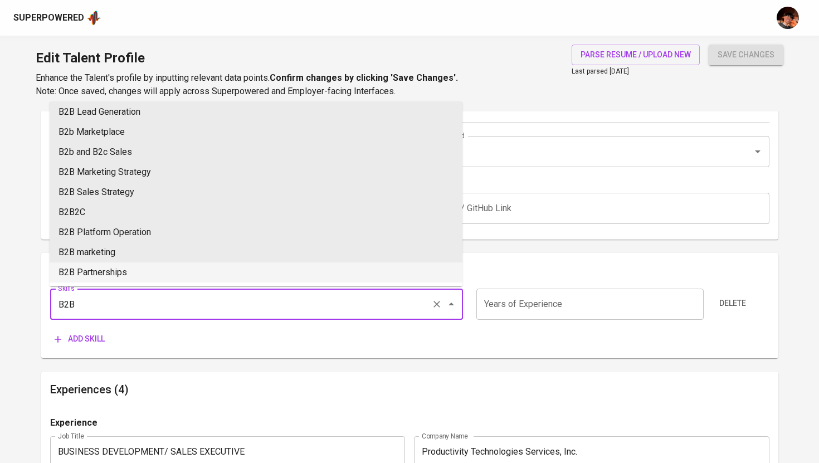
scroll to position [436, 0]
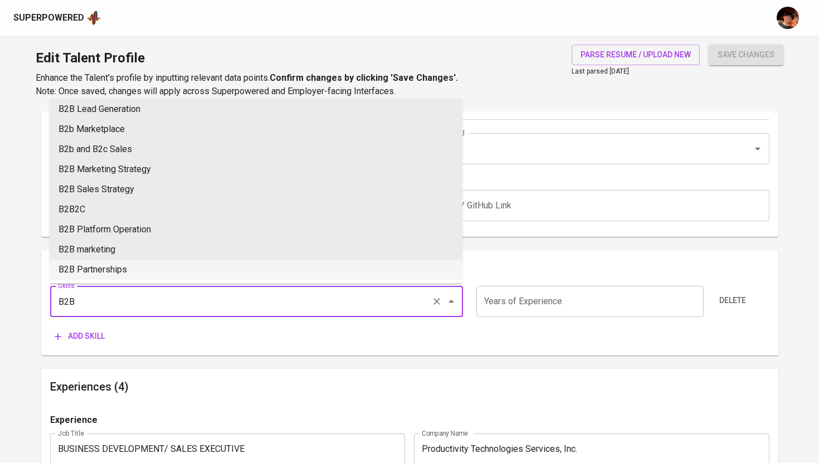
click at [123, 292] on input "B2B" at bounding box center [241, 301] width 372 height 21
type input "a"
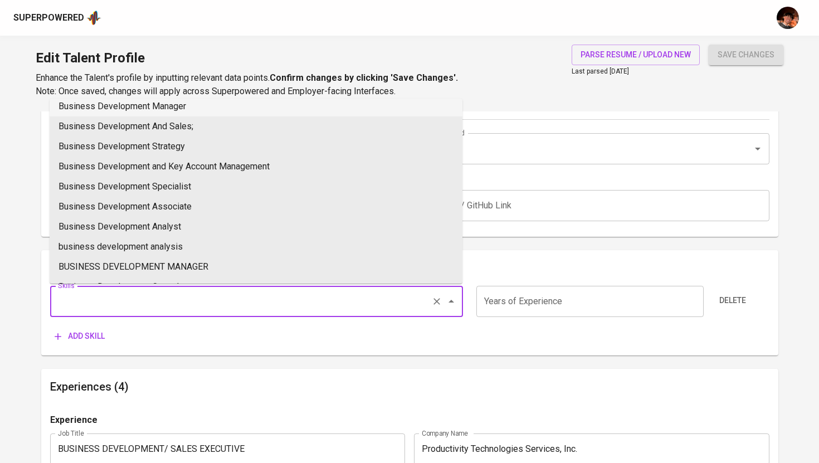
scroll to position [0, 0]
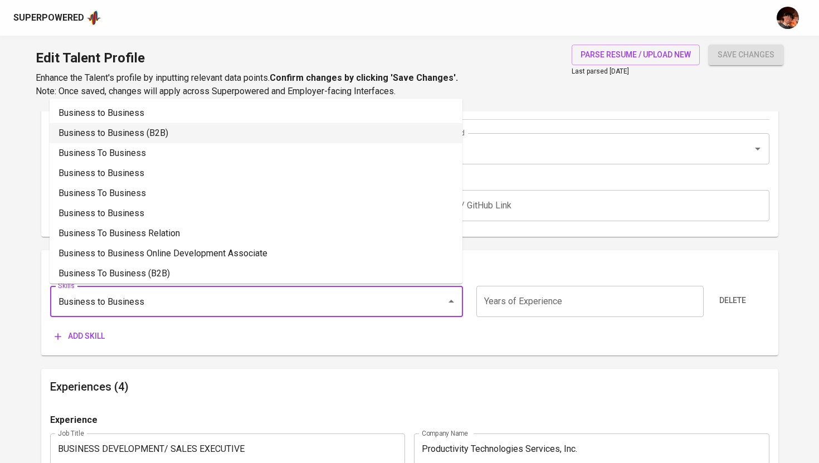
click at [173, 140] on li "Business to Business (B2B)" at bounding box center [256, 133] width 413 height 20
type input "Business to Business (B2B)"
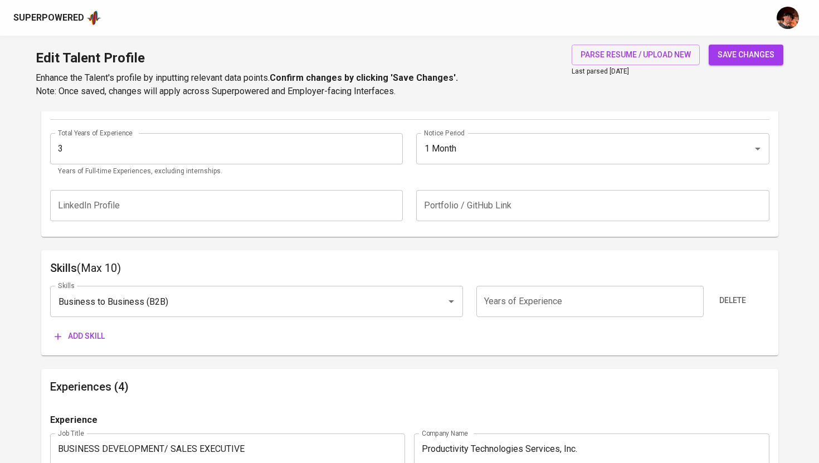
click at [75, 337] on span "Add skill" at bounding box center [80, 336] width 50 height 14
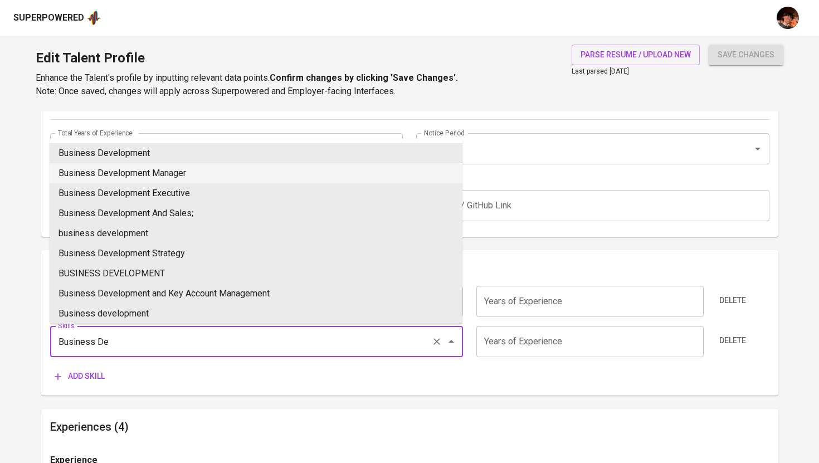
click at [146, 162] on li "Business Development" at bounding box center [256, 153] width 413 height 20
type input "Business Development"
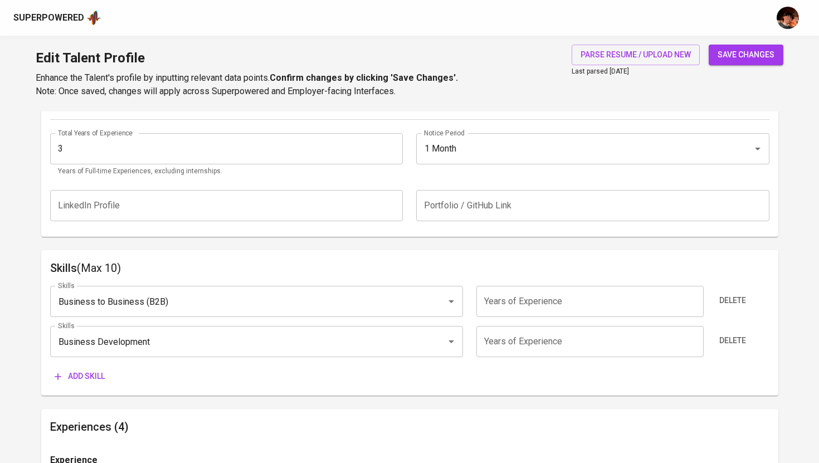
click at [75, 377] on span "Add skill" at bounding box center [80, 376] width 50 height 14
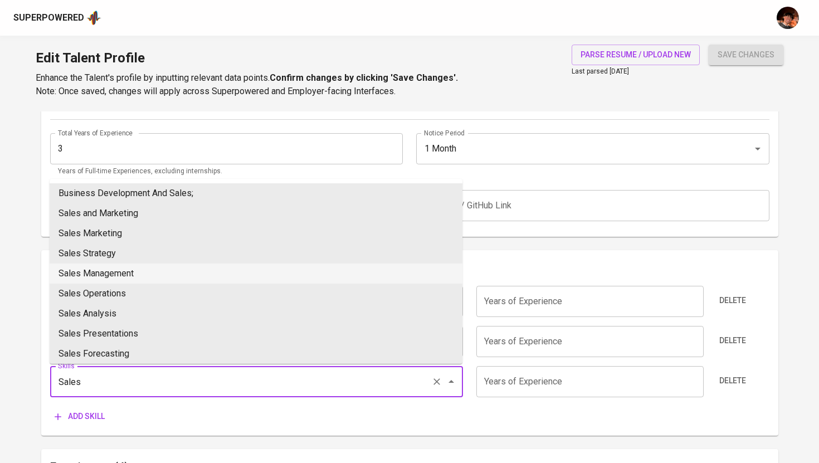
click at [114, 270] on li "Sales Management" at bounding box center [256, 274] width 413 height 20
type input "Sales Management"
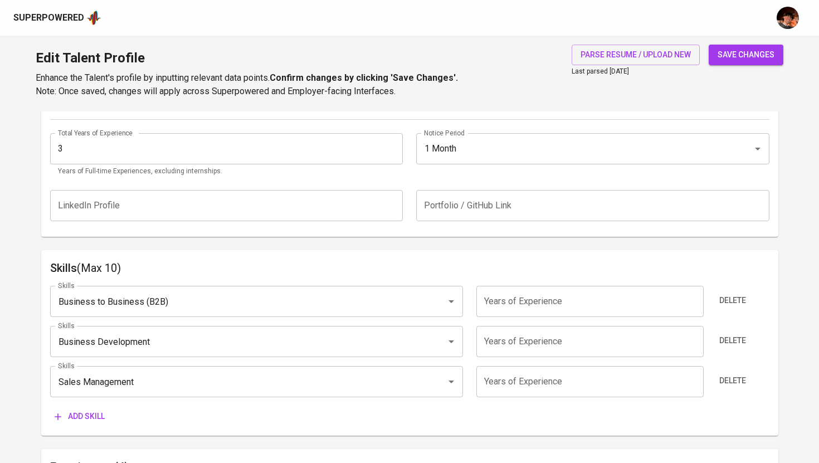
click at [73, 419] on span "Add skill" at bounding box center [80, 417] width 50 height 14
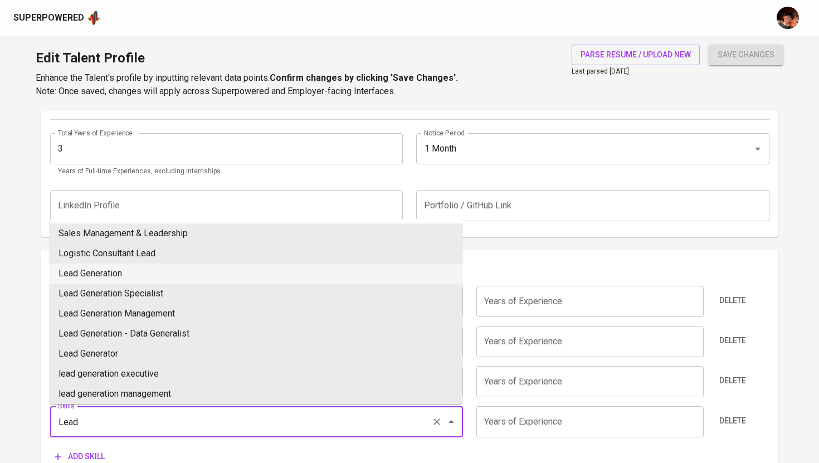
click at [105, 275] on li "Lead Generation" at bounding box center [256, 274] width 413 height 20
type input "Lead Generation"
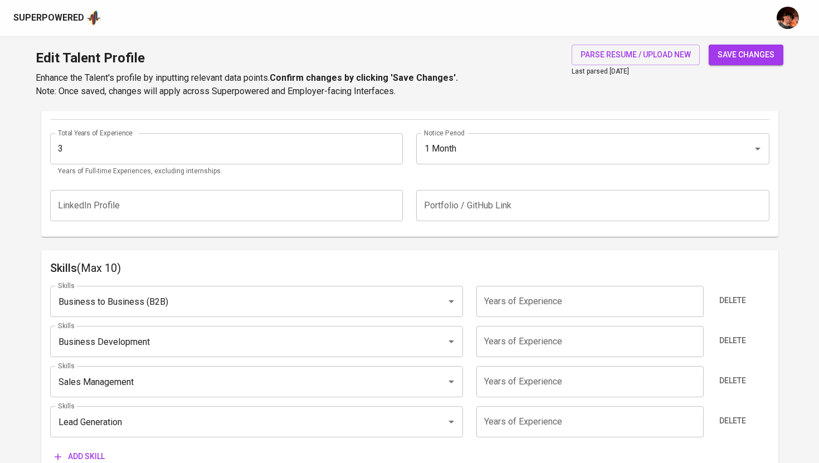
click at [543, 306] on input "number" at bounding box center [589, 301] width 227 height 31
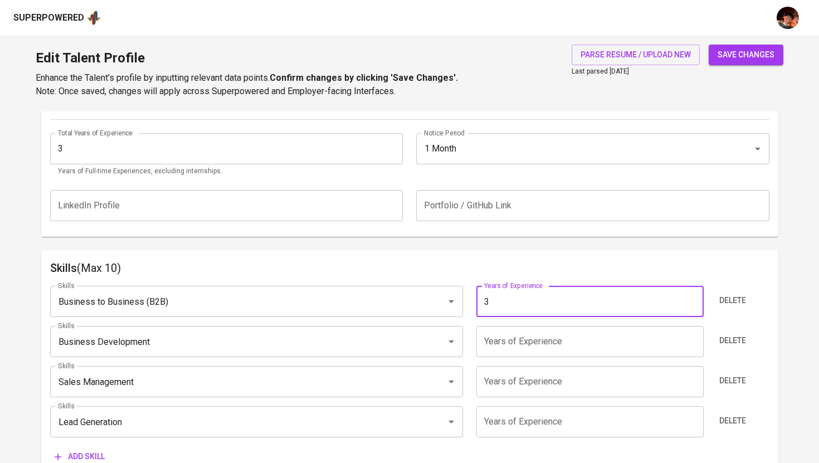
type input "3"
click at [554, 332] on input "number" at bounding box center [589, 341] width 227 height 31
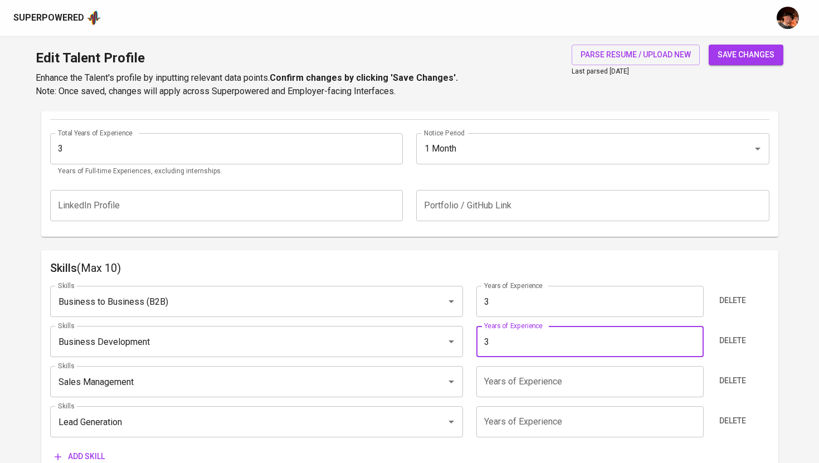
type input "3"
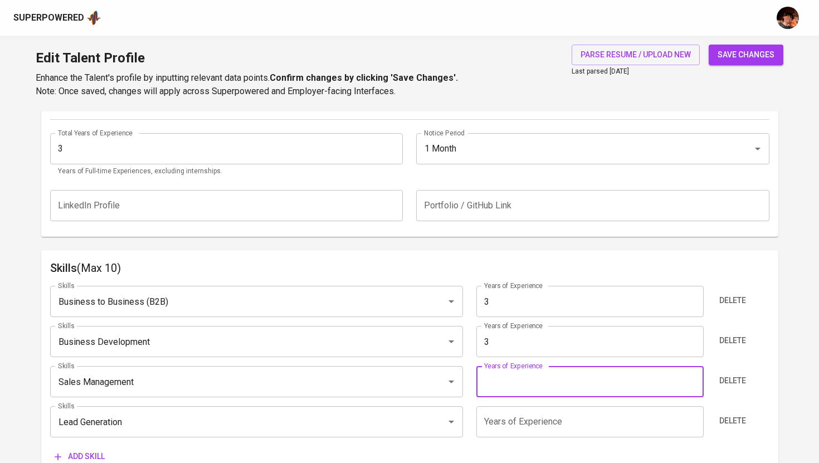
click at [518, 387] on input "number" at bounding box center [589, 381] width 227 height 31
type input "3"
click at [514, 425] on input "number" at bounding box center [589, 421] width 227 height 31
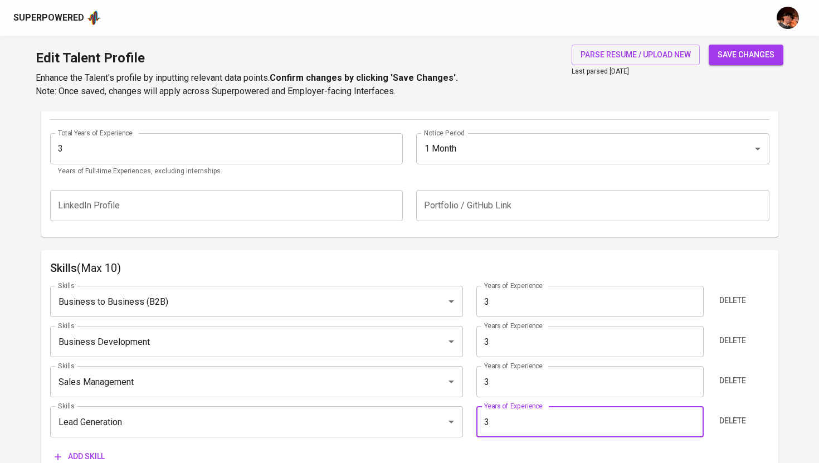
type input "3"
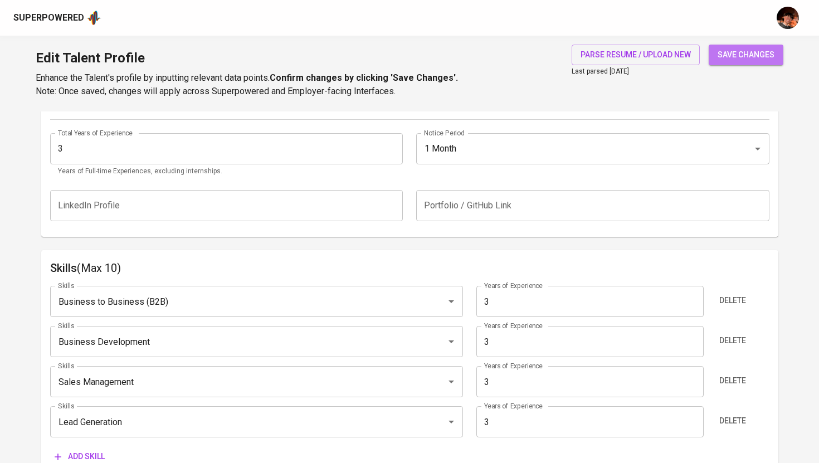
click at [732, 56] on span "save changes" at bounding box center [746, 55] width 57 height 14
type input "Lead Generation"
type input "Sales Management"
type input "Business Development"
type input "Business to Business (B2B)"
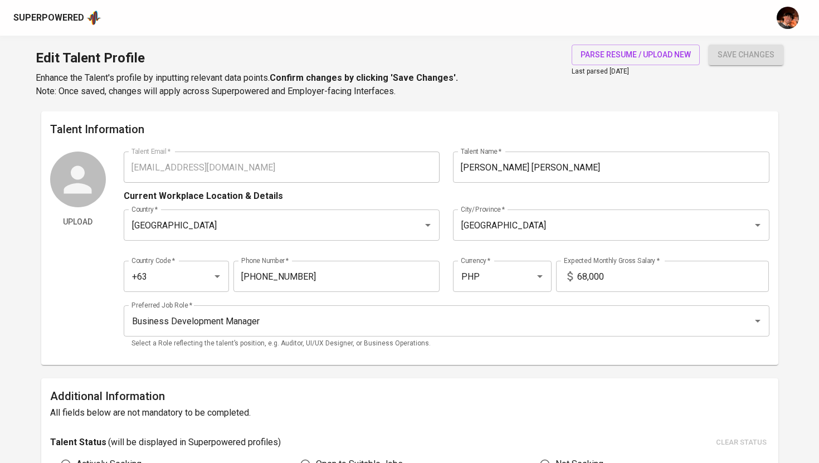
click at [82, 184] on icon at bounding box center [78, 179] width 28 height 28
click at [85, 183] on icon at bounding box center [78, 180] width 42 height 42
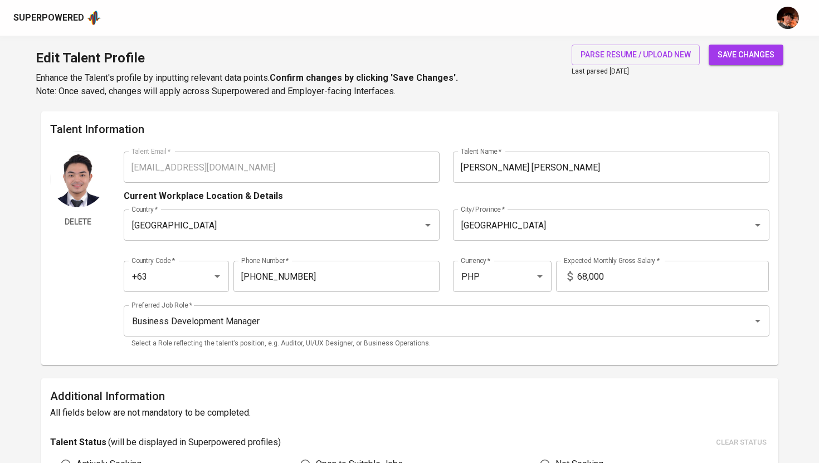
click at [750, 59] on span "save changes" at bounding box center [746, 55] width 57 height 14
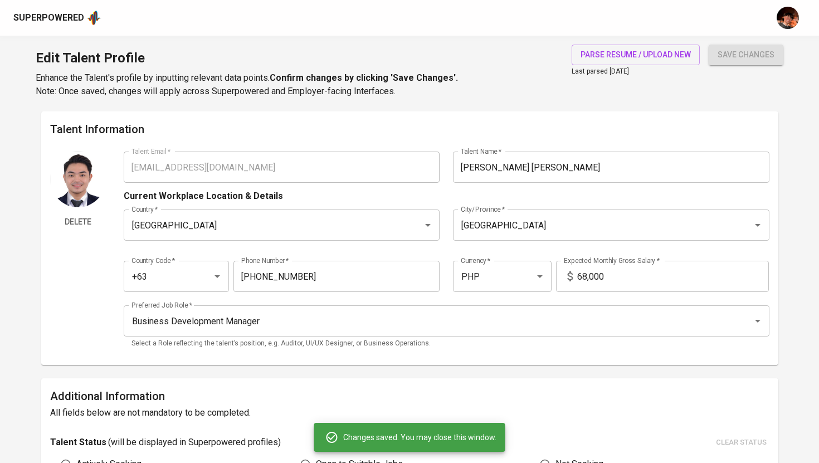
click at [35, 21] on div "Superpowered" at bounding box center [48, 18] width 71 height 13
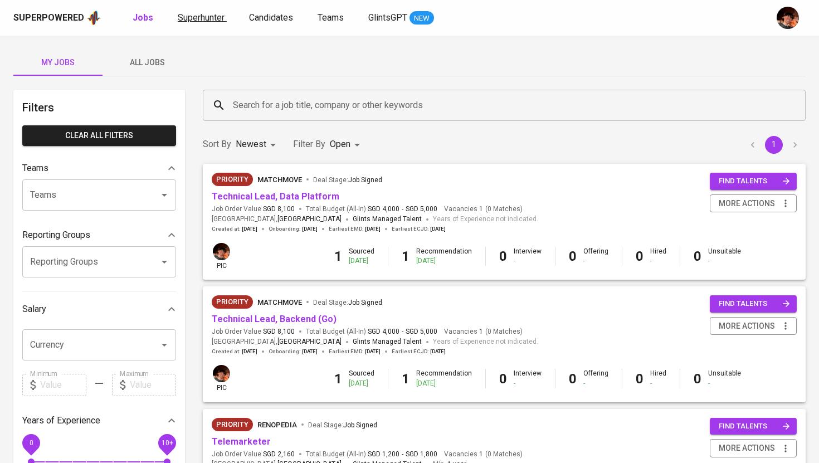
click at [192, 20] on span "Superhunter" at bounding box center [201, 17] width 47 height 11
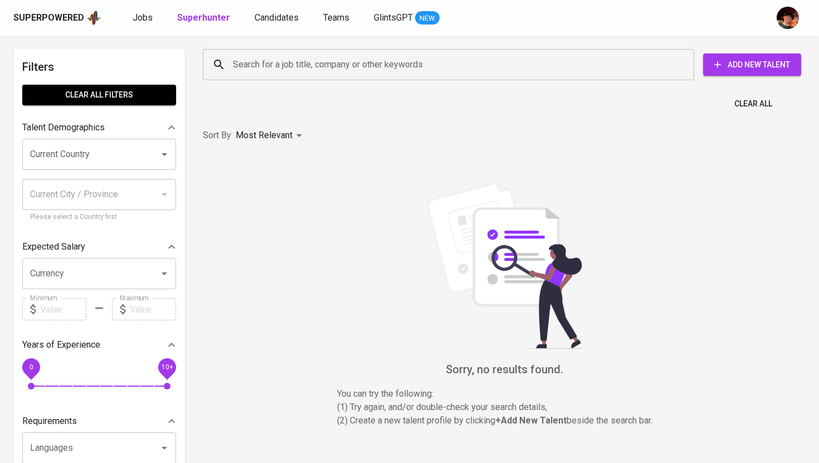
click at [273, 66] on input "Search for a job title, company or other keywords" at bounding box center [451, 64] width 442 height 21
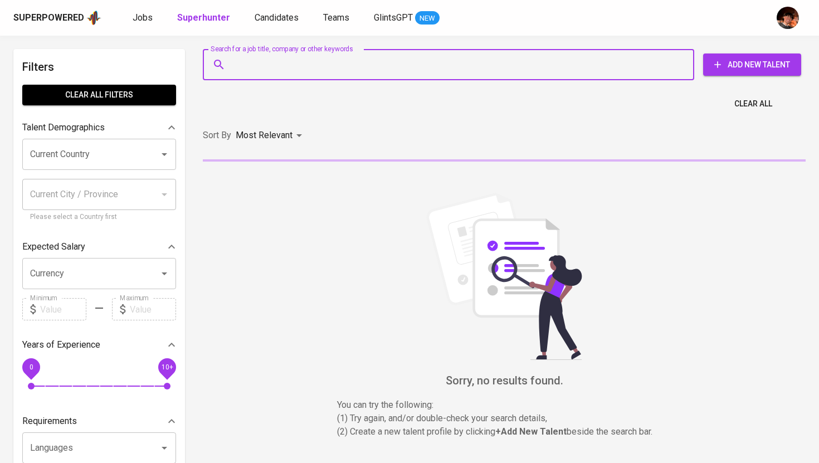
paste input "matthewtan2321@gmail.com"
type input "matthewtan2321@gmail.com"
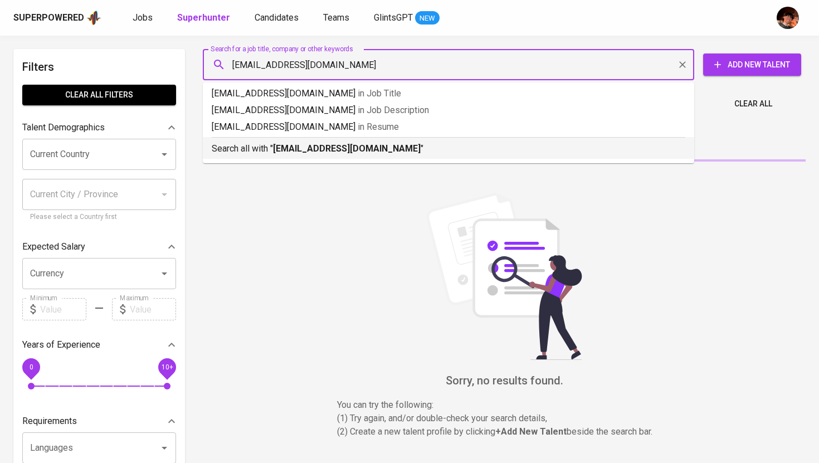
click at [283, 151] on b "matthewtan2321@gmail.com" at bounding box center [347, 148] width 148 height 11
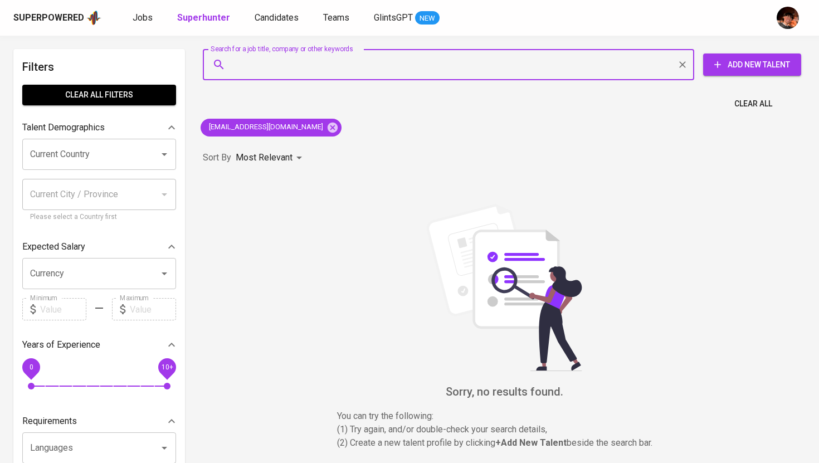
click at [261, 26] on div "Superpowered Jobs Superhunter Candidates Teams GlintsGPT NEW" at bounding box center [409, 18] width 819 height 36
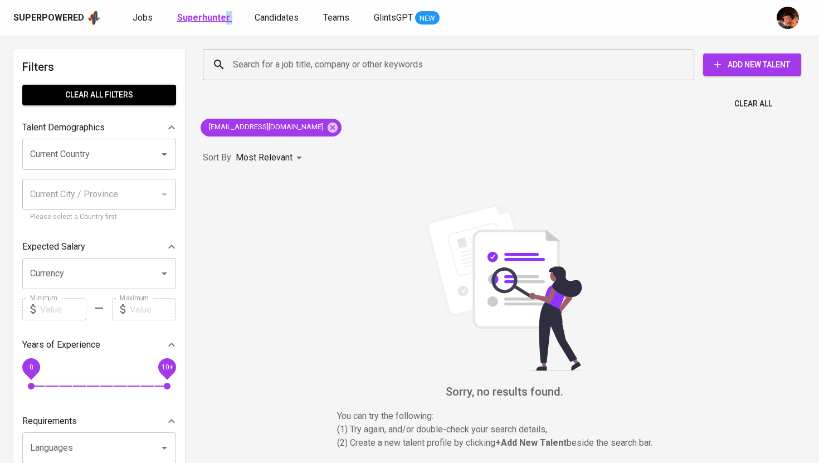
drag, startPoint x: 229, startPoint y: 19, endPoint x: 222, endPoint y: 19, distance: 7.2
click at [222, 19] on div "Jobs Superhunter Candidates Teams GlintsGPT NEW" at bounding box center [286, 18] width 307 height 14
click at [207, 20] on b "Superhunter" at bounding box center [203, 17] width 53 height 11
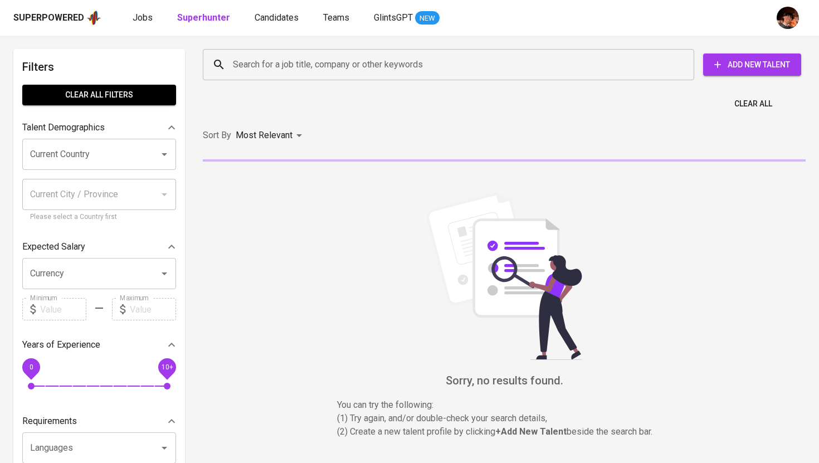
click at [266, 64] on input "Search for a job title, company or other keywords" at bounding box center [451, 64] width 442 height 21
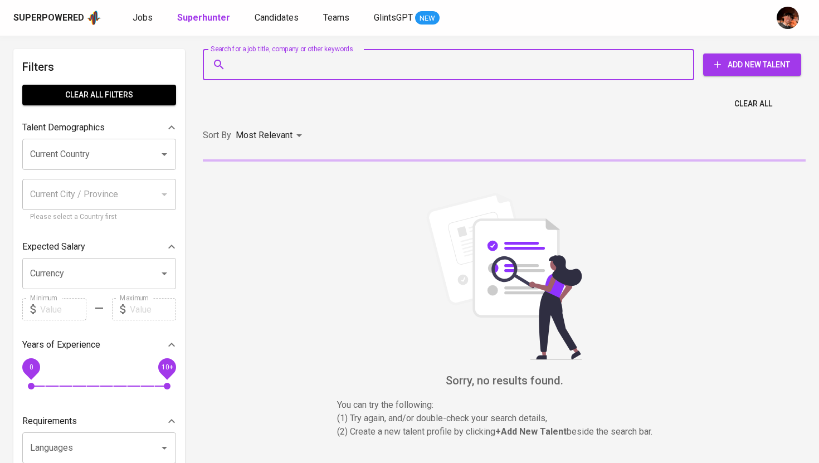
paste input "matthewtan2321@gmail.com"
type input "matthewtan2321@gmail.com"
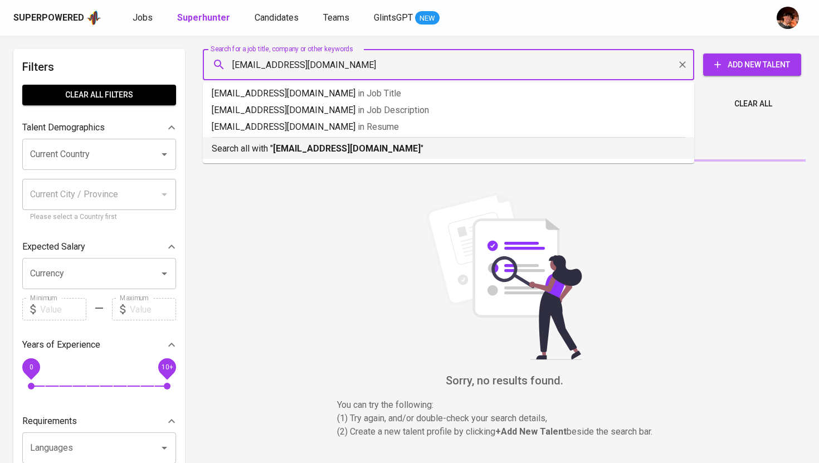
click at [299, 148] on b "matthewtan2321@gmail.com" at bounding box center [347, 148] width 148 height 11
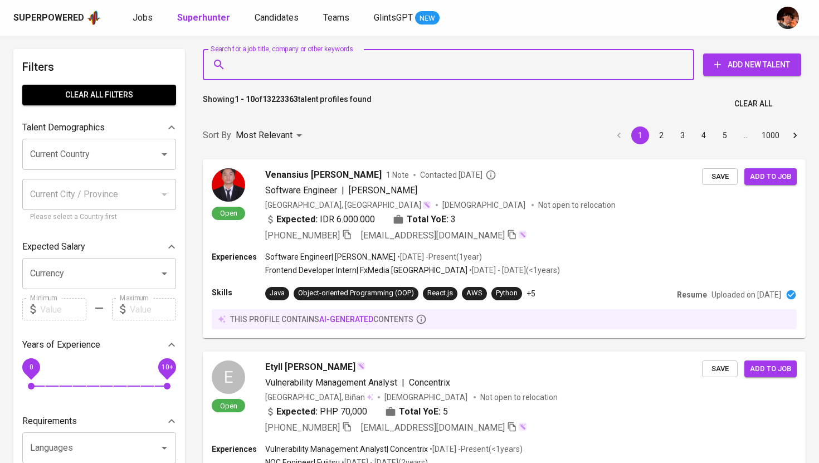
paste input "matthewtan2321@gmail.com"
type input "matthewtan2321@gmail.com"
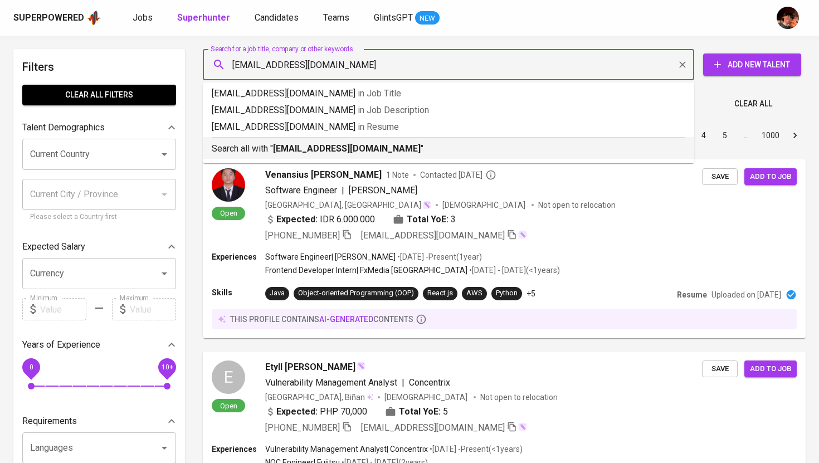
click at [311, 149] on b "matthewtan2321@gmail.com" at bounding box center [347, 148] width 148 height 11
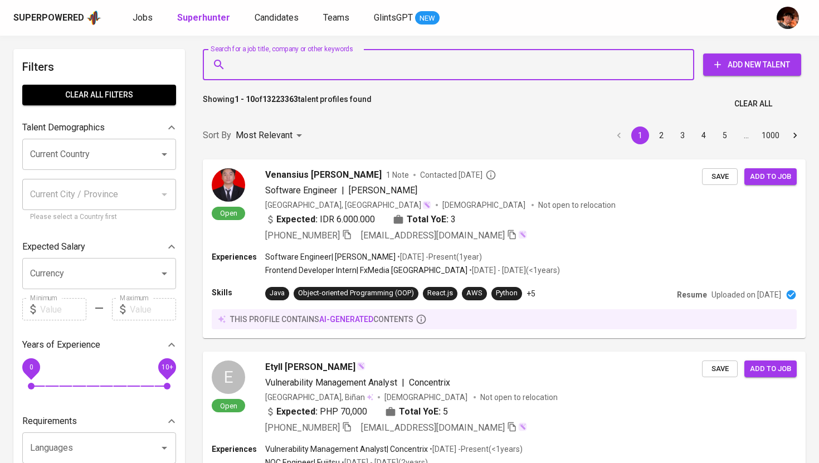
click at [276, 71] on input "Search for a job title, company or other keywords" at bounding box center [451, 64] width 442 height 21
paste input "matthewtan2321@gmail.com"
type input "matthewtan2321@gmail.com"
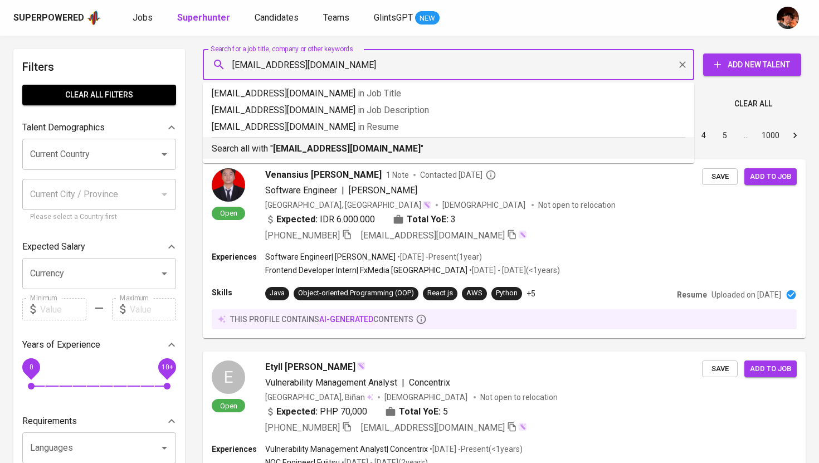
click at [285, 141] on div "Search all with " matthewtan2321@gmail.com "" at bounding box center [449, 146] width 474 height 18
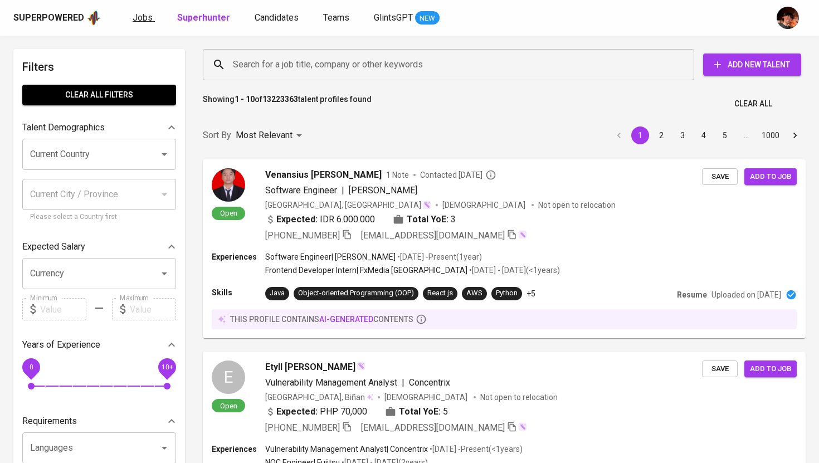
click at [148, 23] on link "Jobs" at bounding box center [144, 18] width 22 height 14
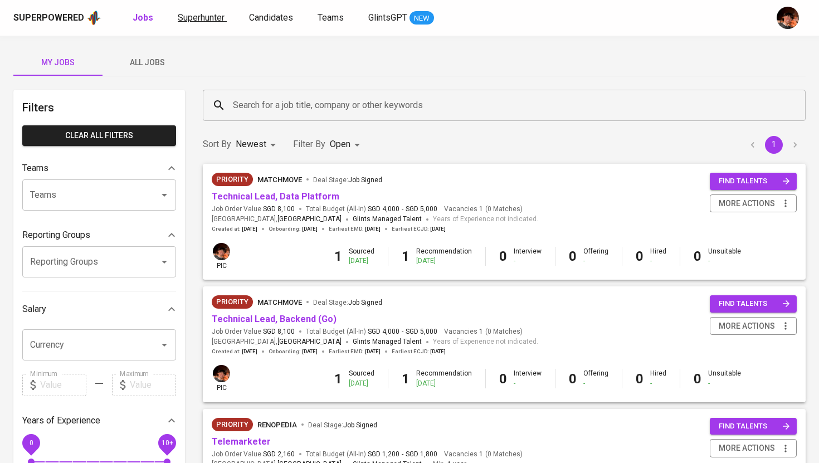
click at [209, 21] on span "Superhunter" at bounding box center [201, 17] width 47 height 11
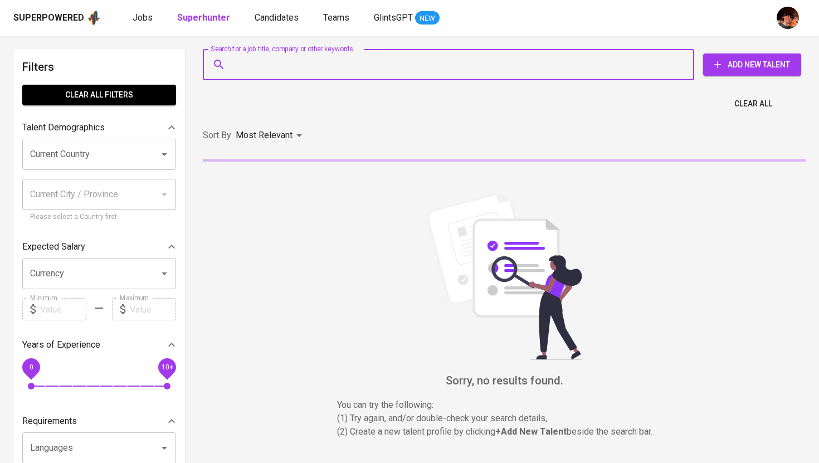
click at [282, 67] on input "Search for a job title, company or other keywords" at bounding box center [451, 64] width 442 height 21
paste input "matthewtan2321@gmail.com"
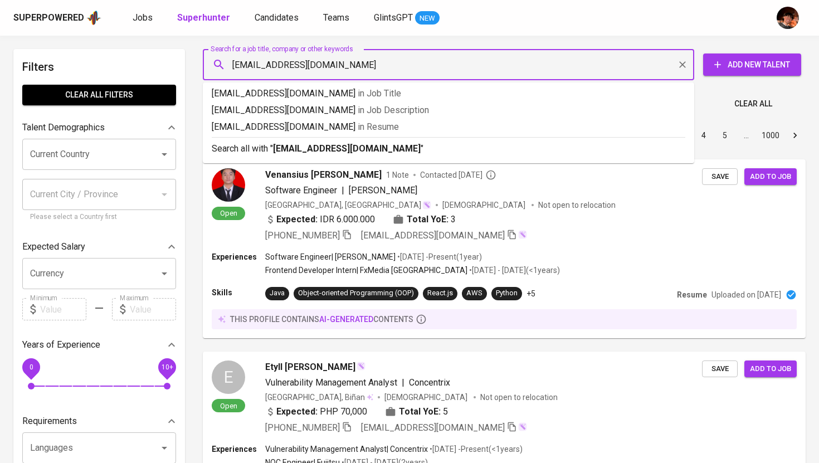
type input "matthewtan2321@gmail.com"
click at [295, 147] on b "matthewtan2321@gmail.com" at bounding box center [347, 148] width 148 height 11
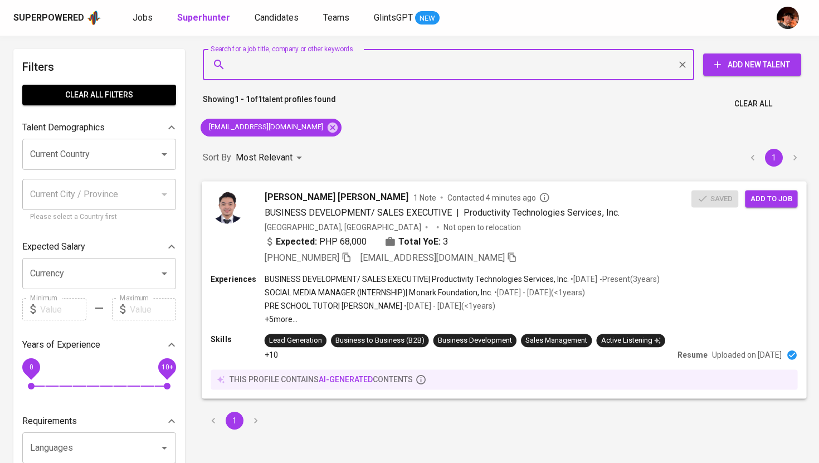
click at [774, 197] on span "Add to job" at bounding box center [770, 198] width 41 height 13
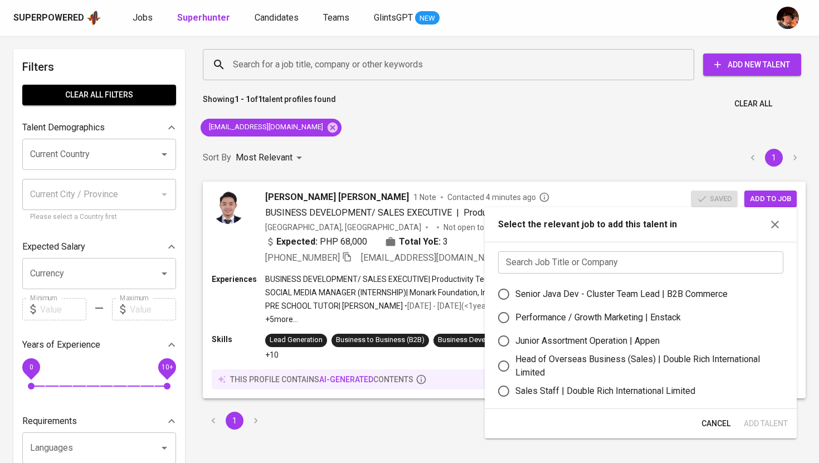
click at [677, 266] on input "text" at bounding box center [640, 262] width 285 height 22
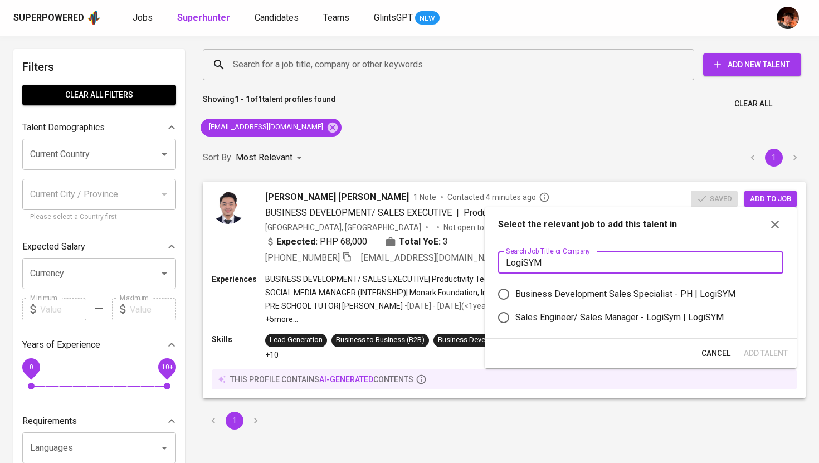
type input "LogiSYM"
click at [598, 292] on div "Business Development Sales Specialist - PH | LogiSYM" at bounding box center [625, 293] width 220 height 13
click at [515, 292] on input "Business Development Sales Specialist - PH | LogiSYM" at bounding box center [503, 293] width 23 height 23
radio input "true"
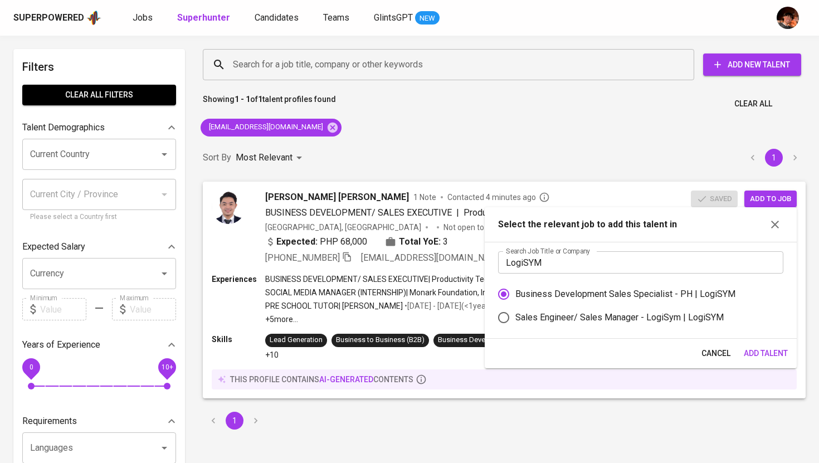
click at [755, 355] on span "Add Talent" at bounding box center [766, 354] width 44 height 14
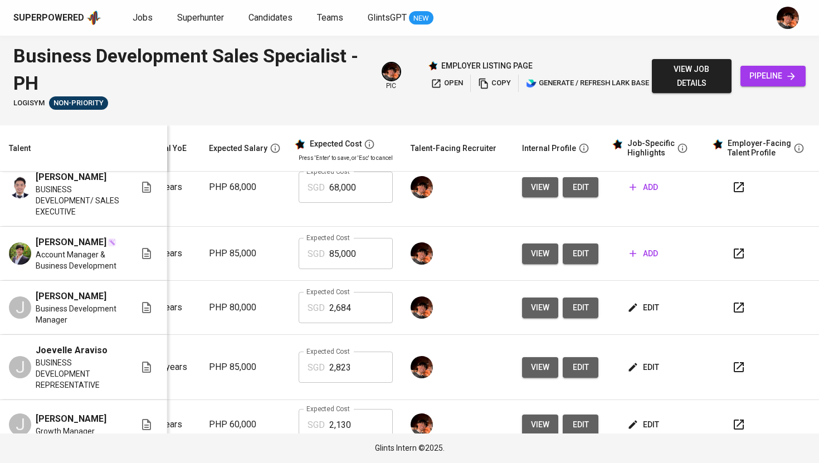
scroll to position [0, 152]
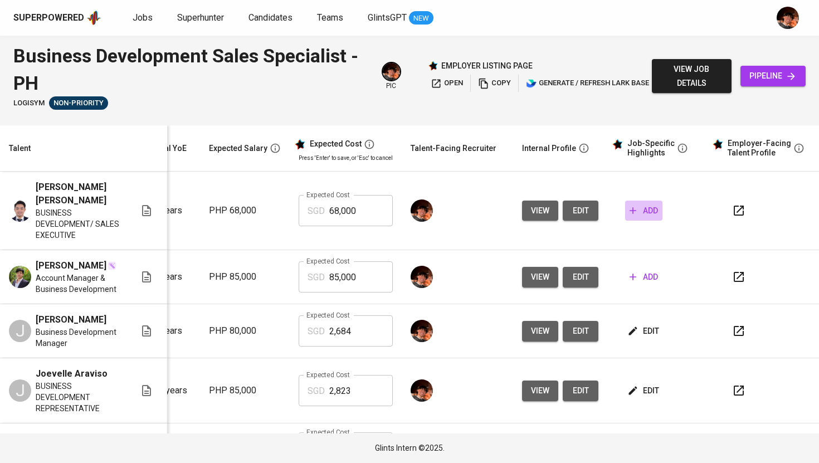
click at [645, 213] on span "add" at bounding box center [644, 211] width 28 height 14
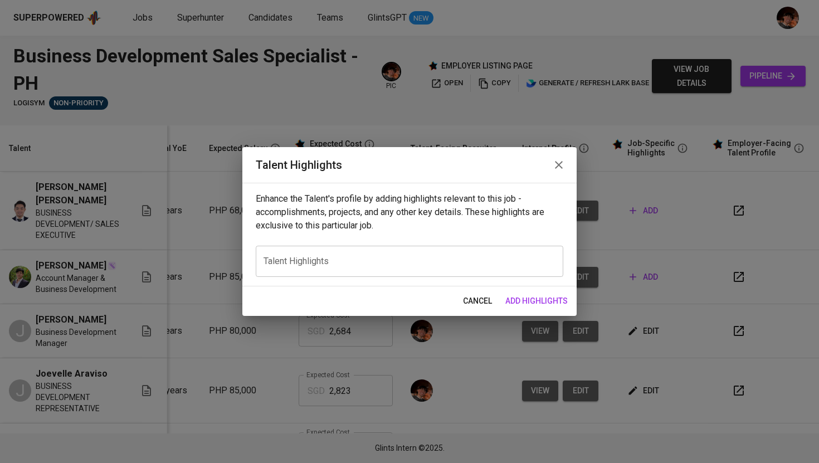
click at [386, 260] on textarea at bounding box center [410, 261] width 292 height 11
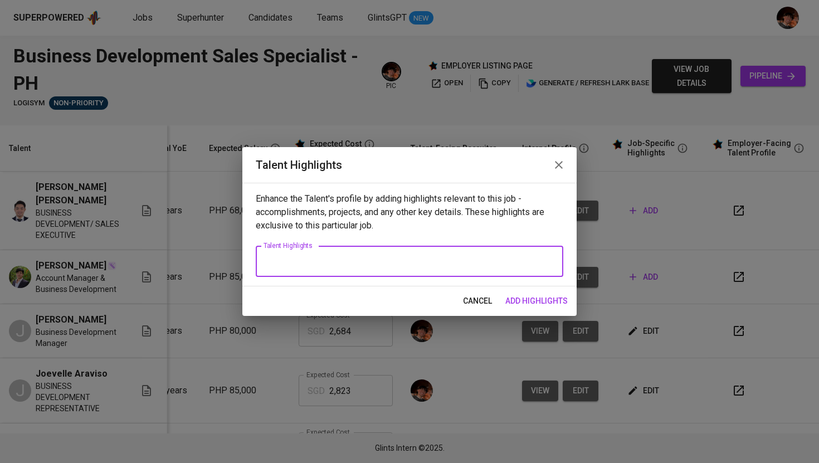
paste textarea "Loremipsu: Dolorsi Ame – Consecte Adipiscinge / Seddo Eiusmodte Incididuntut La…"
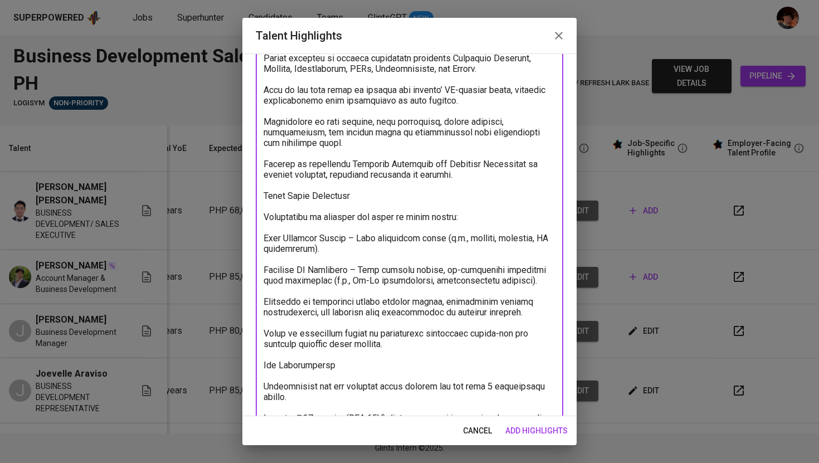
scroll to position [0, 0]
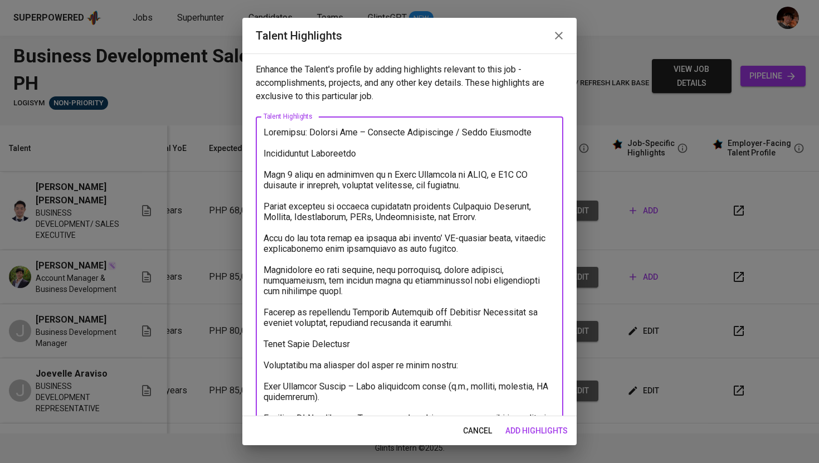
click at [268, 131] on textarea at bounding box center [410, 391] width 292 height 529
drag, startPoint x: 351, startPoint y: 152, endPoint x: 245, endPoint y: 152, distance: 106.4
click at [245, 152] on div "Enhance the Talent's profile by adding highlights relevant to this job - accomp…" at bounding box center [409, 234] width 334 height 363
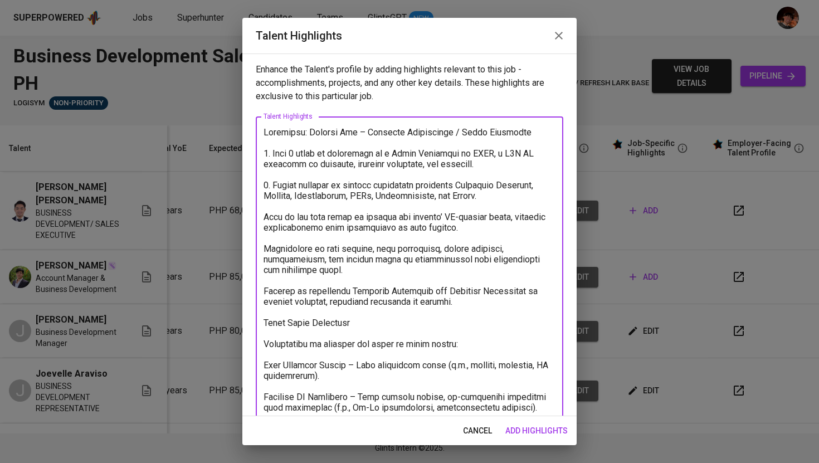
click at [264, 220] on textarea at bounding box center [410, 381] width 292 height 508
click at [265, 247] on textarea at bounding box center [410, 381] width 292 height 508
click at [265, 293] on textarea at bounding box center [410, 386] width 292 height 519
click at [264, 324] on textarea at bounding box center [410, 386] width 292 height 519
click at [351, 325] on textarea at bounding box center [410, 386] width 292 height 519
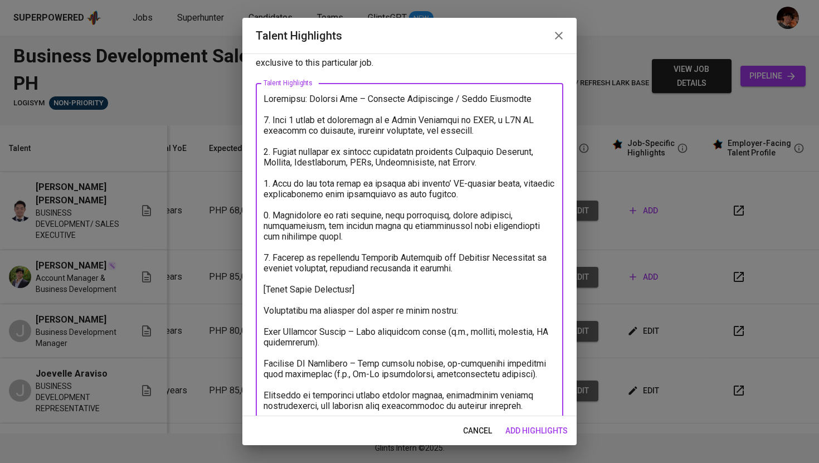
scroll to position [40, 0]
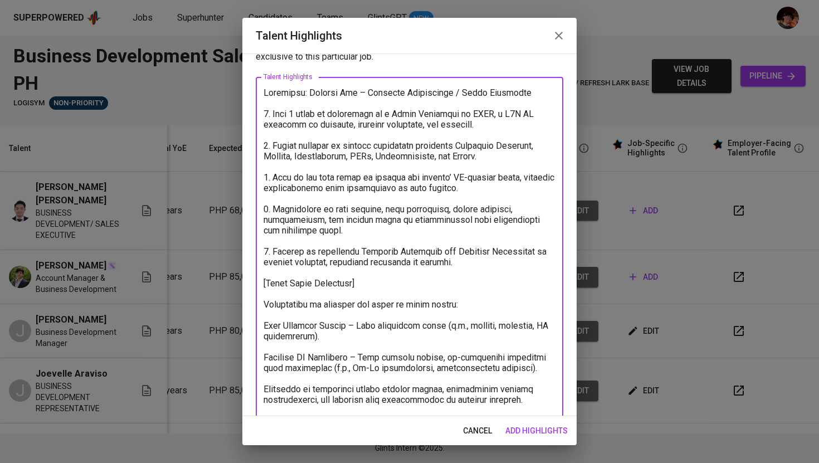
click at [264, 306] on textarea at bounding box center [410, 346] width 292 height 519
click at [262, 325] on div "x Talent Highlights" at bounding box center [410, 346] width 308 height 539
click at [267, 328] on textarea "To enrich screen reader interactions, please activate Accessibility in Grammarl…" at bounding box center [410, 346] width 292 height 519
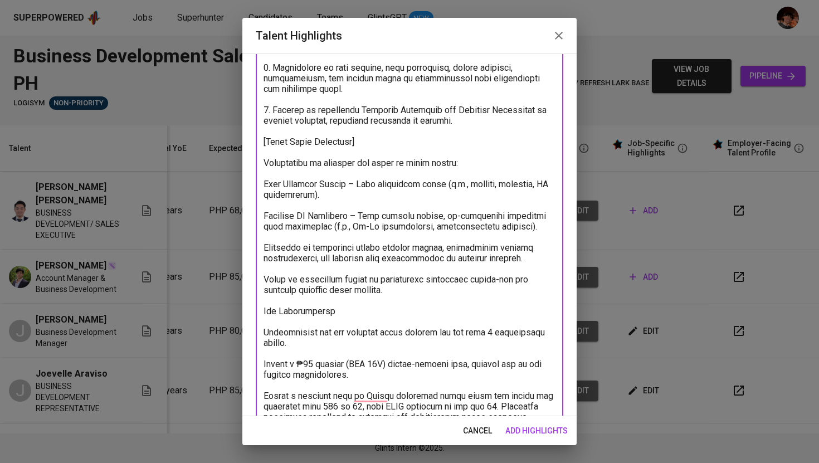
scroll to position [141, 0]
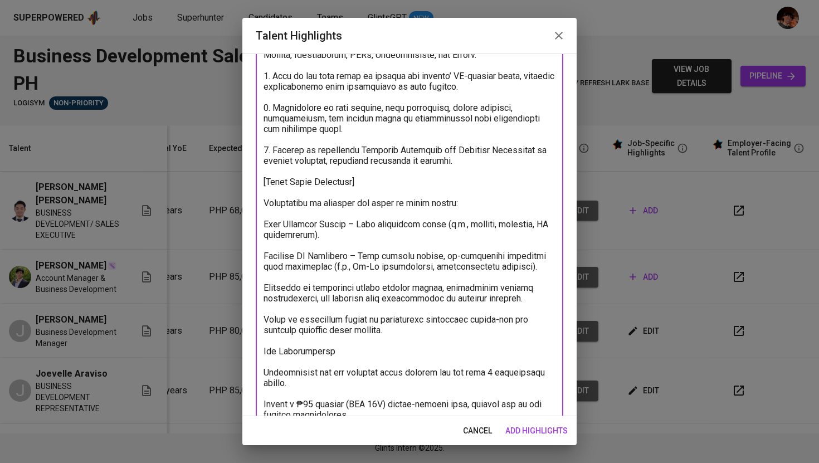
click at [265, 208] on textarea "To enrich screen reader interactions, please activate Accessibility in Grammarl…" at bounding box center [410, 245] width 292 height 519
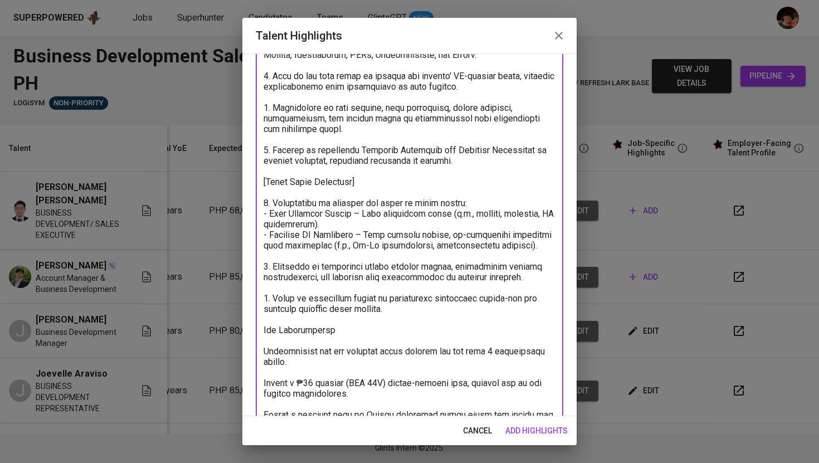
drag, startPoint x: 394, startPoint y: 308, endPoint x: 257, endPoint y: 267, distance: 143.0
click at [257, 267] on div "x Talent Highlights" at bounding box center [410, 234] width 308 height 518
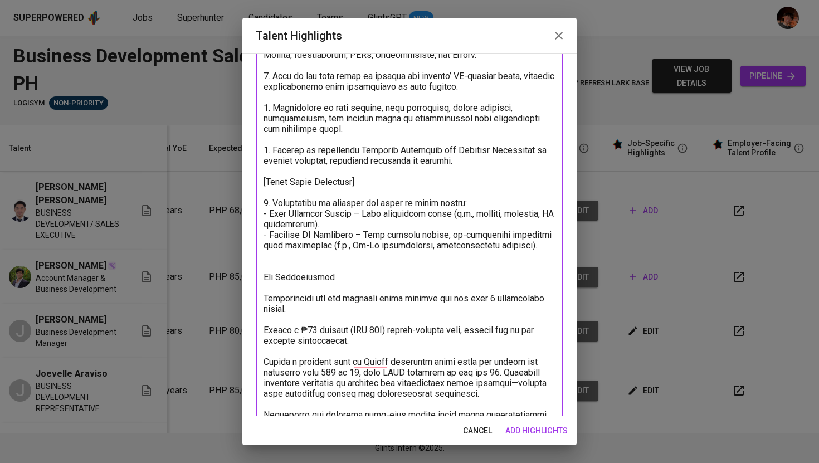
drag, startPoint x: 272, startPoint y: 203, endPoint x: 237, endPoint y: 202, distance: 35.7
click at [237, 202] on div "Talent Highlights Enhance the Talent's profile by adding highlights relevant to…" at bounding box center [409, 231] width 819 height 463
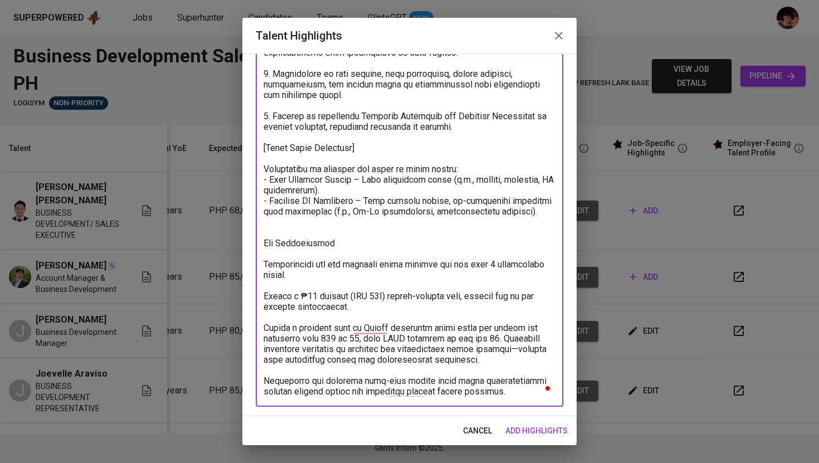
click at [266, 242] on textarea "To enrich screen reader interactions, please activate Accessibility in Grammarl…" at bounding box center [410, 174] width 292 height 445
click at [269, 226] on textarea "To enrich screen reader interactions, please activate Accessibility in Grammarl…" at bounding box center [410, 174] width 292 height 445
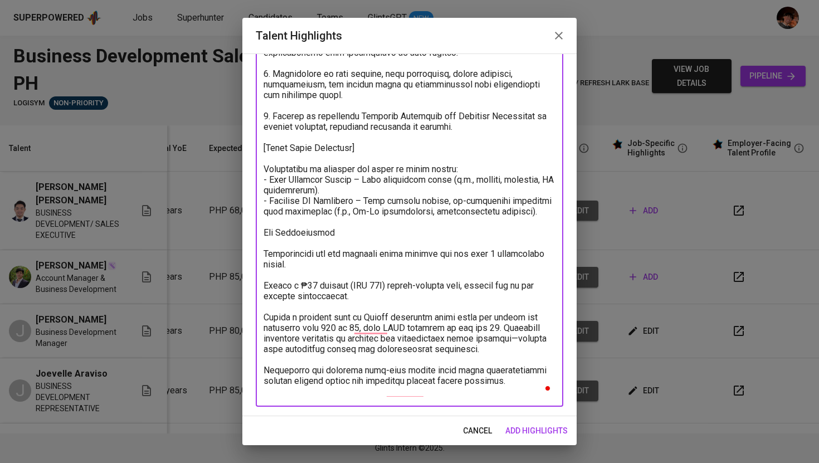
scroll to position [164, 0]
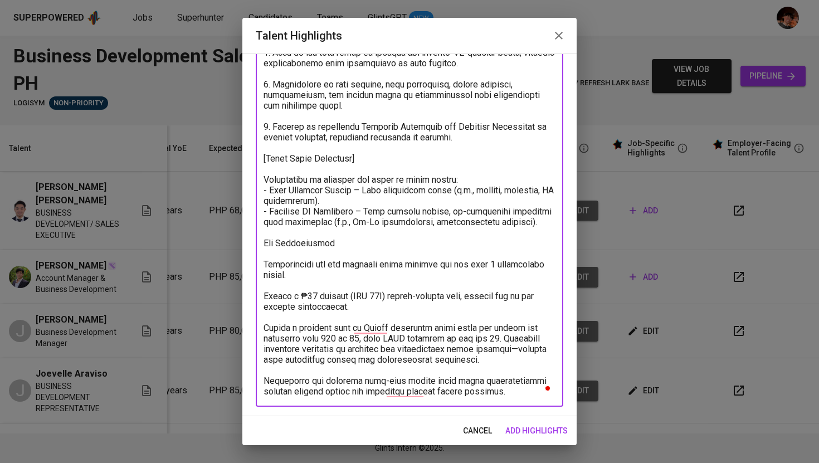
click at [266, 245] on textarea "To enrich screen reader interactions, please activate Accessibility in Grammarl…" at bounding box center [410, 180] width 292 height 434
click at [342, 242] on textarea "To enrich screen reader interactions, please activate Accessibility in Grammarl…" at bounding box center [410, 180] width 292 height 434
click at [265, 265] on textarea "To enrich screen reader interactions, please activate Accessibility in Grammarl…" at bounding box center [410, 180] width 292 height 434
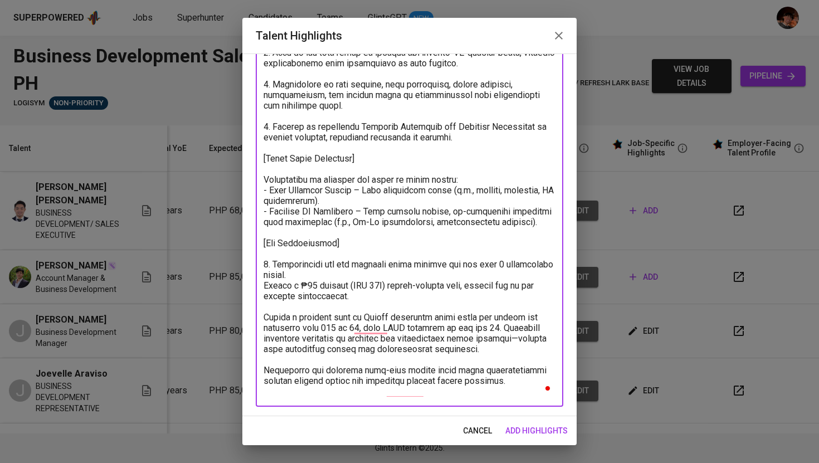
scroll to position [154, 0]
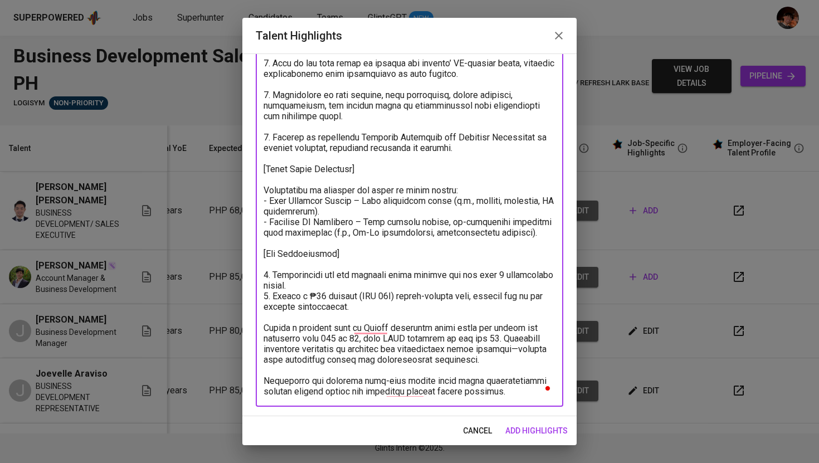
click at [265, 328] on textarea "To enrich screen reader interactions, please activate Accessibility in Grammarl…" at bounding box center [410, 184] width 292 height 423
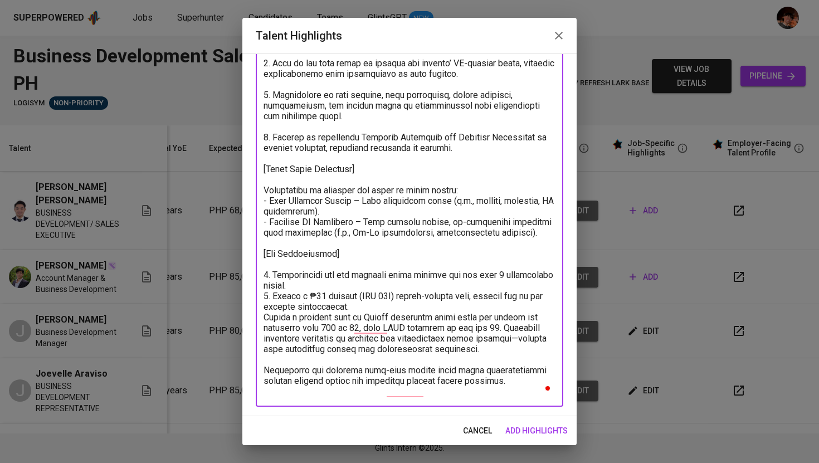
scroll to position [143, 0]
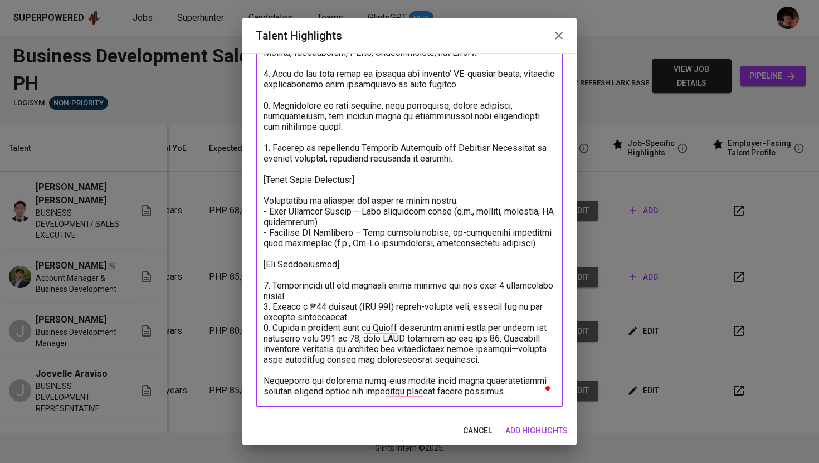
click at [265, 383] on textarea "To enrich screen reader interactions, please activate Accessibility in Grammarl…" at bounding box center [410, 190] width 292 height 413
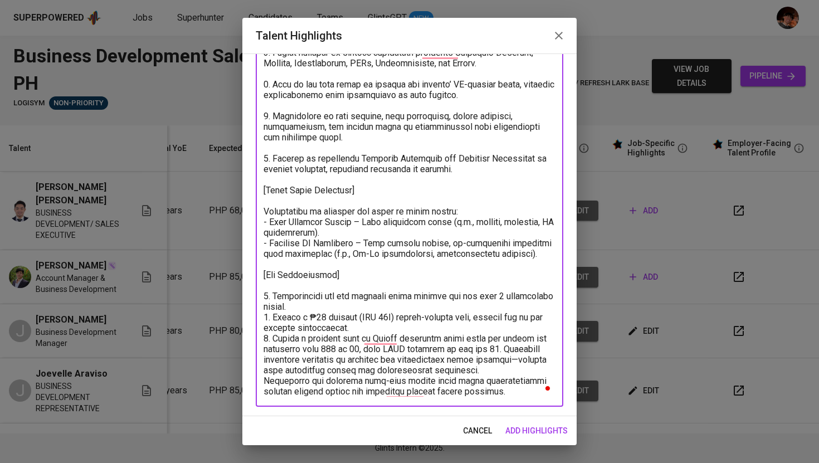
scroll to position [133, 0]
click at [526, 393] on textarea "To enrich screen reader interactions, please activate Accessibility in Grammarl…" at bounding box center [410, 195] width 292 height 402
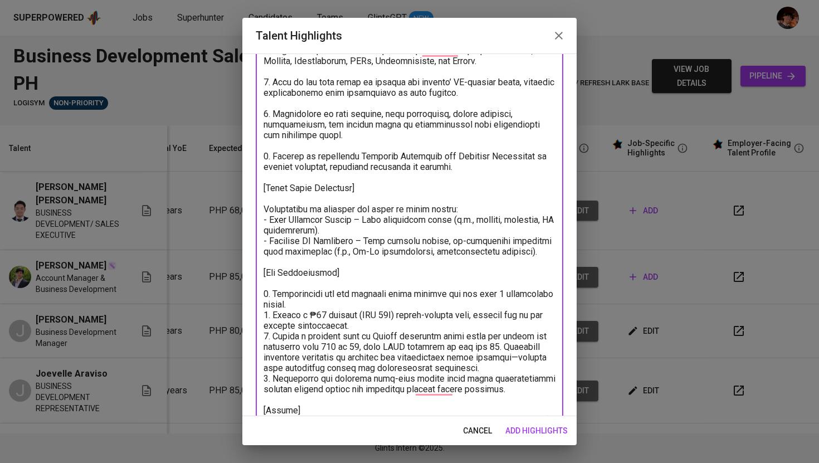
scroll to position [145, 0]
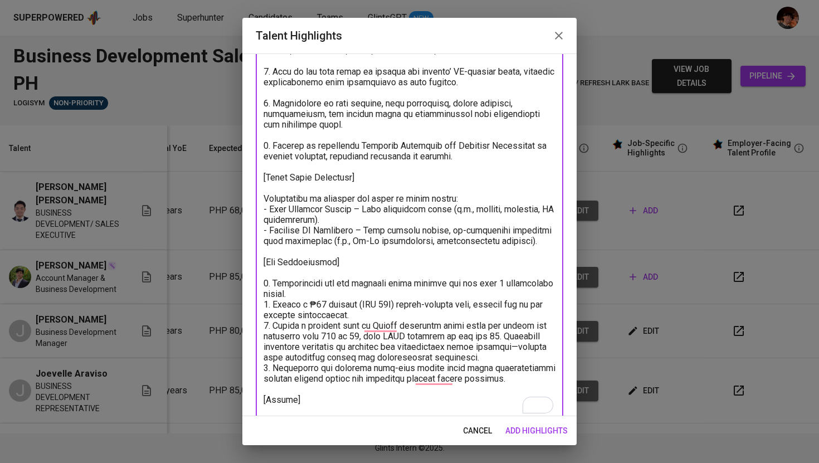
paste textarea "https://glints.sg.larksuite.com/file/Mqasb8ENcoPxOexc61olvhUZghg"
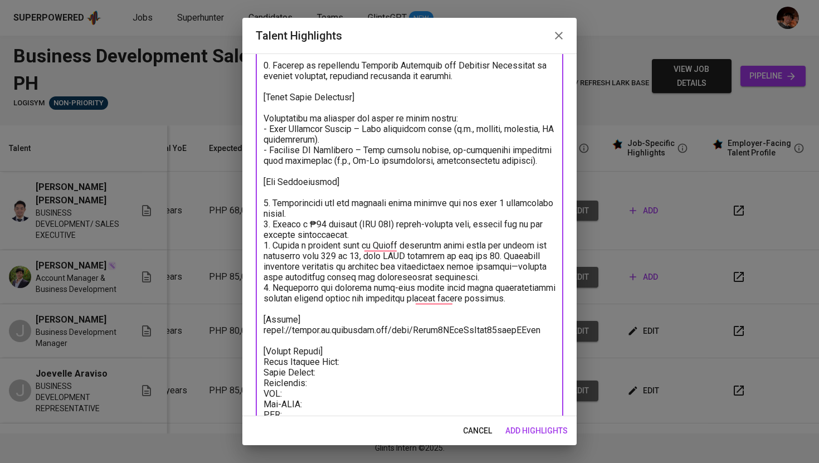
scroll to position [250, 0]
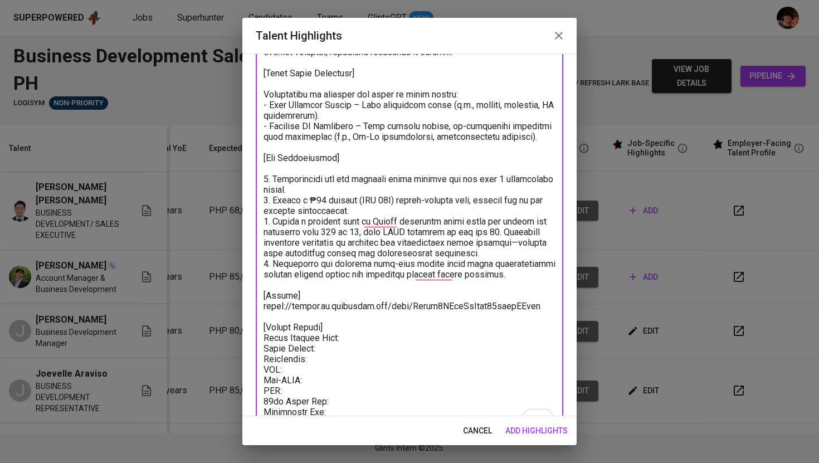
click at [333, 347] on textarea "To enrich screen reader interactions, please activate Accessibility in Grammarl…" at bounding box center [410, 152] width 292 height 550
paste textarea "1,700.00"
click at [338, 355] on textarea "To enrich screen reader interactions, please activate Accessibility in Grammarl…" at bounding box center [410, 152] width 292 height 550
paste textarea "42.50"
click at [330, 361] on textarea "To enrich screen reader interactions, please activate Accessibility in Grammarl…" at bounding box center [410, 152] width 292 height 550
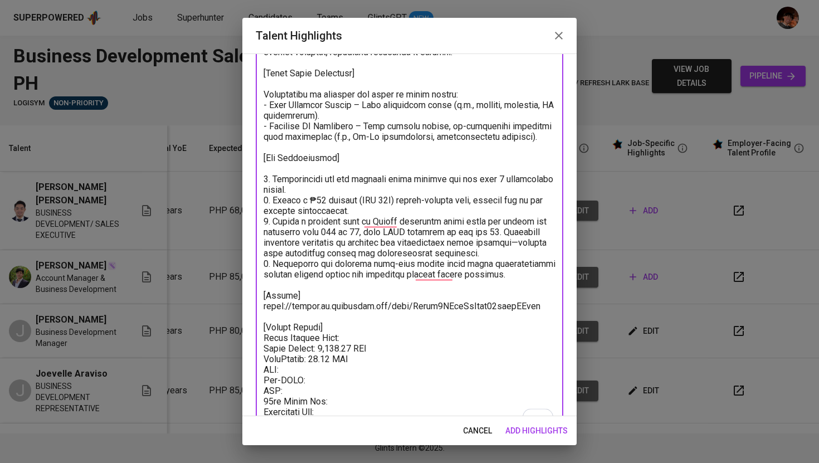
click at [318, 367] on textarea "To enrich screen reader interactions, please activate Accessibility in Grammarl…" at bounding box center [410, 152] width 292 height 550
paste textarea "88.25"
click at [320, 382] on textarea "To enrich screen reader interactions, please activate Accessibility in Grammarl…" at bounding box center [410, 152] width 292 height 550
paste textarea "5.00"
click at [317, 388] on textarea "To enrich screen reader interactions, please activate Accessibility in Grammarl…" at bounding box center [410, 152] width 292 height 550
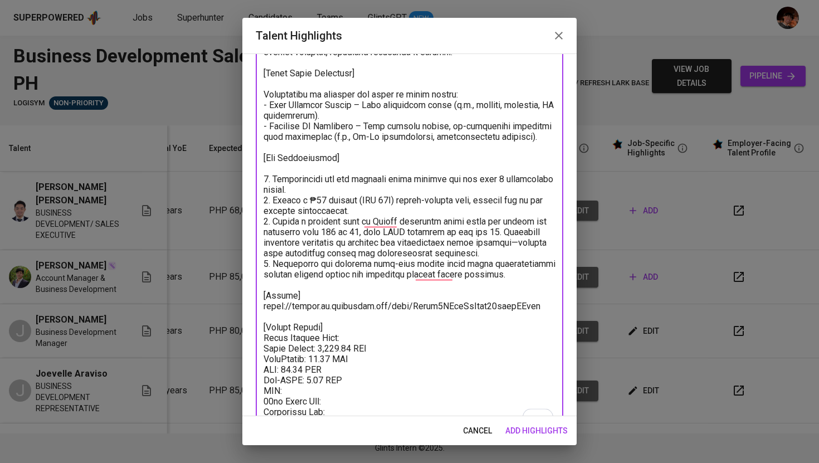
paste textarea "75.00"
click at [336, 404] on textarea "To enrich screen reader interactions, please activate Accessibility in Grammarl…" at bounding box center [410, 152] width 292 height 550
paste textarea "141.67"
type textarea "Candidate: Matthew Tan – Business Development / Sales Executive 1. Over 3 years…"
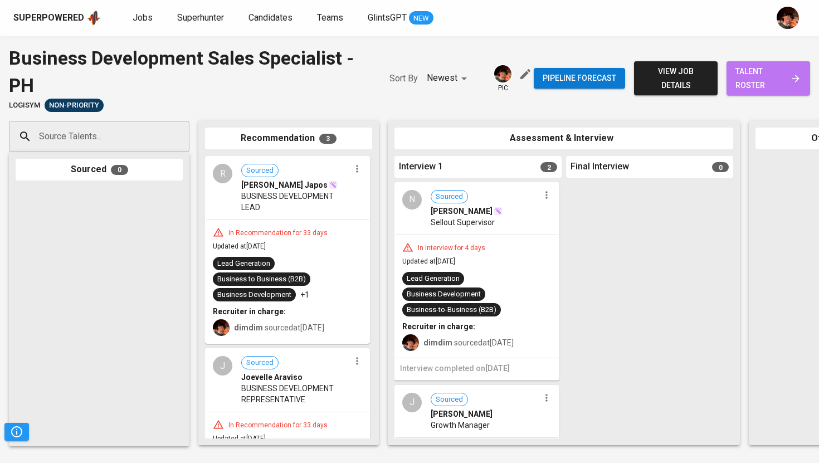
click at [751, 87] on span "talent roster" at bounding box center [768, 78] width 66 height 27
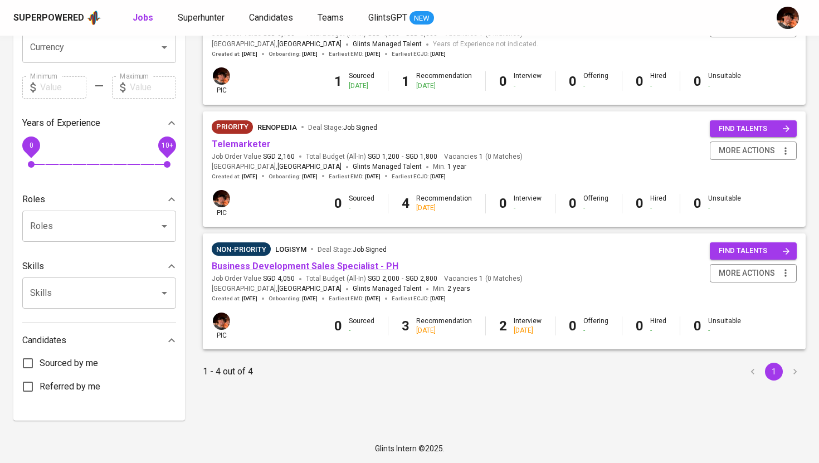
click at [291, 269] on link "Business Development Sales Specialist - PH" at bounding box center [305, 266] width 187 height 11
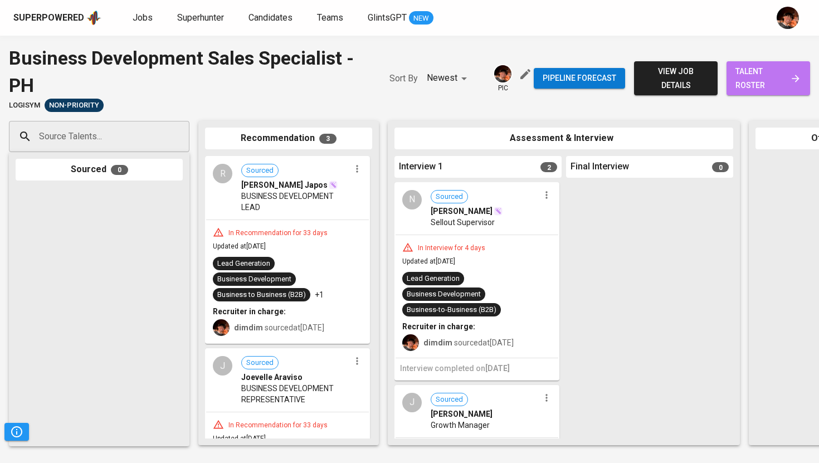
click at [742, 85] on span "talent roster" at bounding box center [768, 78] width 66 height 27
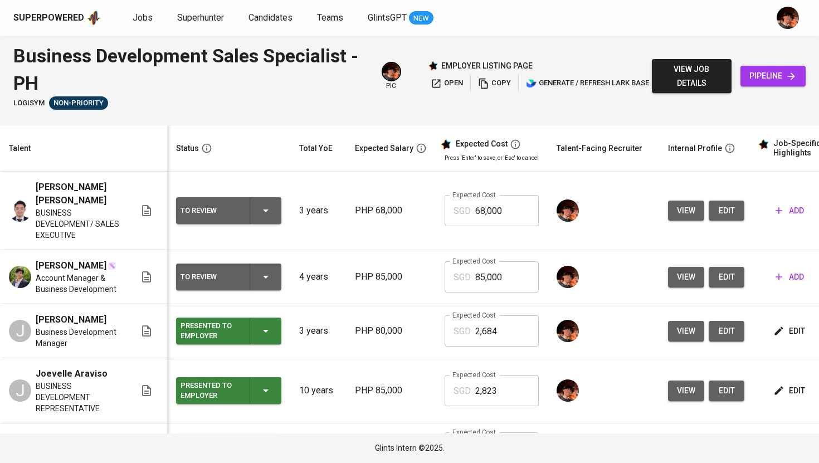
scroll to position [0, 135]
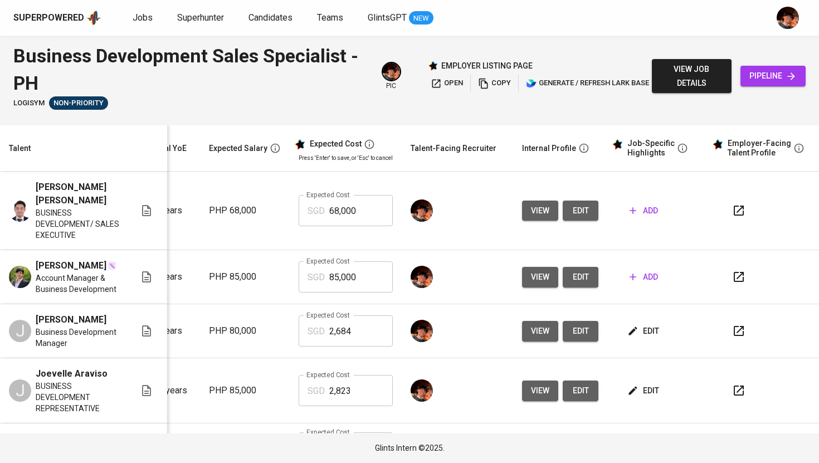
click at [628, 211] on icon "button" at bounding box center [632, 210] width 11 height 11
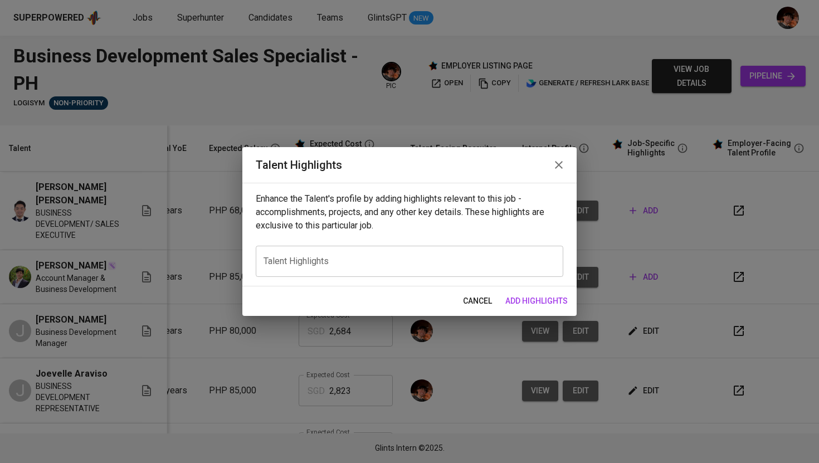
click at [332, 279] on div "Enhance the Talent's profile by adding highlights relevant to this job - accomp…" at bounding box center [409, 235] width 334 height 104
click at [338, 269] on div "x Talent Highlights" at bounding box center [410, 261] width 308 height 31
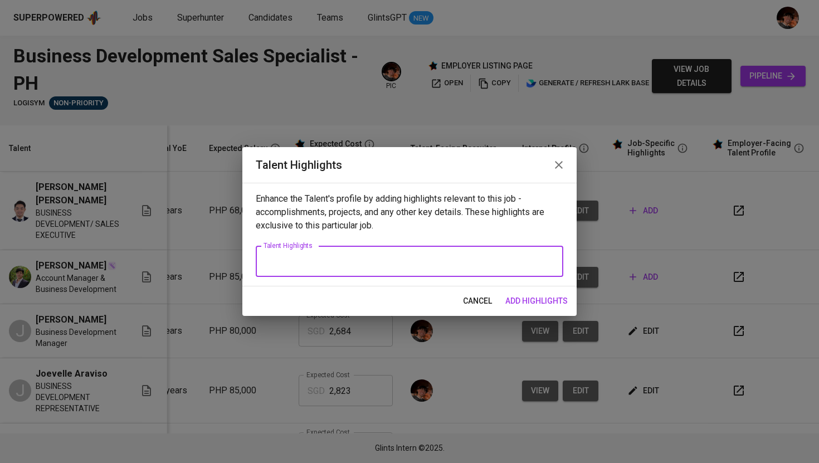
paste textarea "Candidate: Matthew Tan – Business Development / Sales Executive Professional Ba…"
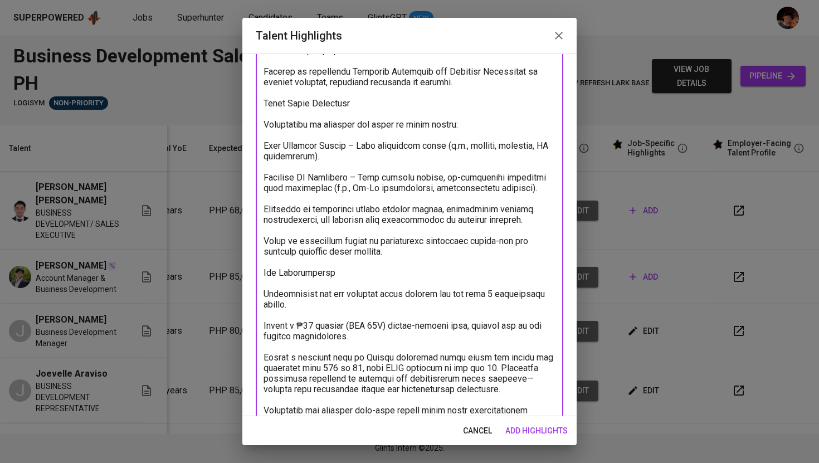
scroll to position [0, 0]
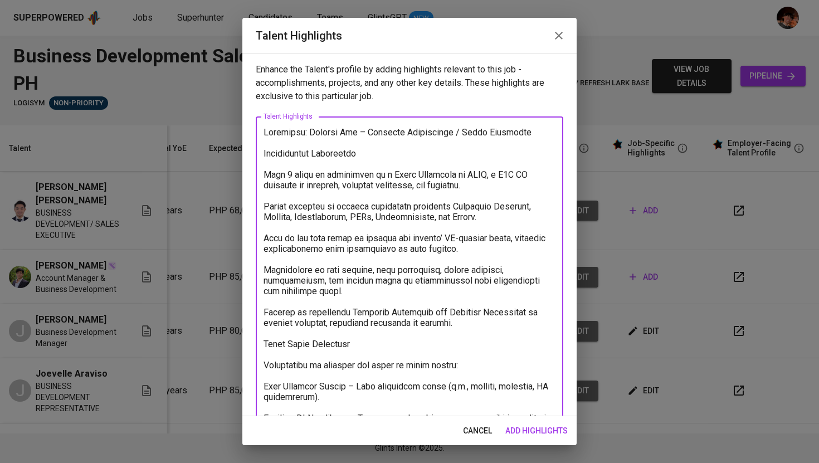
click at [266, 137] on textarea at bounding box center [410, 391] width 292 height 529
click at [535, 133] on textarea at bounding box center [410, 391] width 292 height 529
drag, startPoint x: 371, startPoint y: 153, endPoint x: 220, endPoint y: 153, distance: 151.0
click at [220, 153] on div "Talent Highlights Enhance the Talent's profile by adding highlights relevant to…" at bounding box center [409, 231] width 819 height 463
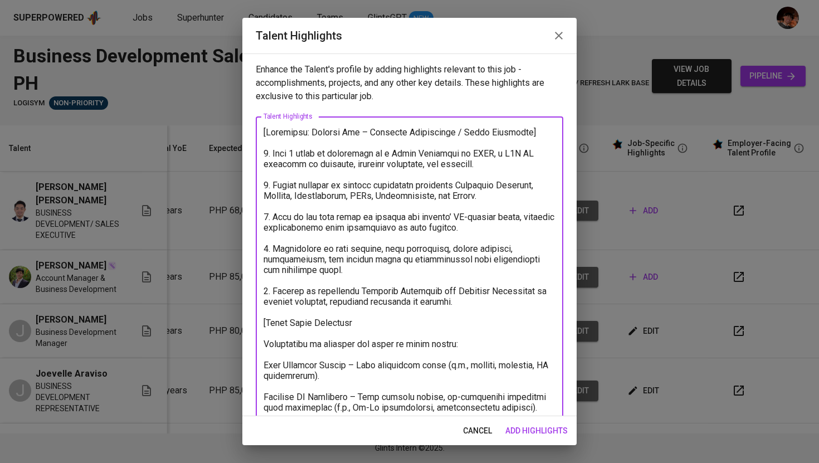
click at [352, 324] on textarea at bounding box center [410, 386] width 292 height 519
click at [264, 345] on textarea at bounding box center [410, 386] width 292 height 519
click at [264, 362] on textarea at bounding box center [410, 386] width 292 height 519
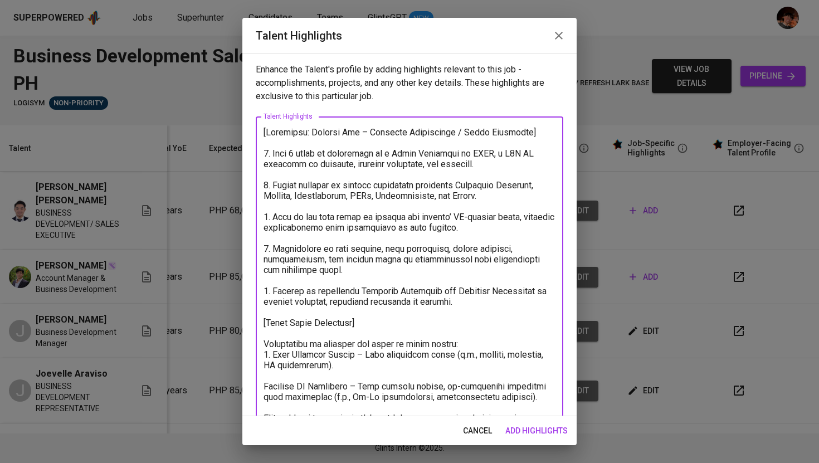
click at [265, 389] on textarea at bounding box center [410, 381] width 292 height 508
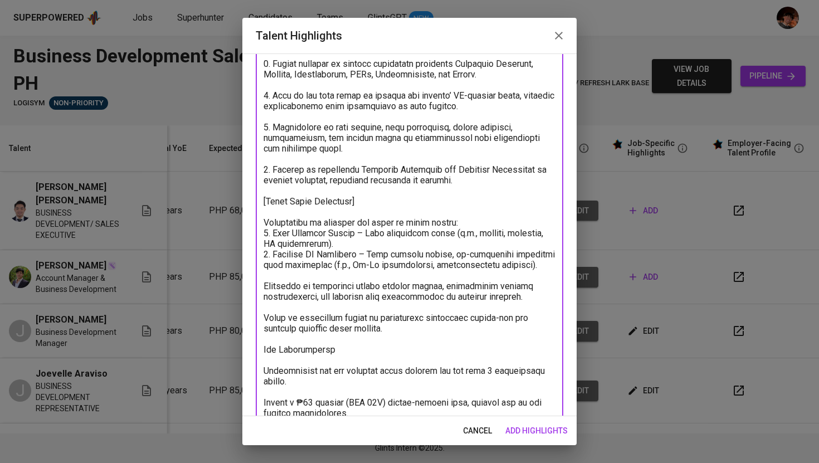
scroll to position [153, 0]
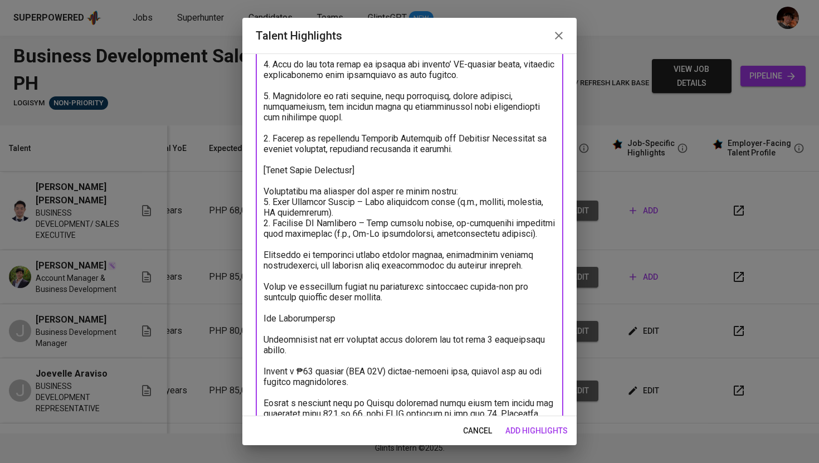
drag, startPoint x: 402, startPoint y: 296, endPoint x: 263, endPoint y: 250, distance: 146.2
click at [264, 250] on textarea at bounding box center [410, 223] width 292 height 498
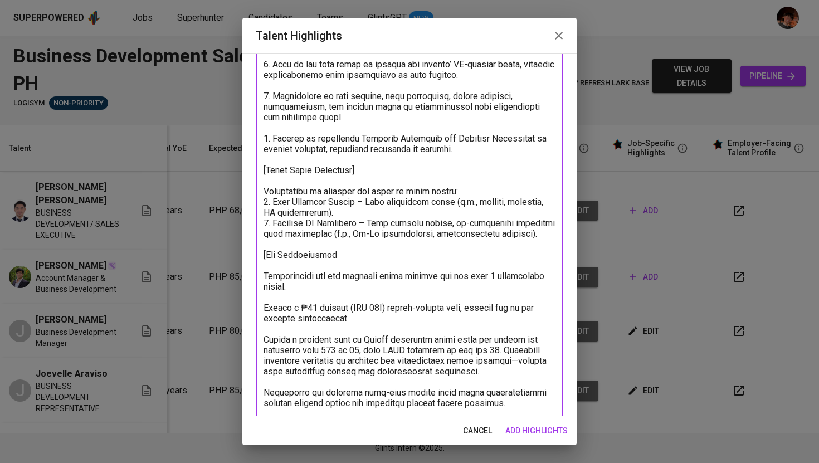
click at [340, 255] on textarea at bounding box center [410, 191] width 292 height 434
click at [265, 276] on textarea at bounding box center [410, 191] width 292 height 434
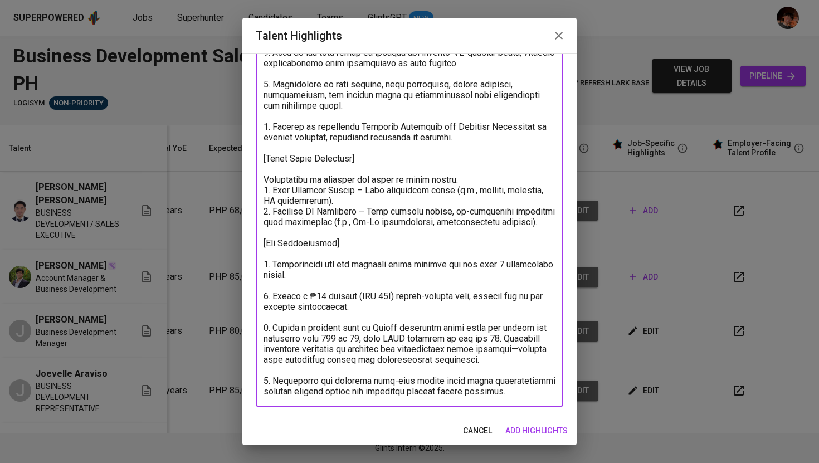
click at [527, 390] on textarea at bounding box center [410, 180] width 292 height 434
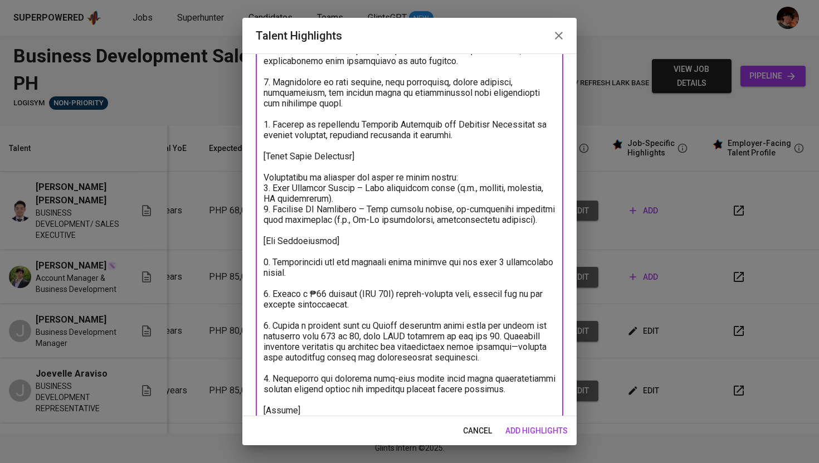
scroll to position [177, 0]
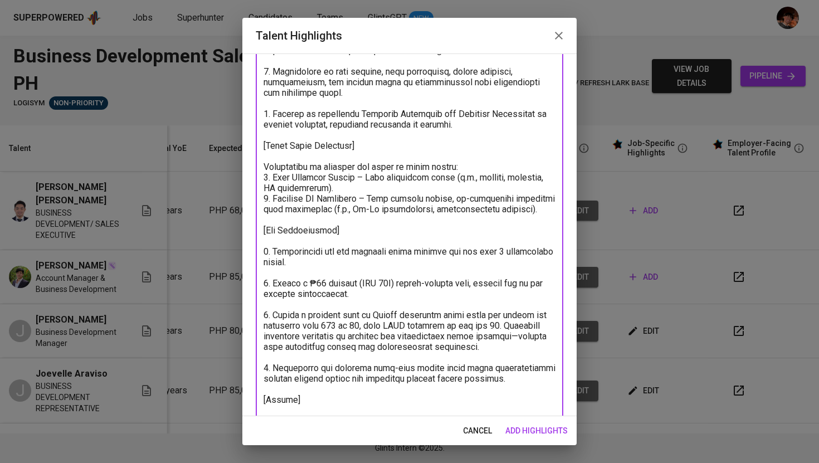
paste textarea "https://glints.sg.larksuite.com/file/Mqasb8ENcoPxOexc61olvhUZghg"
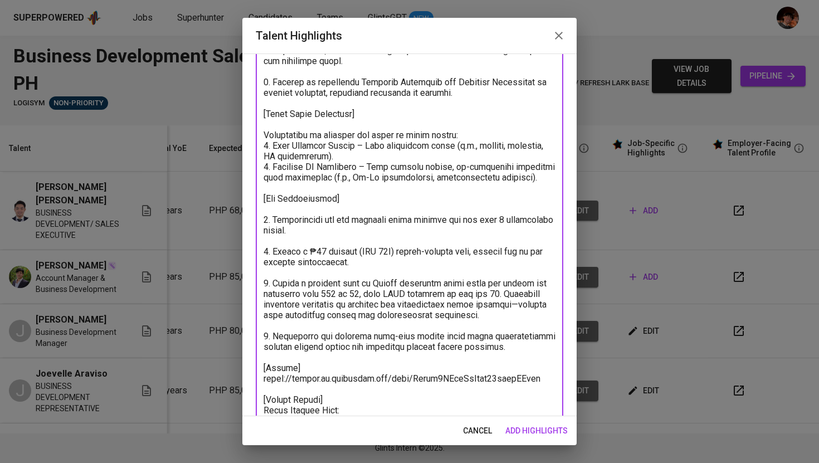
scroll to position [0, 0]
type textarea "[Loremipsu: Dolorsi Ame – Consecte Adipiscinge / Seddo Eiusmodte] 5. Inci 2 utl…"
click at [518, 435] on span "add highlights" at bounding box center [536, 431] width 62 height 14
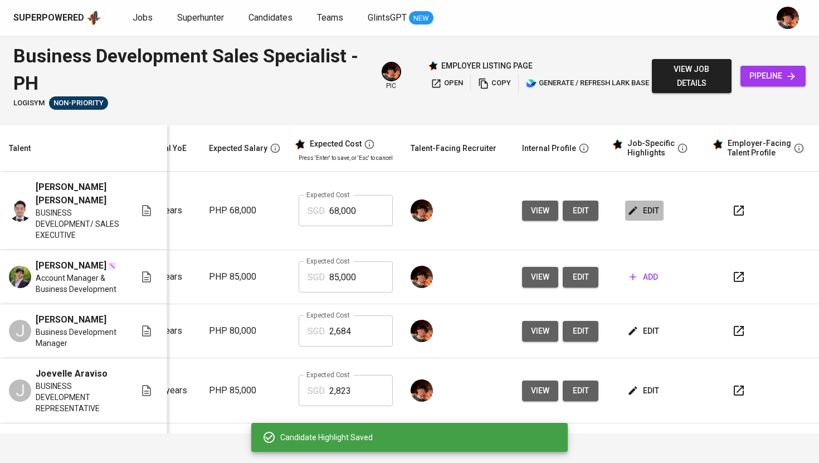
click at [630, 208] on span "edit" at bounding box center [645, 211] width 30 height 14
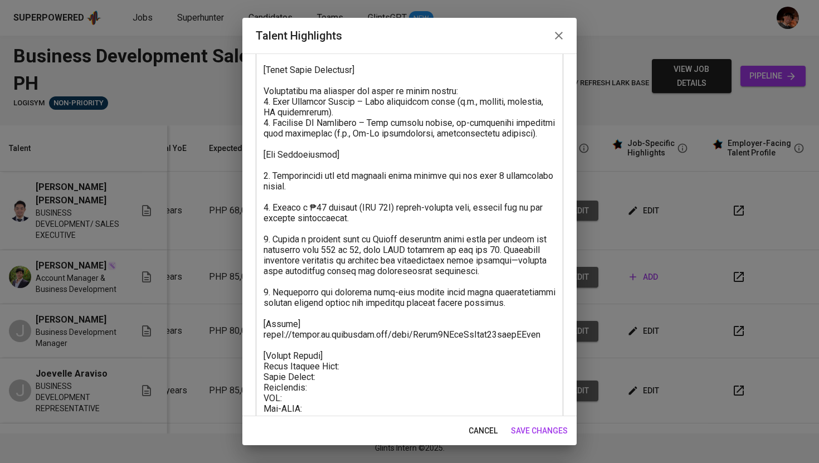
scroll to position [313, 0]
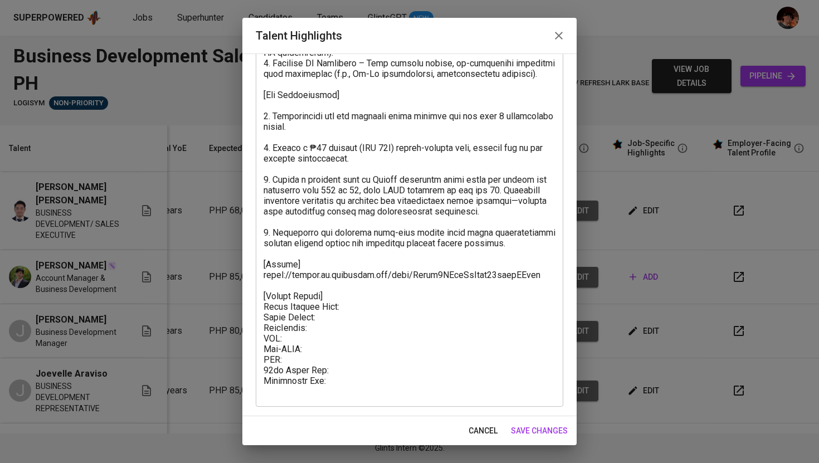
click at [329, 317] on textarea at bounding box center [410, 105] width 292 height 582
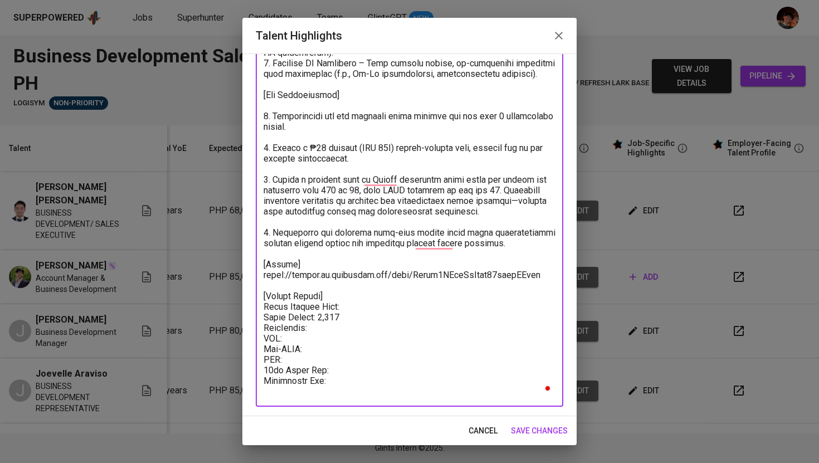
type textarea "[Loremipsu: Dolorsi Ame – Consecte Adipiscinge / Seddo Eiusmodte] 5. Inci 2 utl…"
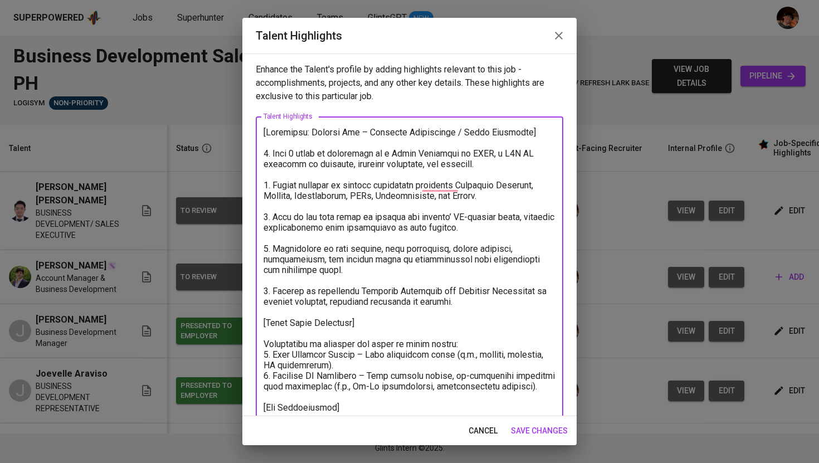
scroll to position [313, 0]
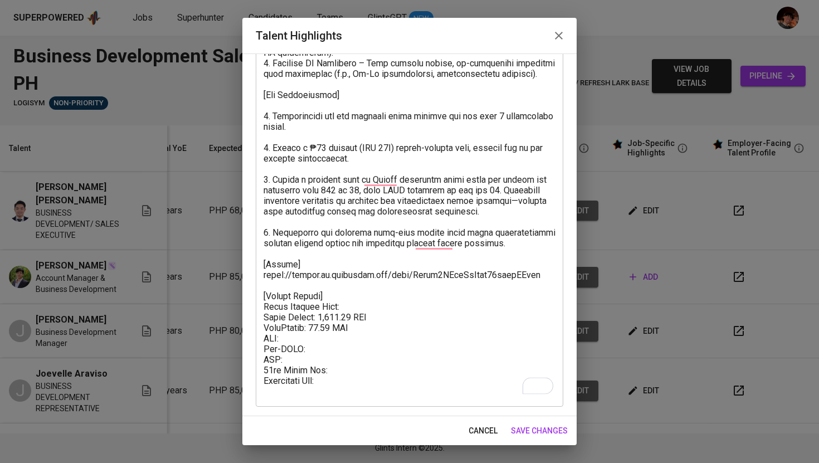
click at [325, 334] on textarea "To enrich screen reader interactions, please activate Accessibility in Grammarl…" at bounding box center [410, 105] width 292 height 582
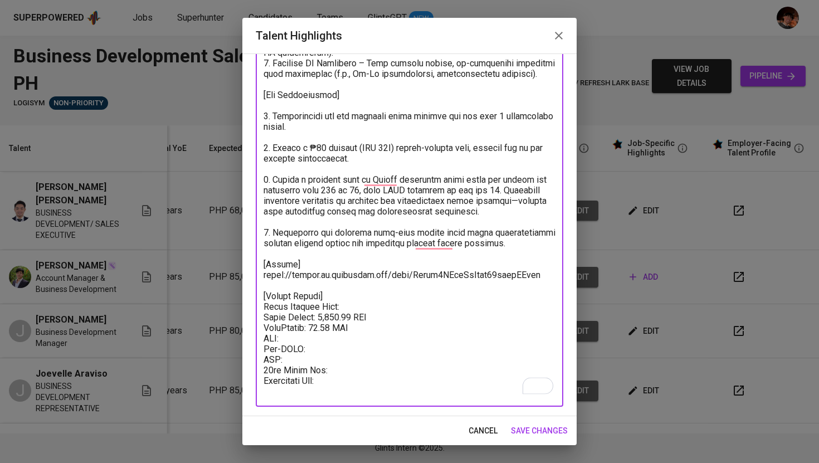
paste textarea "88.25"
click at [325, 334] on textarea "To enrich screen reader interactions, please activate Accessibility in Grammarl…" at bounding box center [410, 105] width 292 height 582
click at [317, 348] on textarea "To enrich screen reader interactions, please activate Accessibility in Grammarl…" at bounding box center [410, 105] width 292 height 582
paste textarea "5.00"
click at [337, 367] on textarea "To enrich screen reader interactions, please activate Accessibility in Grammarl…" at bounding box center [410, 105] width 292 height 582
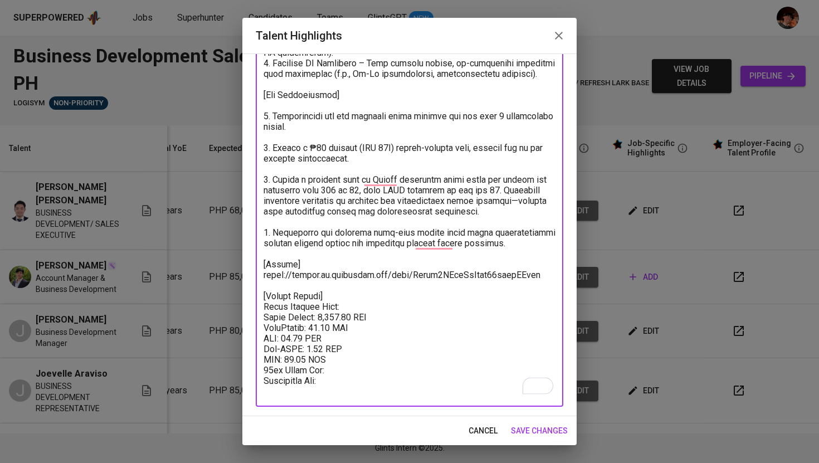
paste textarea "141.67"
click at [362, 306] on textarea "To enrich screen reader interactions, please activate Accessibility in Grammarl…" at bounding box center [410, 105] width 292 height 582
paste textarea "2,352.42"
type textarea "[Loremipsu: Dolorsi Ame – Consecte Adipiscinge / Seddo Eiusmodte] 5. Inci 2 utl…"
click at [532, 429] on span "save changes" at bounding box center [539, 431] width 57 height 14
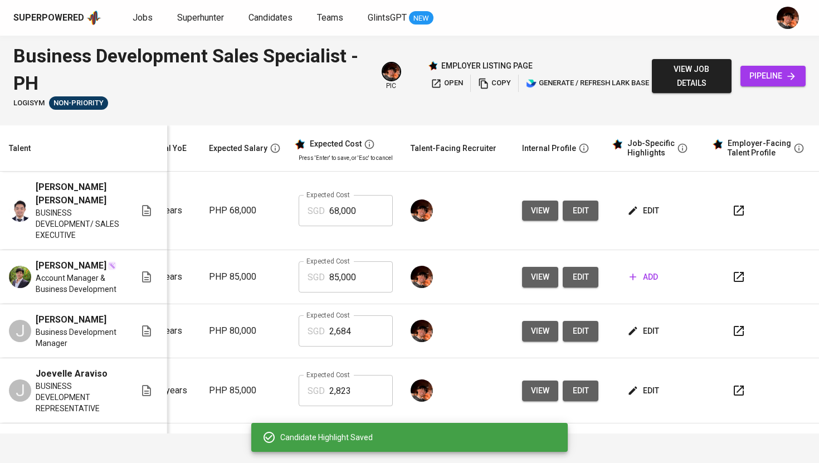
click at [329, 210] on input "68,000" at bounding box center [361, 210] width 64 height 31
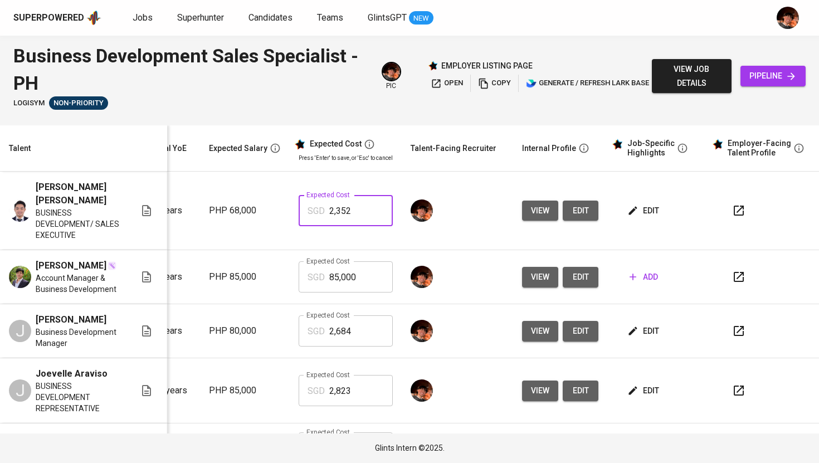
type input "2,352"
click at [651, 283] on button "add" at bounding box center [643, 277] width 37 height 21
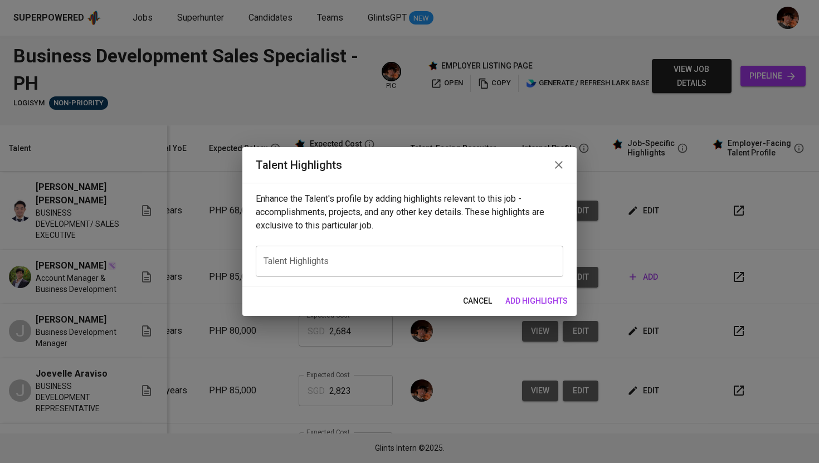
click at [377, 251] on div "x Talent Highlights" at bounding box center [410, 261] width 308 height 31
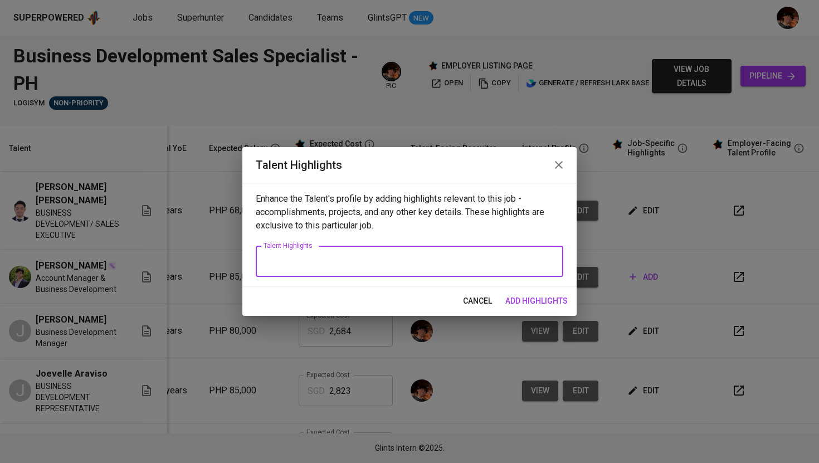
paste textarea "Loremip – Dolorsit Ametconsect Adipiscingel Seddoeiusmo Temporinci: Utlabore’e …"
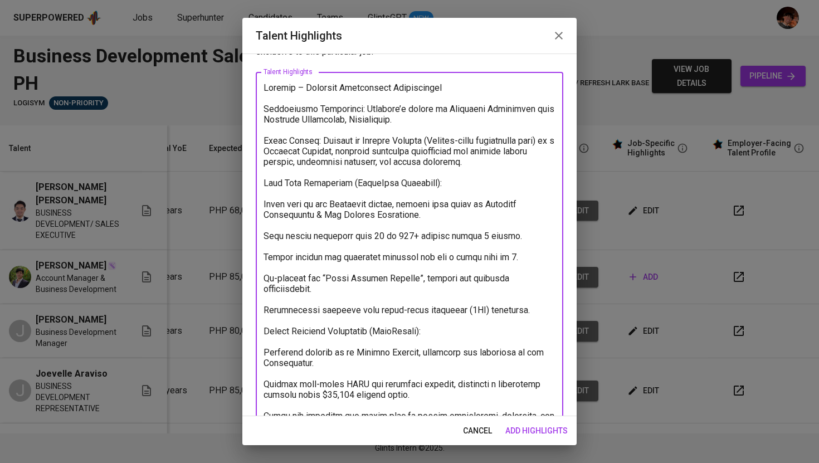
scroll to position [0, 0]
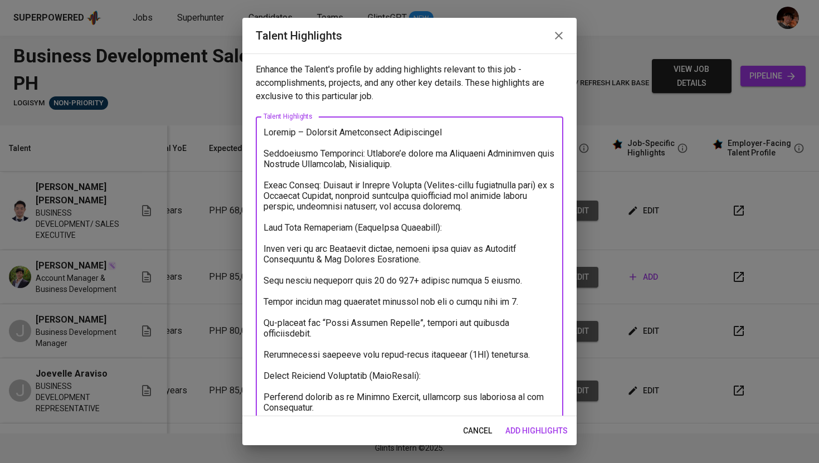
click at [267, 131] on textarea at bounding box center [410, 407] width 292 height 561
click at [454, 132] on textarea at bounding box center [410, 407] width 292 height 561
click at [264, 154] on textarea at bounding box center [410, 407] width 292 height 561
drag, startPoint x: 490, startPoint y: 204, endPoint x: 254, endPoint y: 182, distance: 236.7
click at [254, 182] on div "Enhance the Talent's profile by adding highlights relevant to this job - accomp…" at bounding box center [409, 234] width 334 height 363
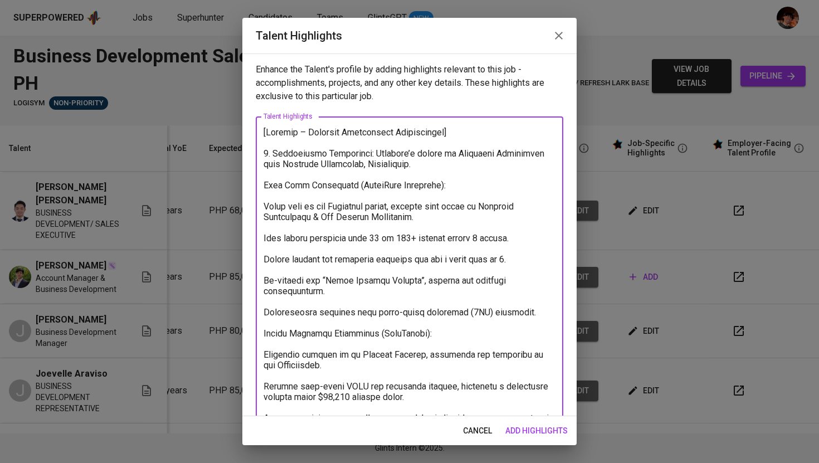
click at [348, 187] on textarea at bounding box center [410, 386] width 292 height 519
click at [264, 184] on textarea at bounding box center [410, 386] width 292 height 519
click at [264, 207] on textarea at bounding box center [410, 386] width 292 height 519
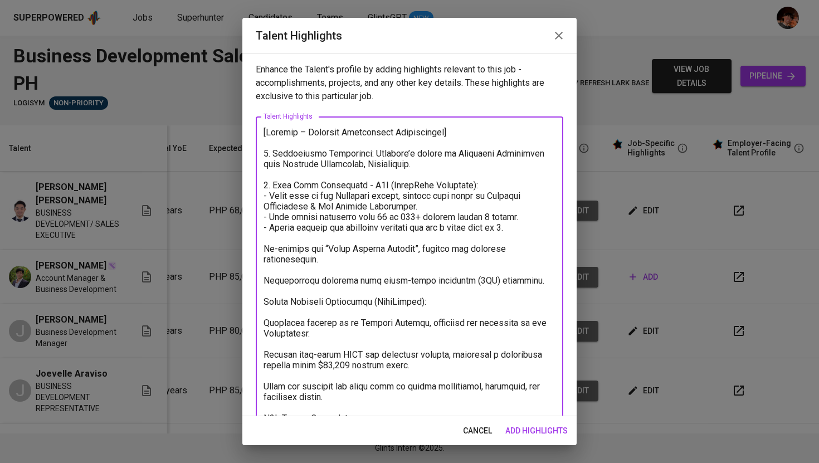
click at [265, 250] on textarea at bounding box center [410, 370] width 292 height 487
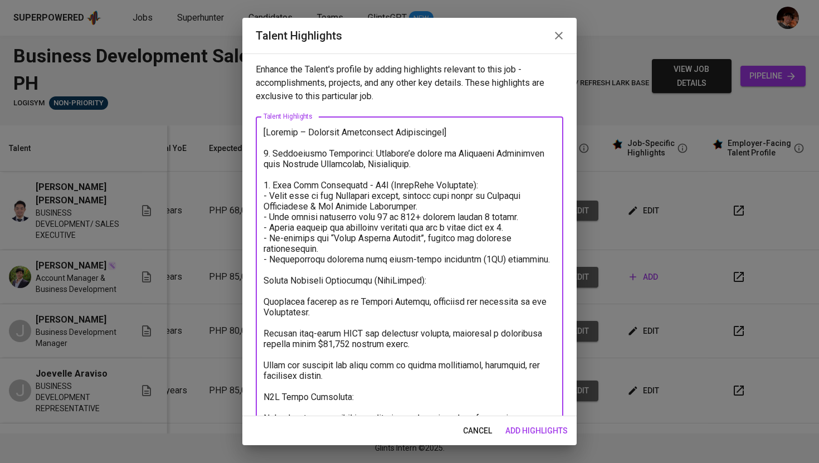
click at [268, 281] on textarea at bounding box center [410, 360] width 292 height 466
click at [266, 281] on textarea at bounding box center [410, 360] width 292 height 466
click at [332, 281] on textarea at bounding box center [410, 360] width 292 height 466
click at [410, 282] on textarea at bounding box center [410, 360] width 292 height 466
click at [265, 281] on textarea at bounding box center [410, 360] width 292 height 466
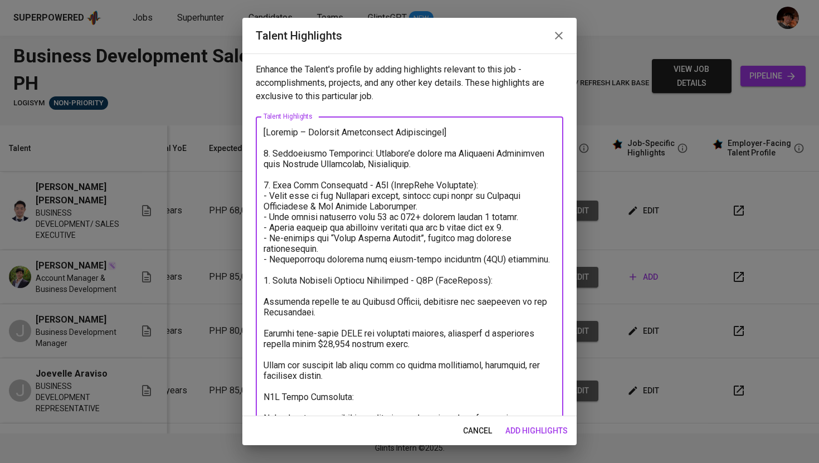
click at [264, 303] on textarea at bounding box center [410, 360] width 292 height 466
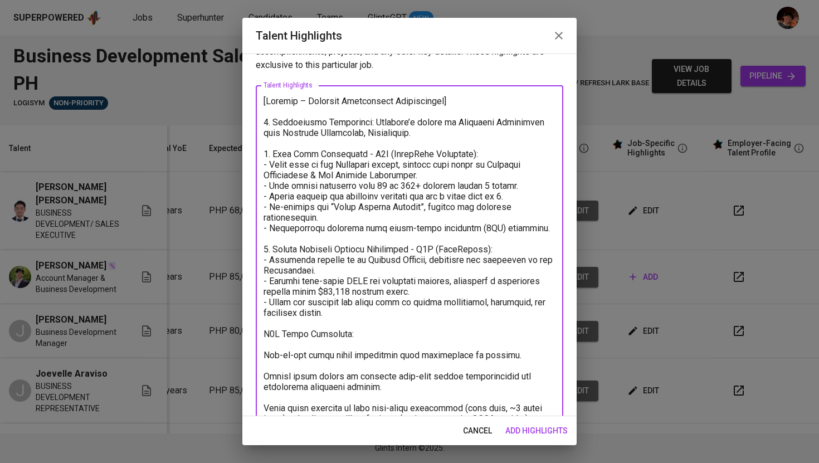
scroll to position [75, 0]
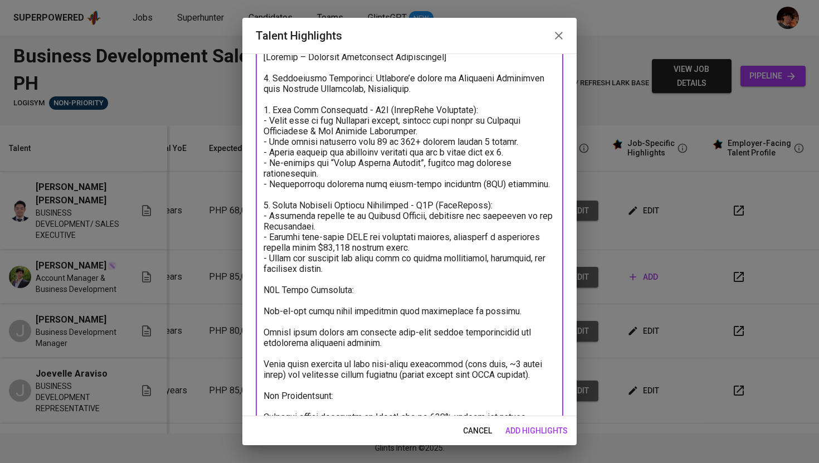
click at [264, 292] on textarea at bounding box center [410, 269] width 292 height 434
click at [363, 290] on textarea at bounding box center [410, 269] width 292 height 434
click at [264, 310] on textarea at bounding box center [410, 269] width 292 height 434
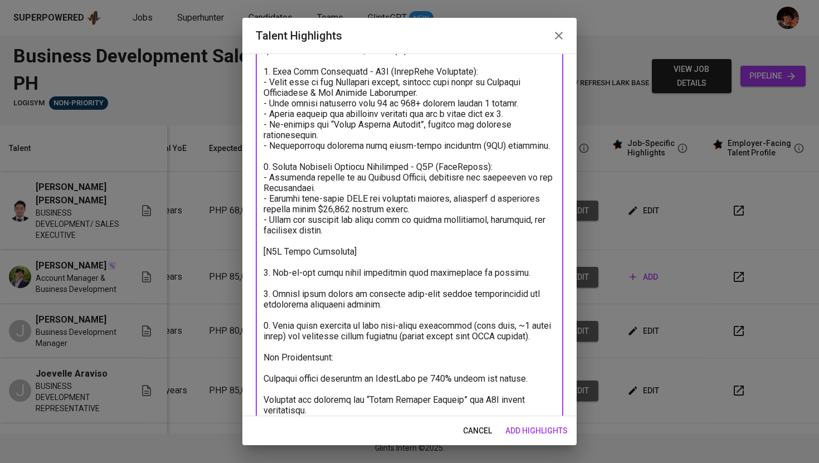
click at [264, 369] on textarea at bounding box center [410, 235] width 292 height 445
click at [348, 369] on textarea at bounding box center [410, 235] width 292 height 445
click at [264, 389] on textarea at bounding box center [410, 235] width 292 height 445
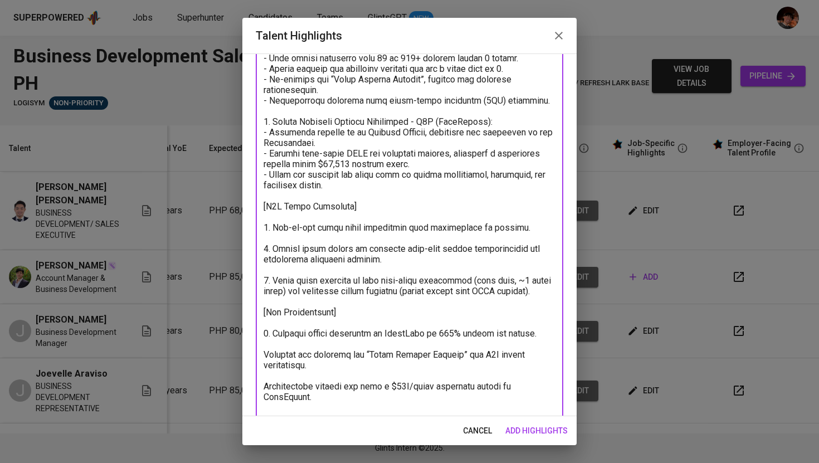
scroll to position [173, 0]
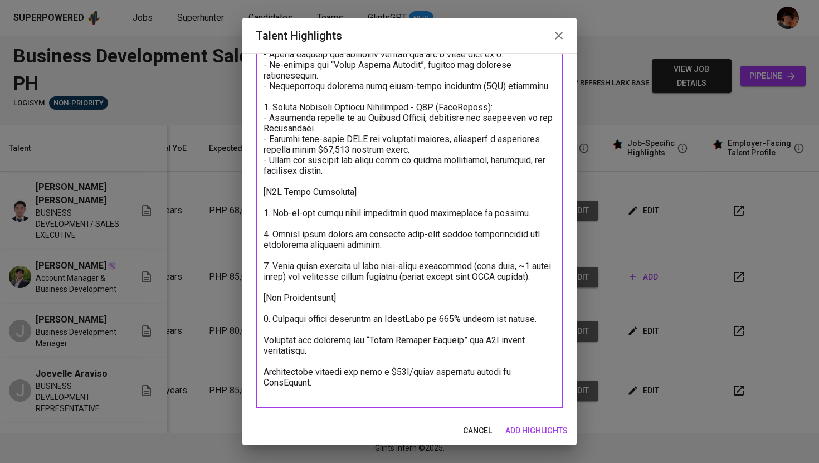
click at [264, 348] on textarea at bounding box center [410, 176] width 292 height 445
click at [266, 379] on textarea at bounding box center [410, 176] width 292 height 445
click at [335, 394] on textarea at bounding box center [410, 176] width 292 height 445
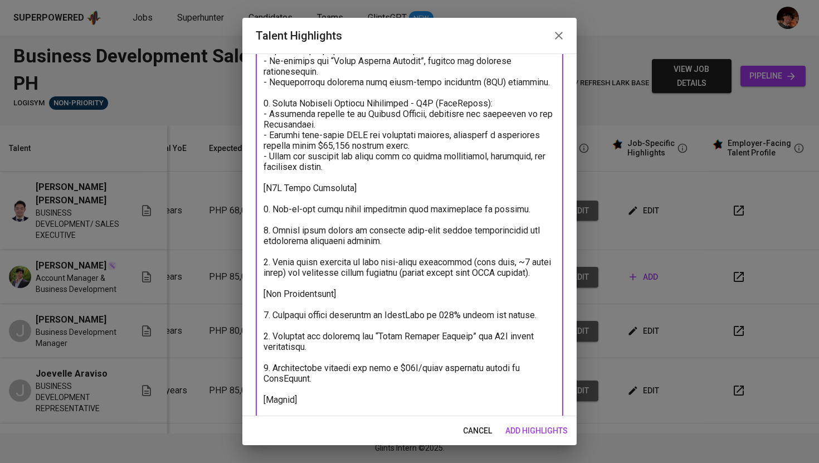
scroll to position [188, 0]
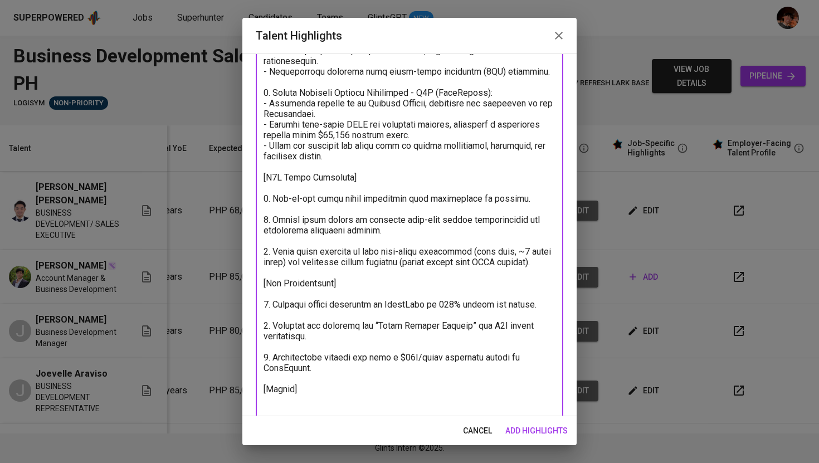
paste textarea "[URL][DOMAIN_NAME]"
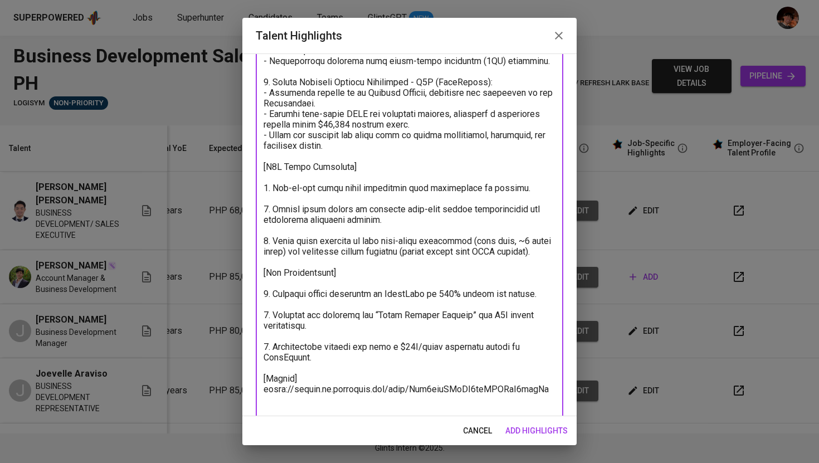
scroll to position [209, 0]
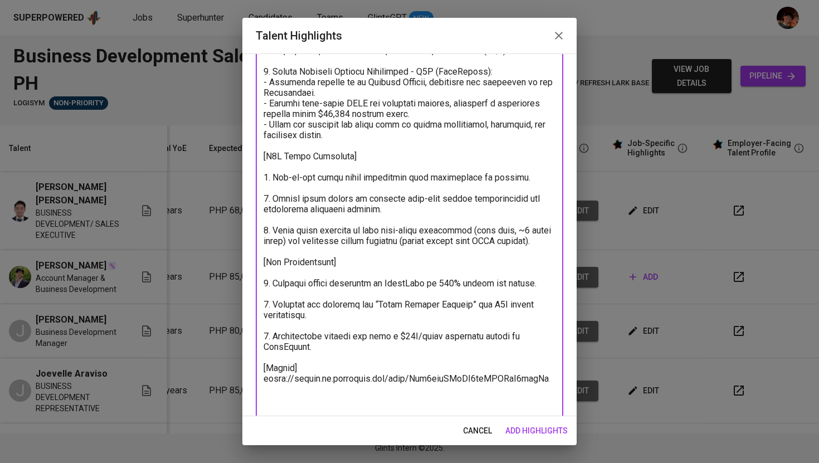
type textarea "[Loremip – Dolorsit Ametconsect Adipiscingel] 3. Seddoeiusmo Temporinci: Utlabo…"
click at [549, 436] on span "add highlights" at bounding box center [536, 431] width 62 height 14
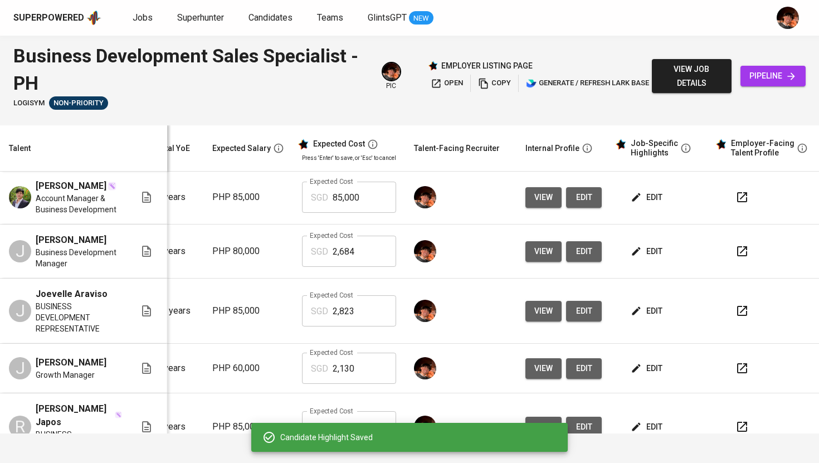
scroll to position [91, 143]
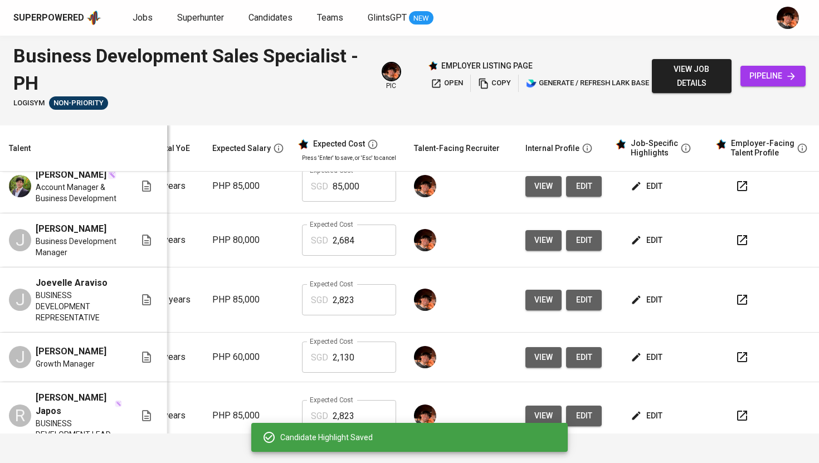
click at [657, 307] on span "edit" at bounding box center [648, 300] width 30 height 14
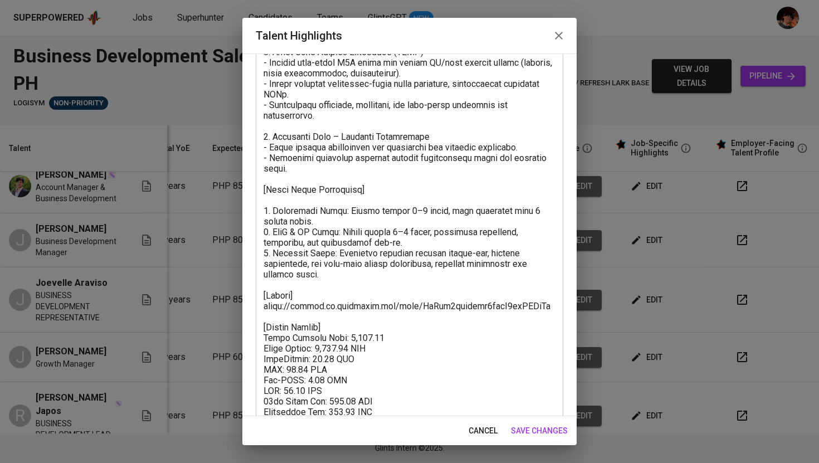
scroll to position [461, 0]
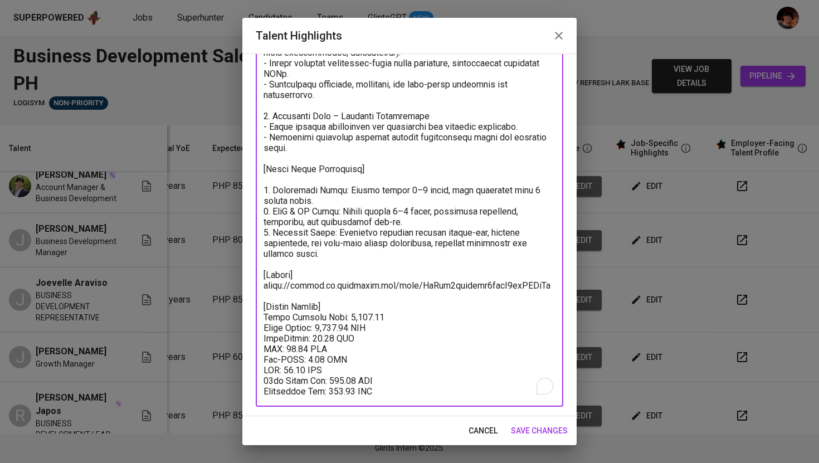
drag, startPoint x: 394, startPoint y: 393, endPoint x: 264, endPoint y: 306, distance: 156.7
click at [264, 306] on textarea "To enrich screen reader interactions, please activate Accessibility in Grammarl…" at bounding box center [410, 31] width 292 height 730
click at [550, 35] on button "button" at bounding box center [558, 35] width 27 height 27
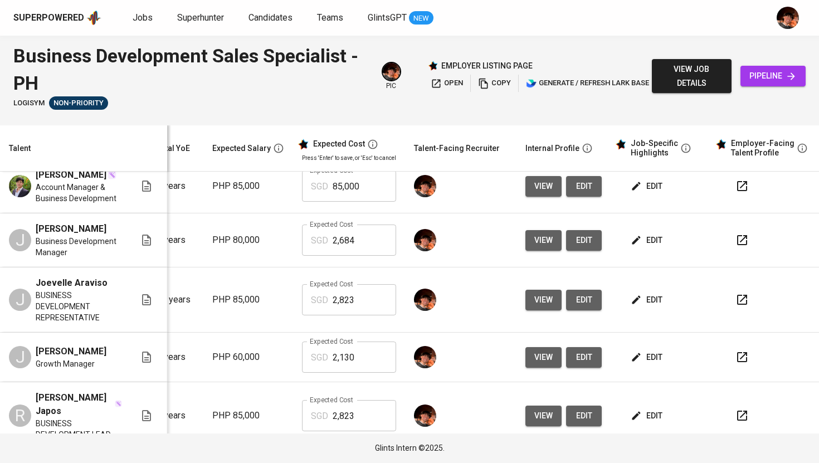
scroll to position [0, 143]
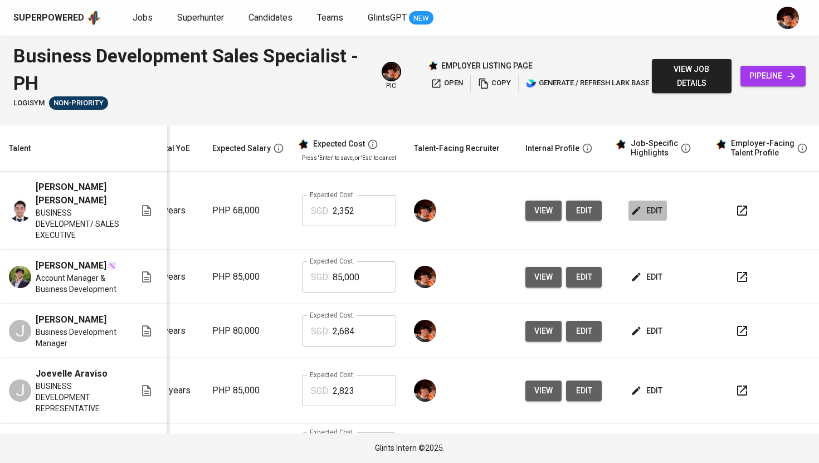
click at [647, 211] on span "edit" at bounding box center [648, 211] width 30 height 14
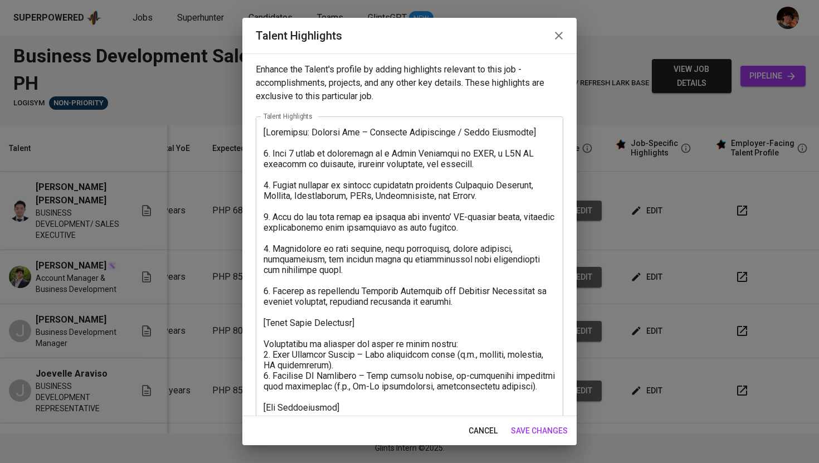
click at [557, 28] on button "button" at bounding box center [558, 35] width 27 height 27
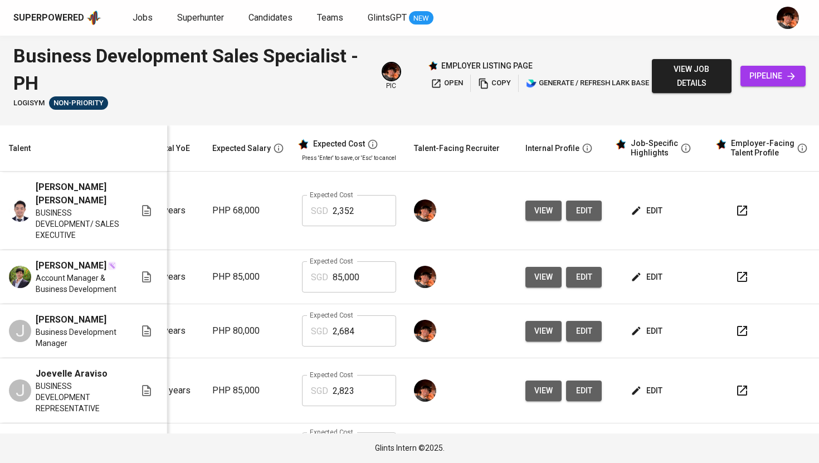
click at [648, 281] on span "edit" at bounding box center [648, 277] width 30 height 14
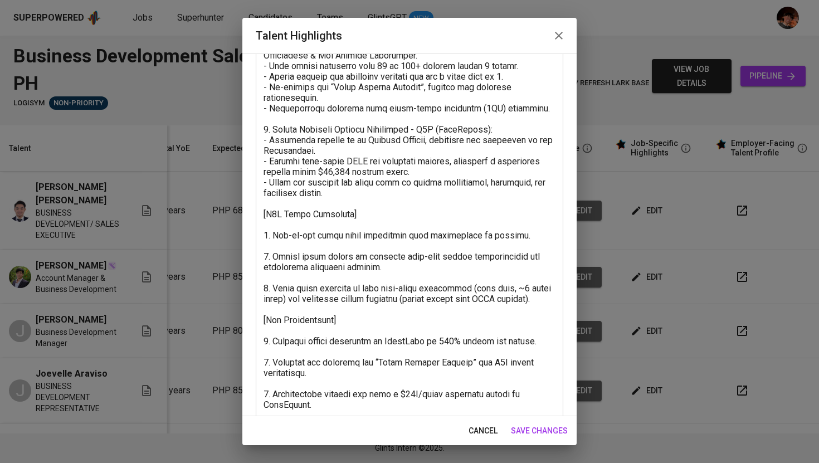
scroll to position [228, 0]
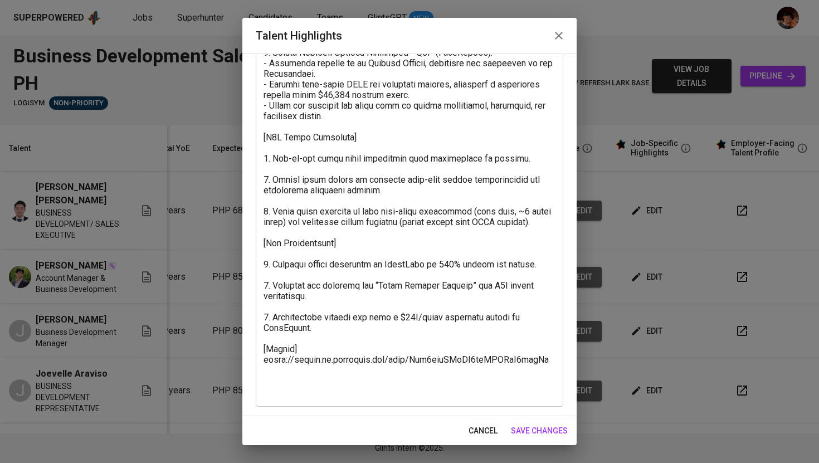
click at [294, 387] on textarea at bounding box center [410, 148] width 292 height 498
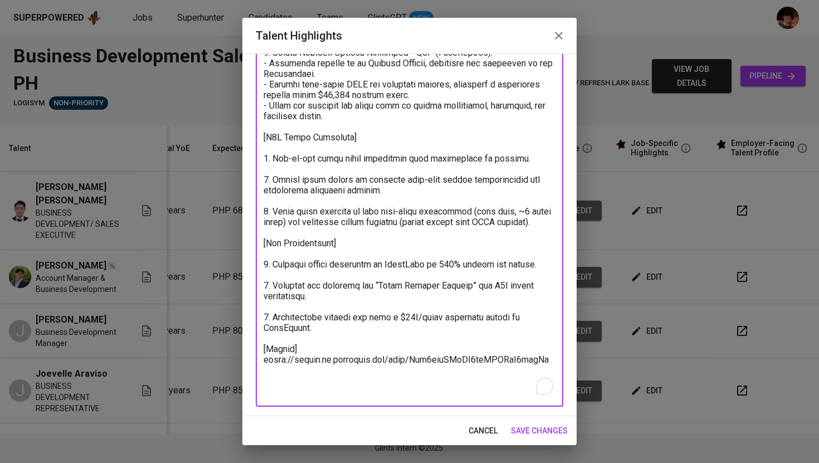
paste textarea "[Talent Salary] Total Monthly Cost: 2,823.46 Basic Salary: 2,125.00 SGD PhilHea…"
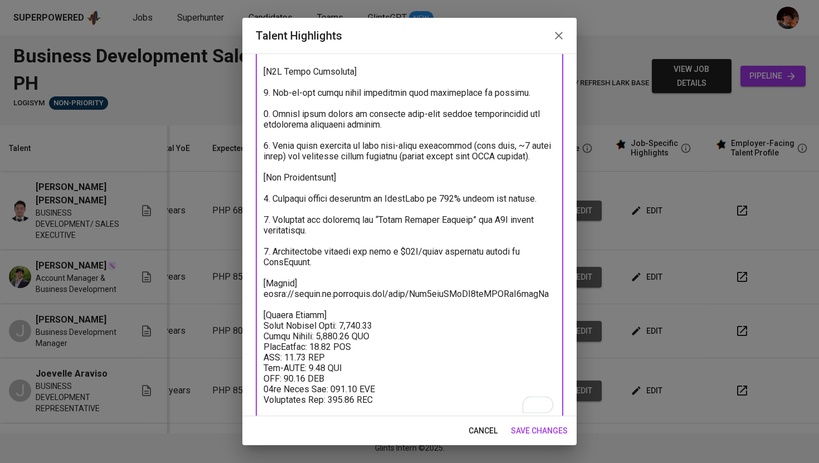
scroll to position [313, 0]
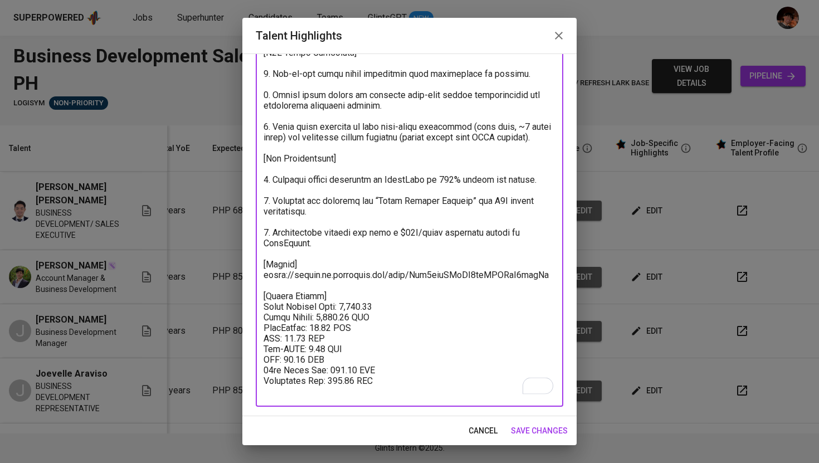
type textarea "[Loremip – Dolorsit Ametconsect Adipiscingel] 3. Seddoeiusmo Temporinci: Utlabo…"
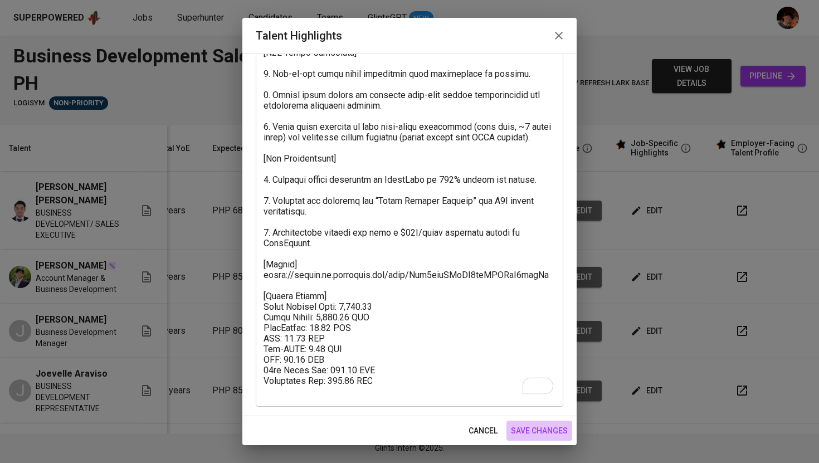
click at [555, 435] on span "save changes" at bounding box center [539, 431] width 57 height 14
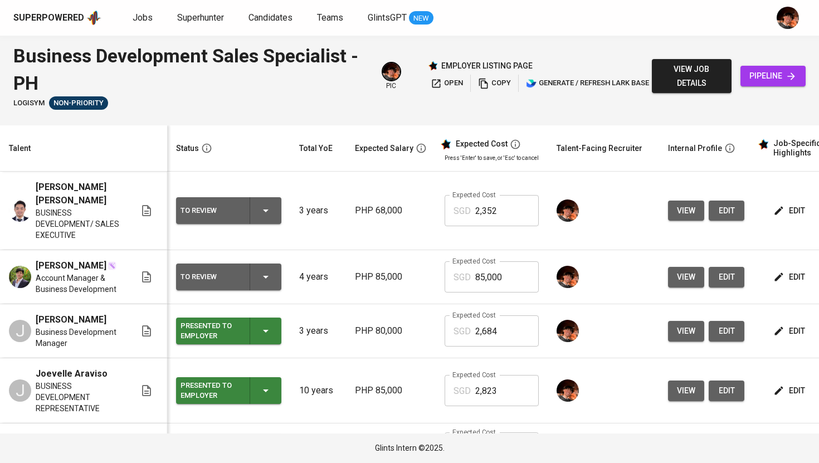
scroll to position [0, 0]
click at [262, 204] on icon "button" at bounding box center [265, 210] width 13 height 13
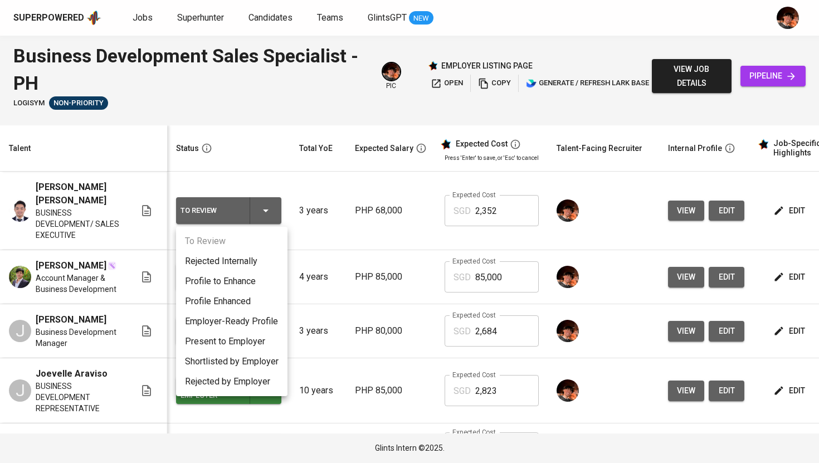
click at [248, 347] on li "Present to Employer" at bounding box center [231, 342] width 111 height 20
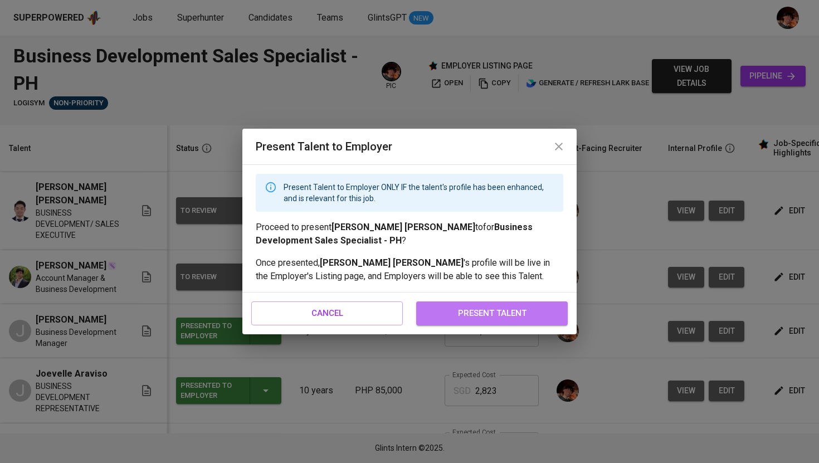
click at [441, 314] on span "present talent" at bounding box center [491, 313] width 127 height 14
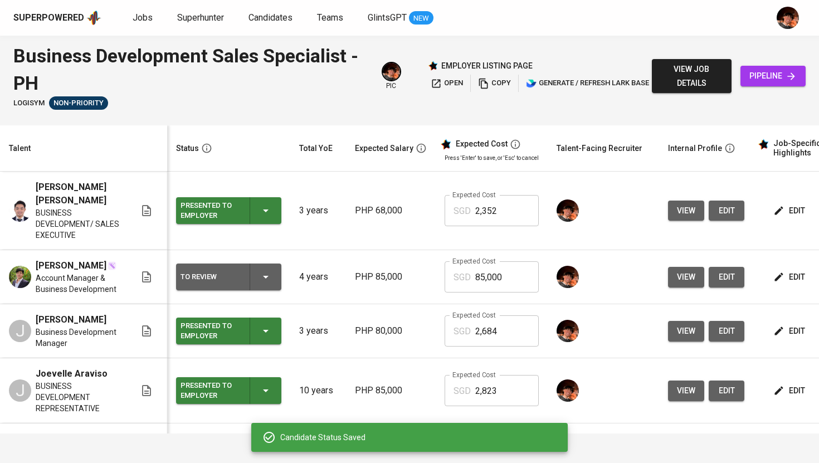
click at [261, 266] on div "To Review" at bounding box center [229, 277] width 96 height 27
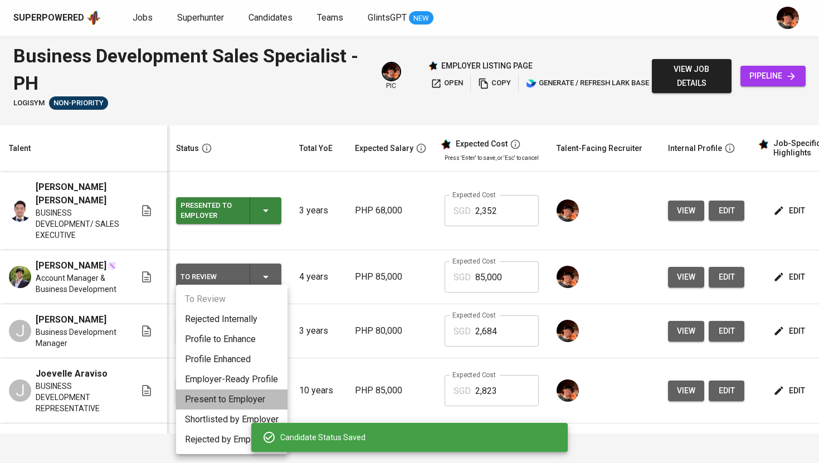
click at [239, 401] on li "Present to Employer" at bounding box center [231, 399] width 111 height 20
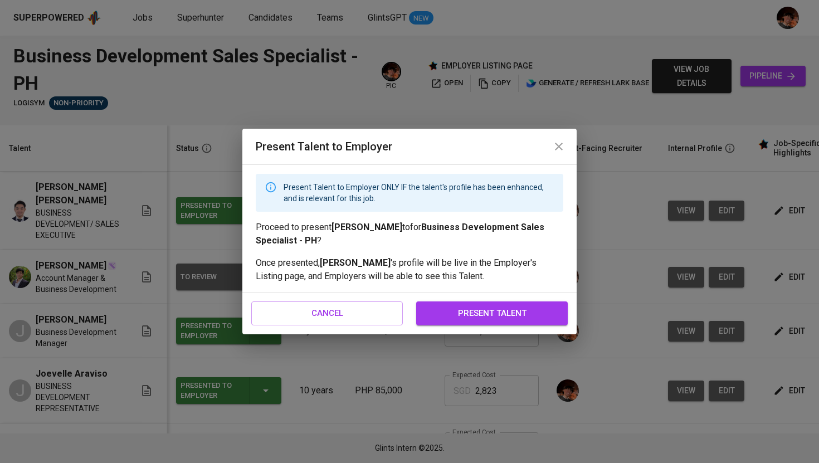
click at [490, 309] on span "present talent" at bounding box center [491, 313] width 127 height 14
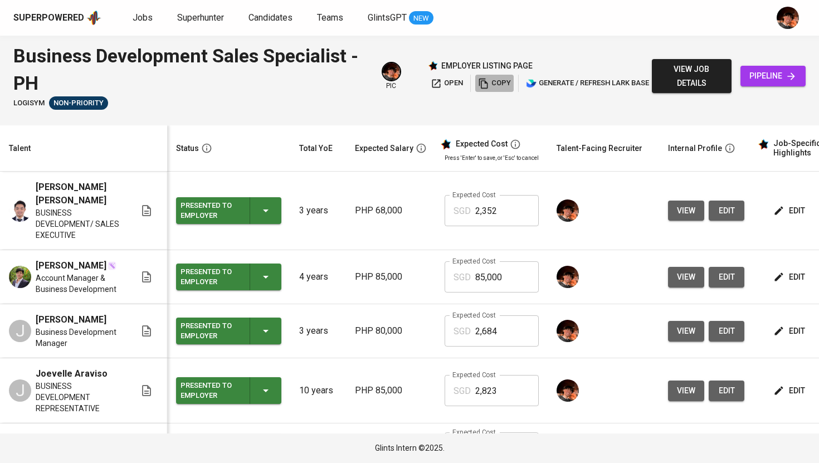
click at [491, 86] on span "copy" at bounding box center [494, 83] width 33 height 13
click at [446, 85] on span "open" at bounding box center [447, 83] width 32 height 13
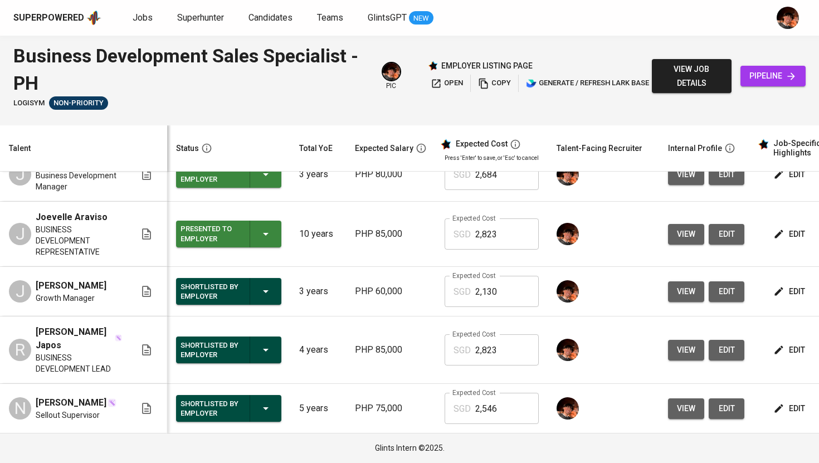
scroll to position [163, 0]
click at [269, 298] on icon "button" at bounding box center [265, 291] width 13 height 13
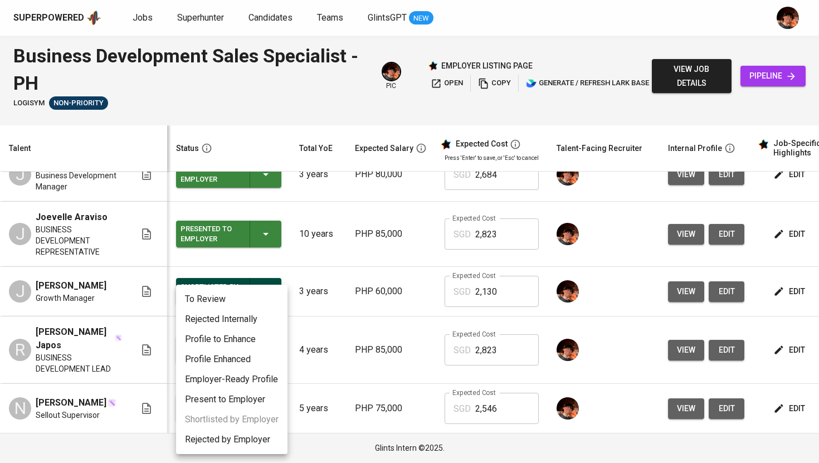
click at [243, 323] on li "Rejected Internally" at bounding box center [231, 319] width 111 height 20
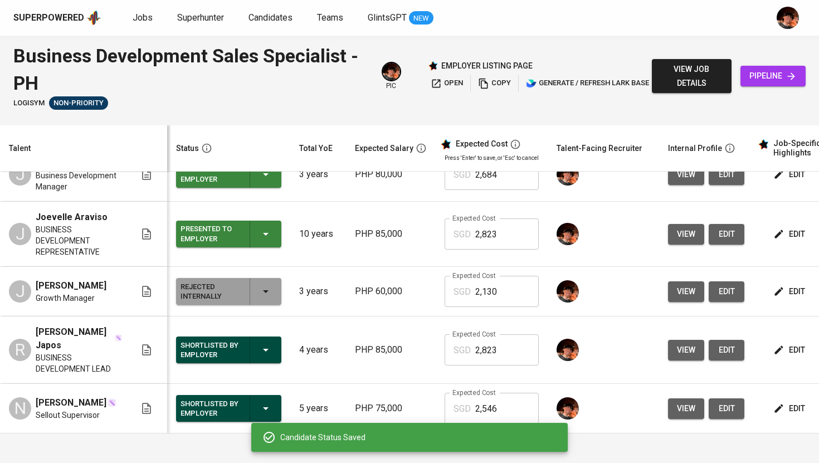
click at [270, 355] on icon "button" at bounding box center [265, 349] width 13 height 13
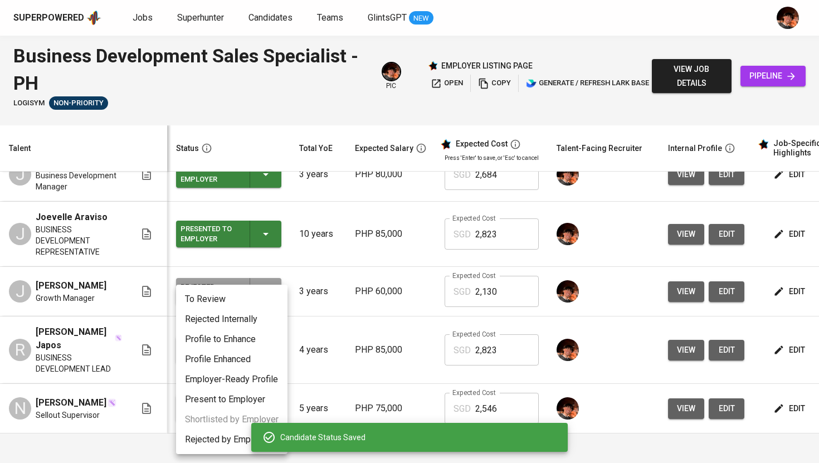
click at [230, 321] on li "Rejected Internally" at bounding box center [231, 319] width 111 height 20
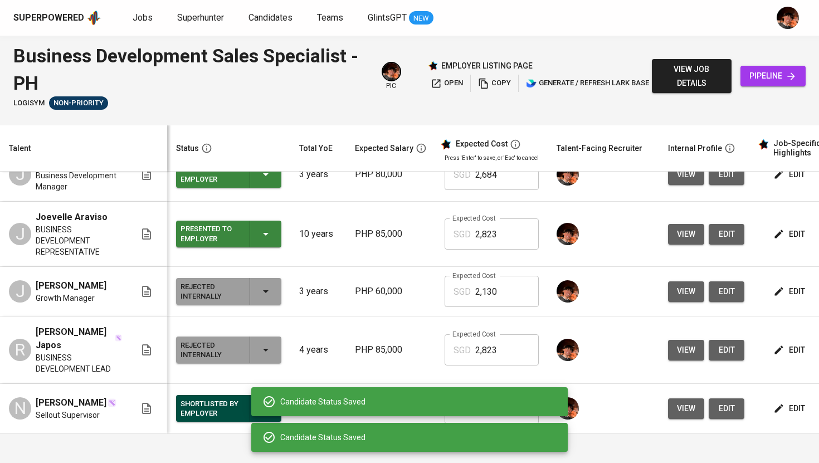
scroll to position [177, 0]
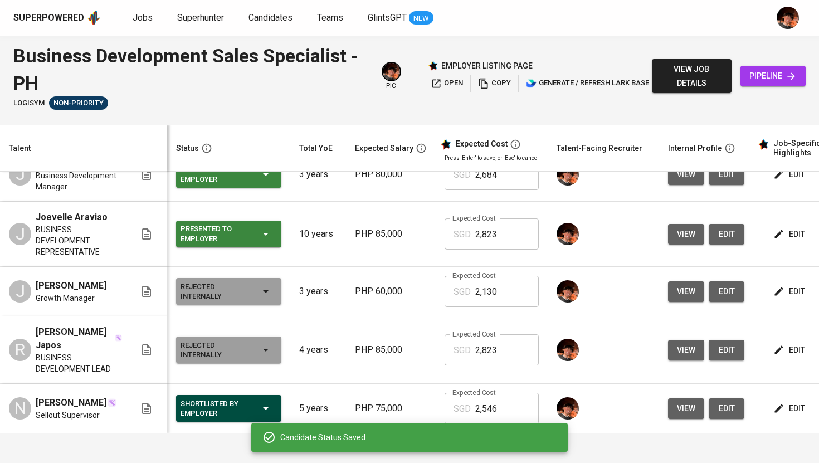
click at [261, 402] on icon "button" at bounding box center [265, 408] width 13 height 13
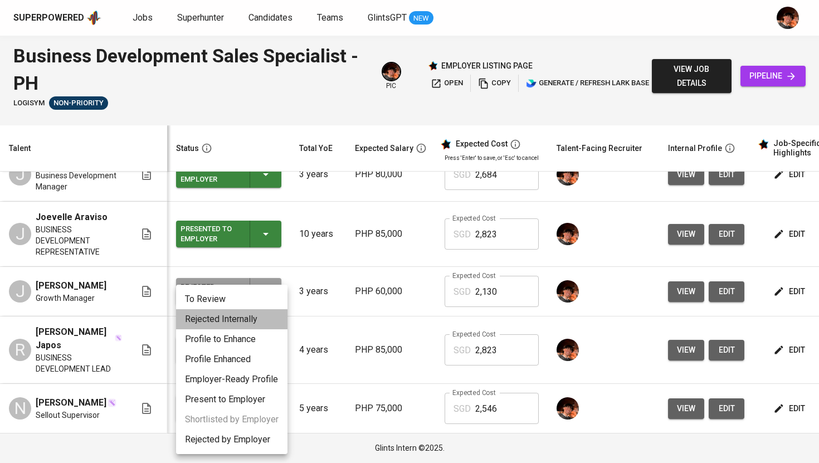
click at [254, 323] on li "Rejected Internally" at bounding box center [231, 319] width 111 height 20
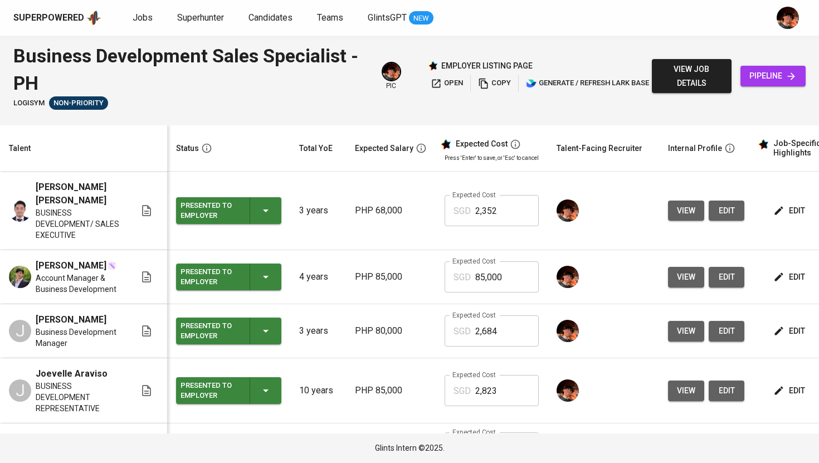
click at [481, 285] on input "85,000" at bounding box center [507, 276] width 64 height 31
type input "2,823"
